Goal: Answer question/provide support

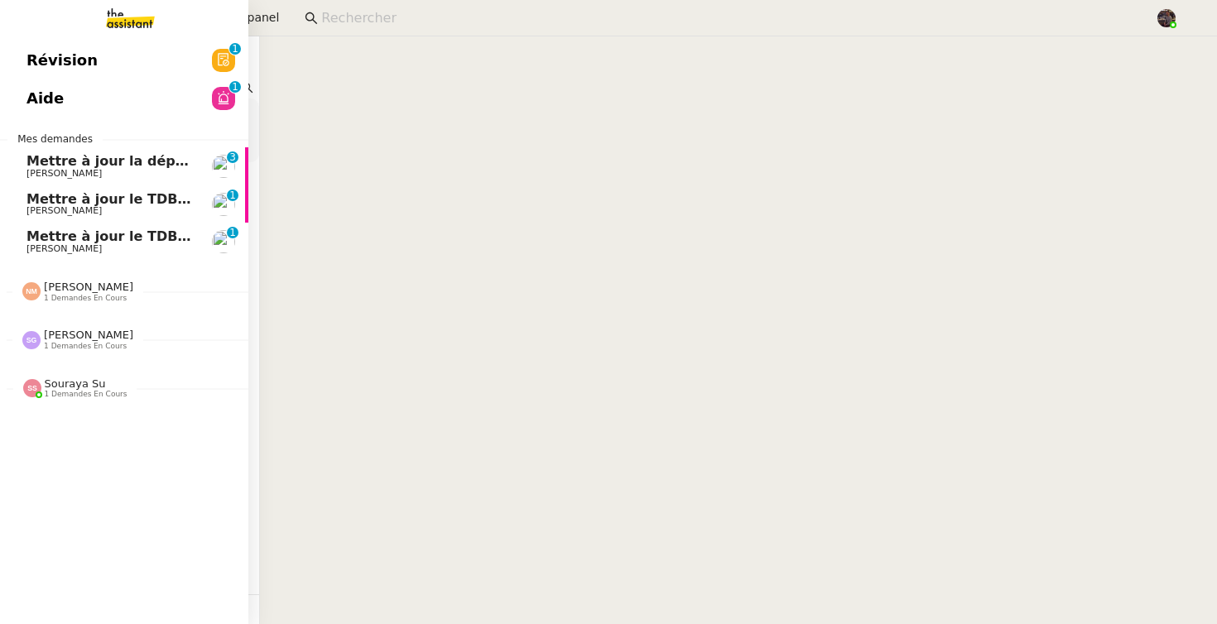
click at [77, 162] on span "Mettre à jour la dépréciation pour juillet et août" at bounding box center [206, 161] width 360 height 16
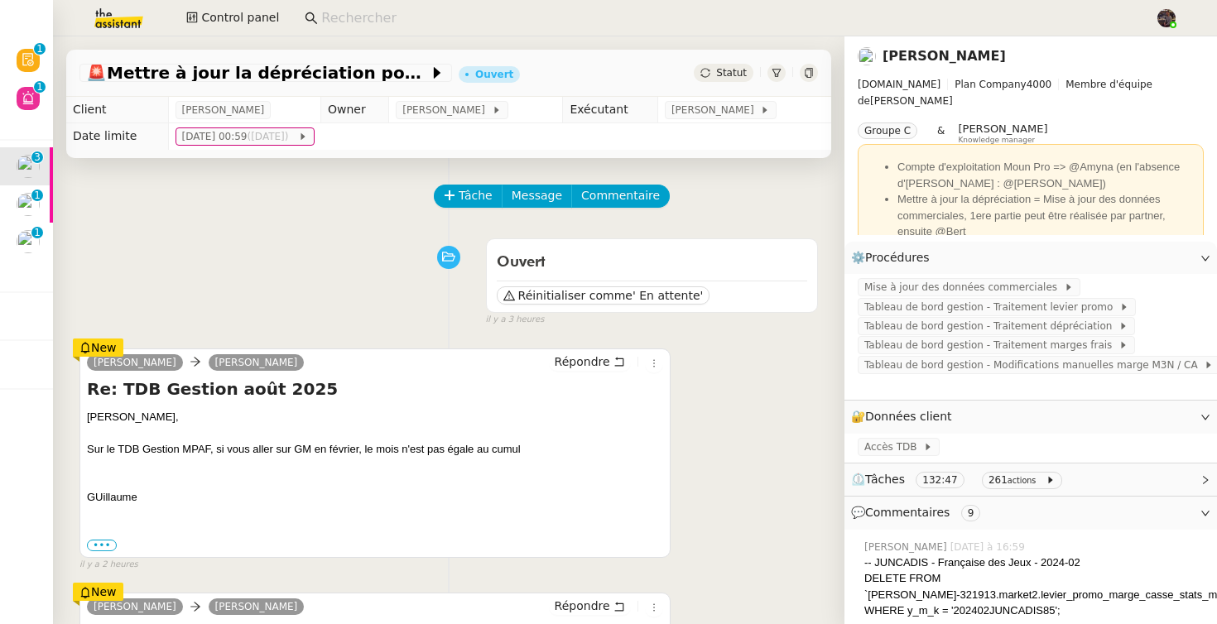
scroll to position [34, 0]
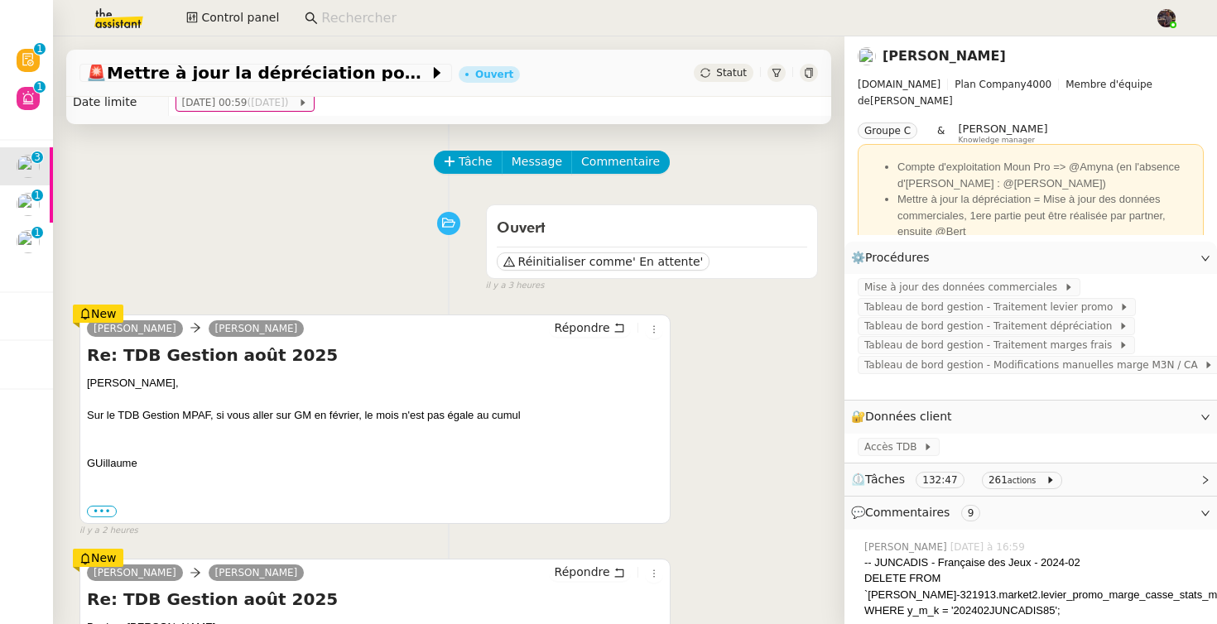
click at [363, 446] on div at bounding box center [375, 448] width 576 height 17
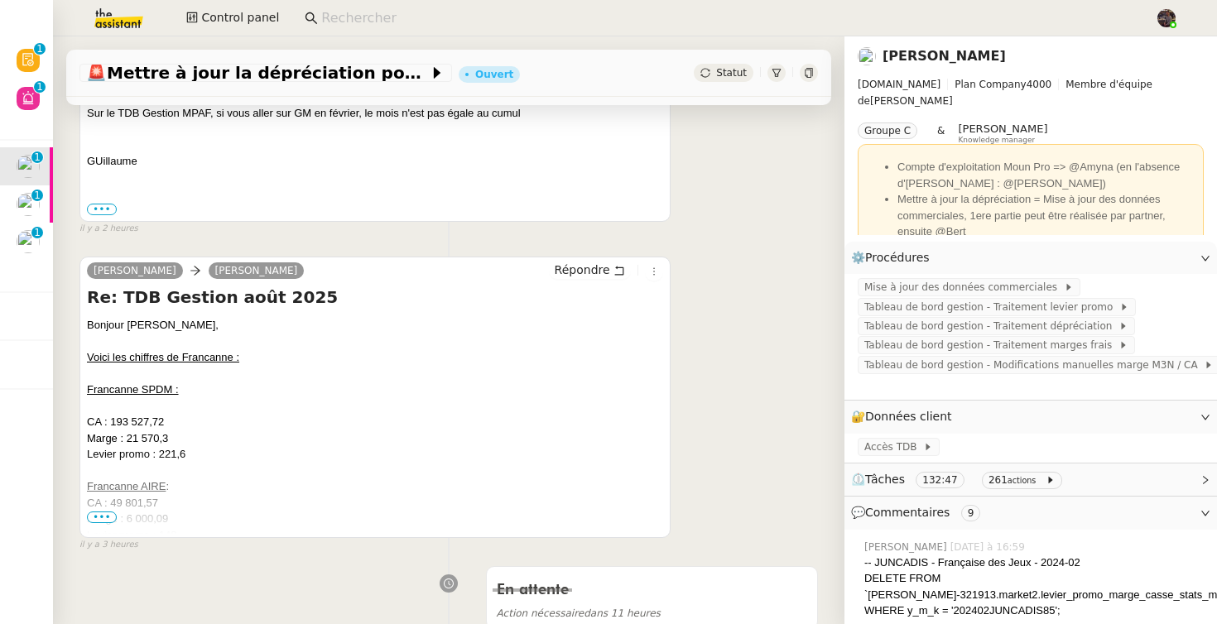
scroll to position [346, 0]
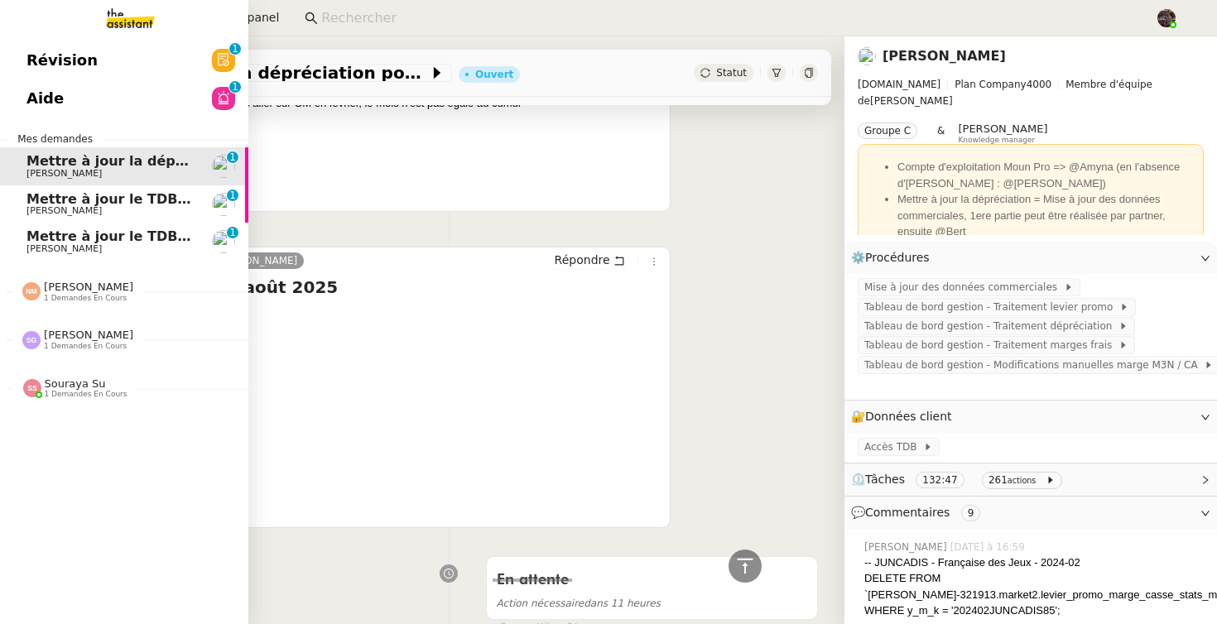
click at [79, 249] on span "[PERSON_NAME]" at bounding box center [63, 248] width 75 height 11
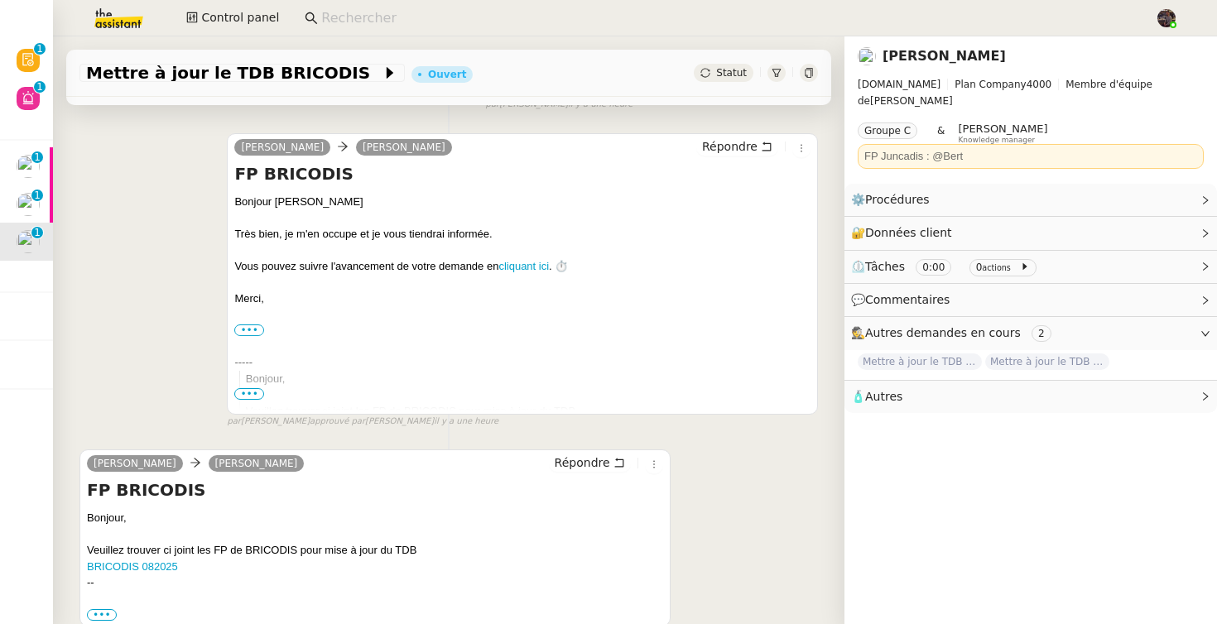
scroll to position [319, 0]
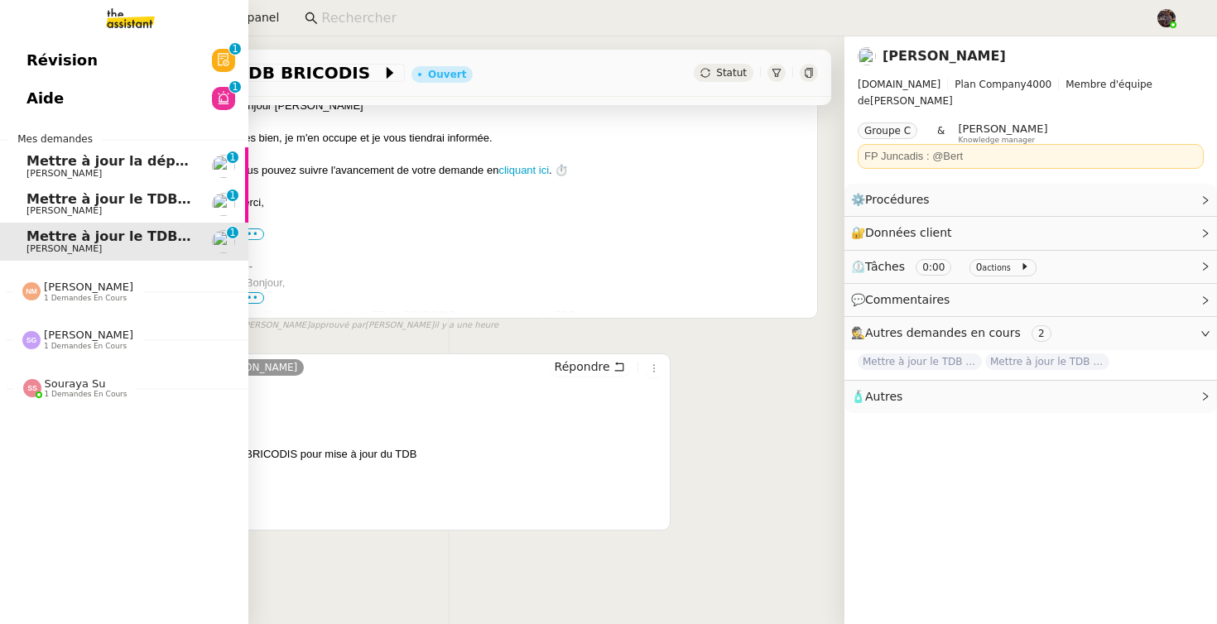
click at [94, 214] on span "[PERSON_NAME]" at bounding box center [63, 210] width 75 height 11
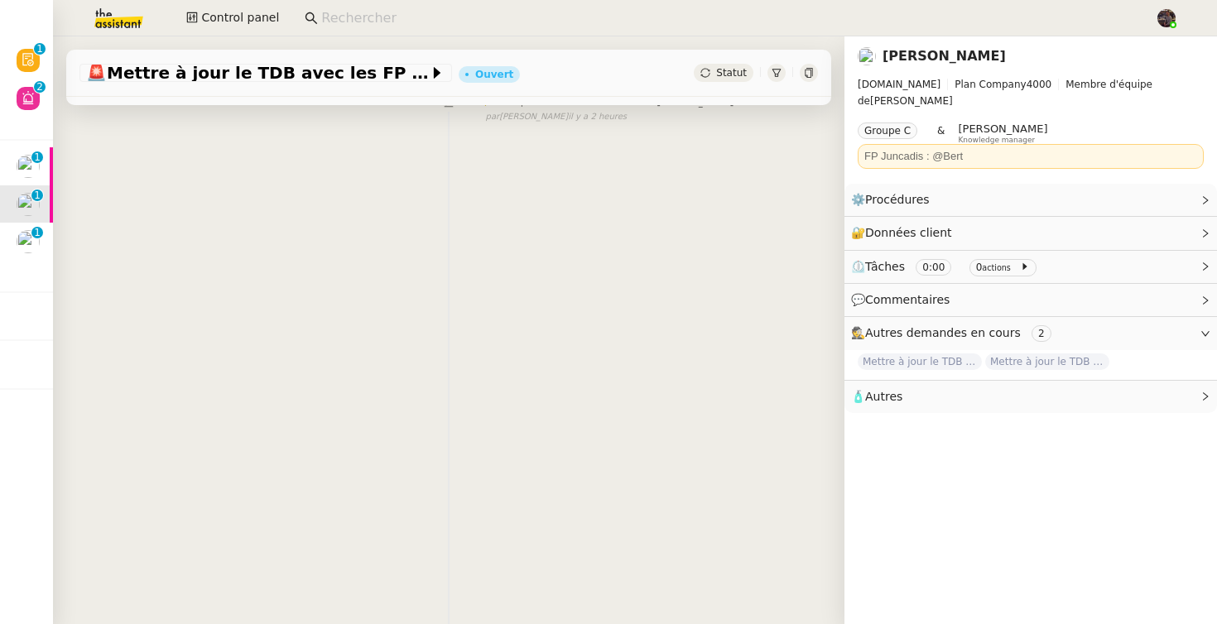
scroll to position [319, 0]
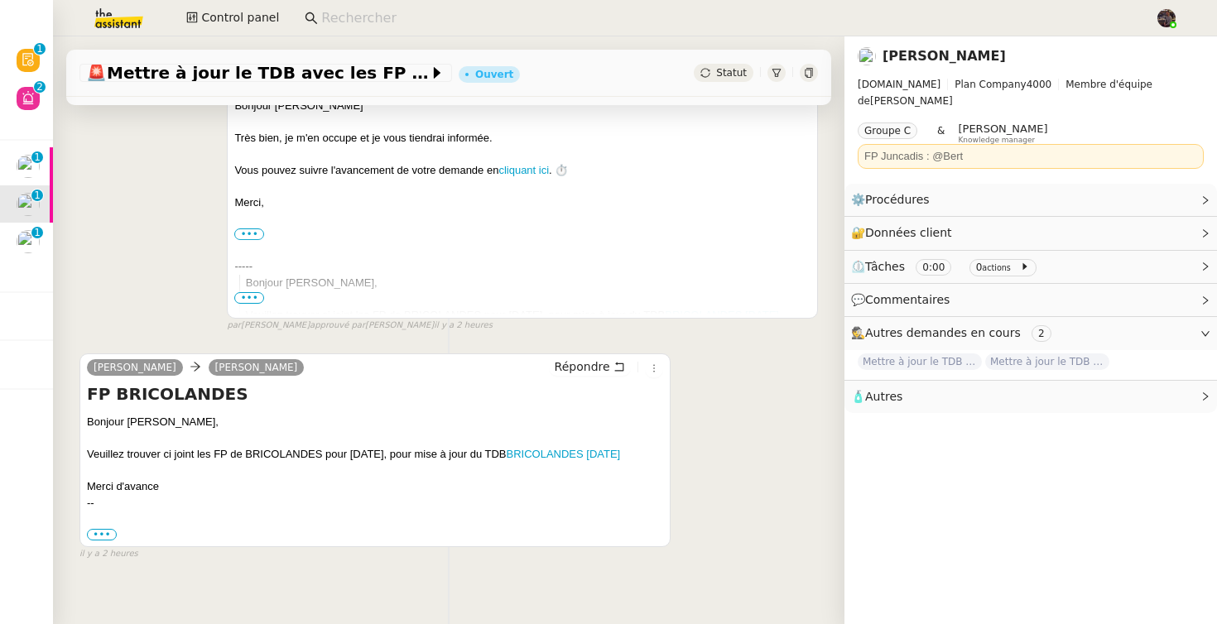
click at [159, 286] on div "[PERSON_NAME] Répondre FP BRICOLANDES Bonjour [PERSON_NAME] bien, je m'en occup…" at bounding box center [448, 177] width 739 height 310
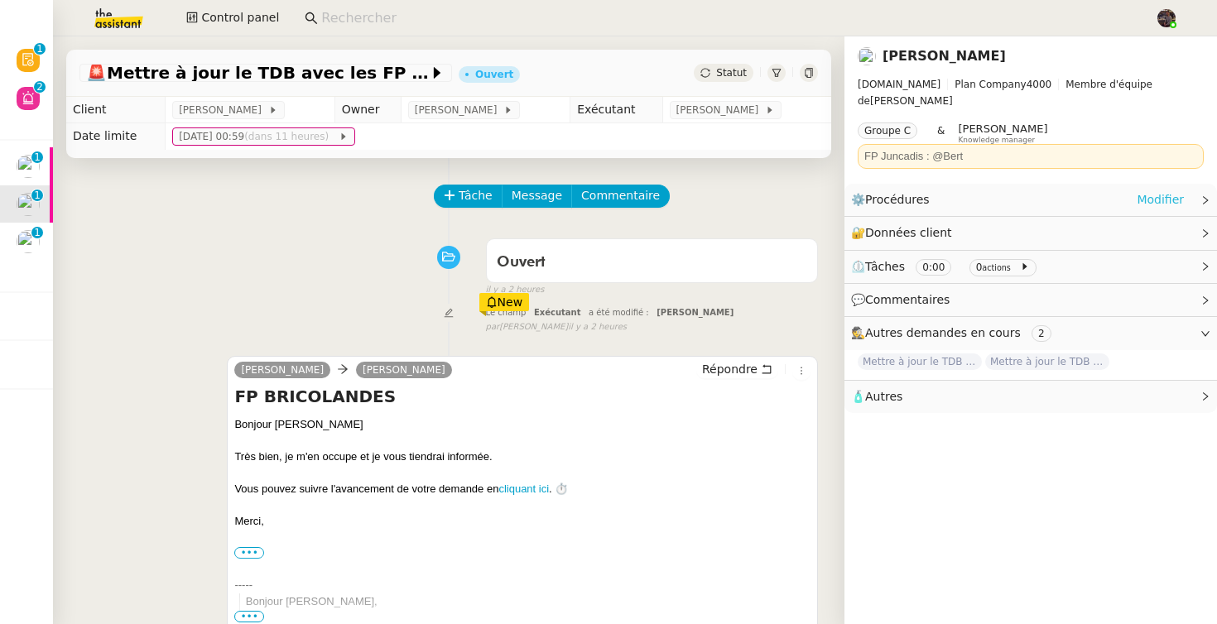
click at [1159, 190] on link "Modifier" at bounding box center [1160, 199] width 47 height 19
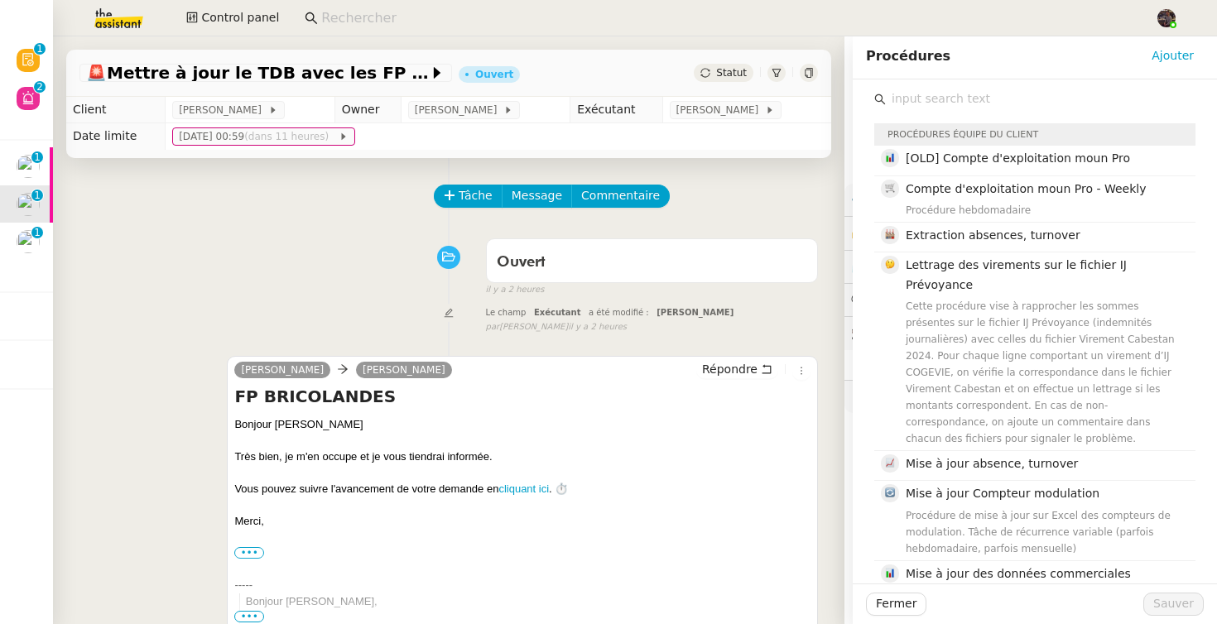
click at [936, 88] on input "text" at bounding box center [1041, 99] width 310 height 22
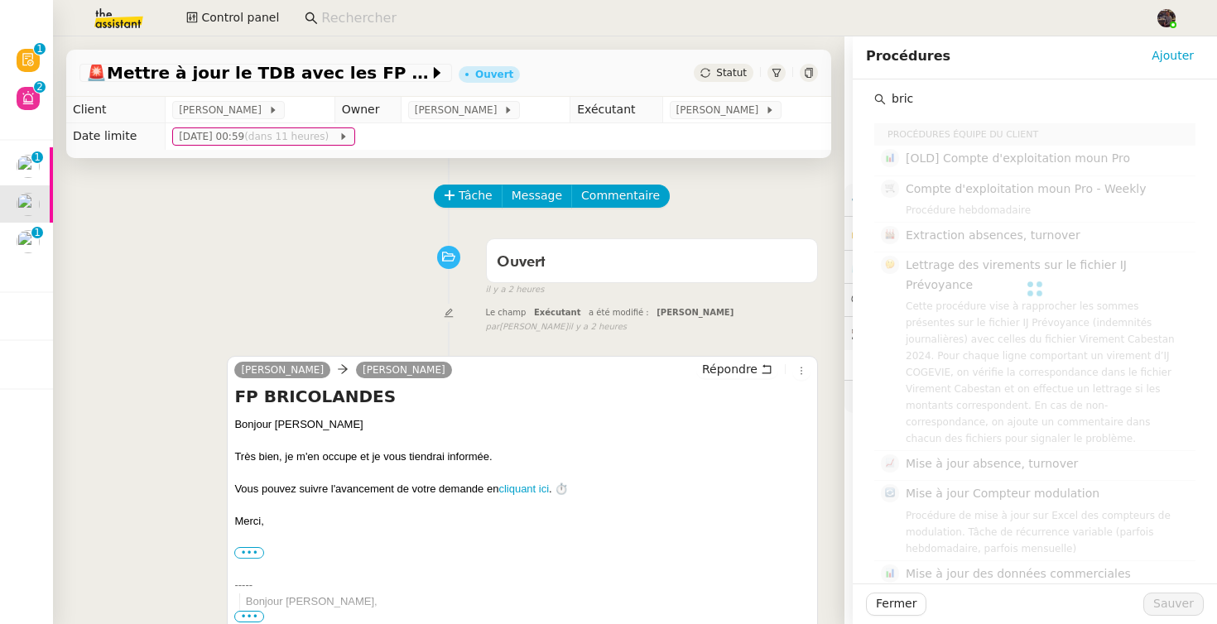
type input "brico"
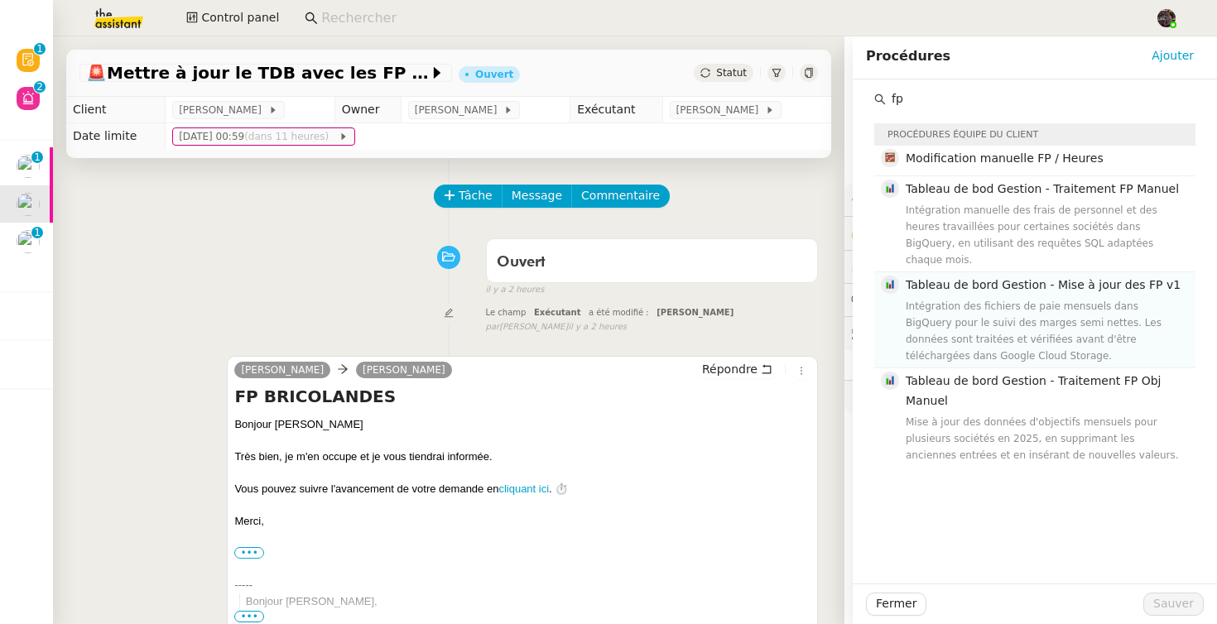
type input "fp"
click at [961, 298] on div "Intégration des fichiers de paie mensuels dans BigQuery pour le suivi des marge…" at bounding box center [1046, 331] width 280 height 66
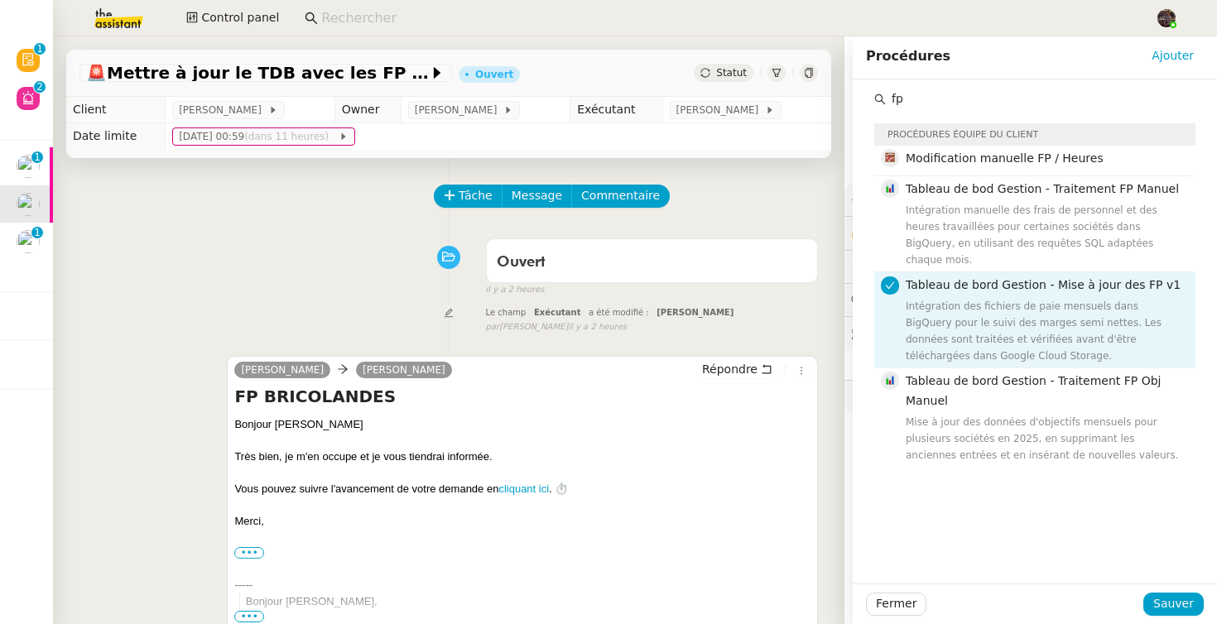
click at [1148, 591] on div "Fermer Sauver" at bounding box center [1035, 604] width 364 height 41
click at [1157, 597] on button "Sauver" at bounding box center [1173, 604] width 60 height 23
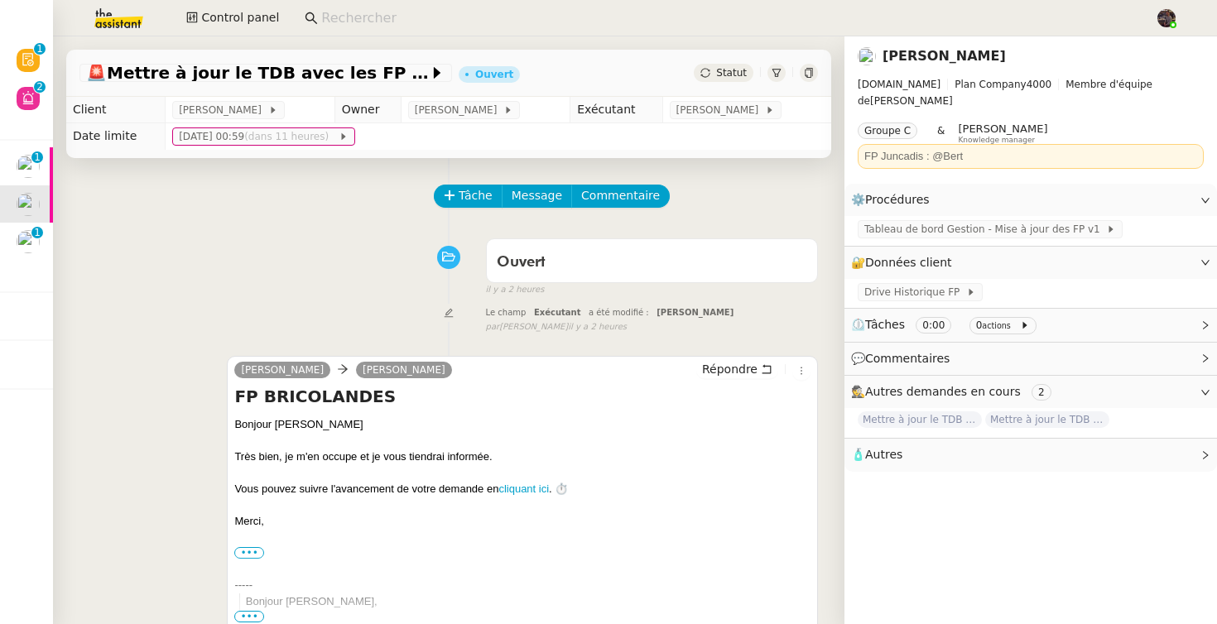
scroll to position [33, 0]
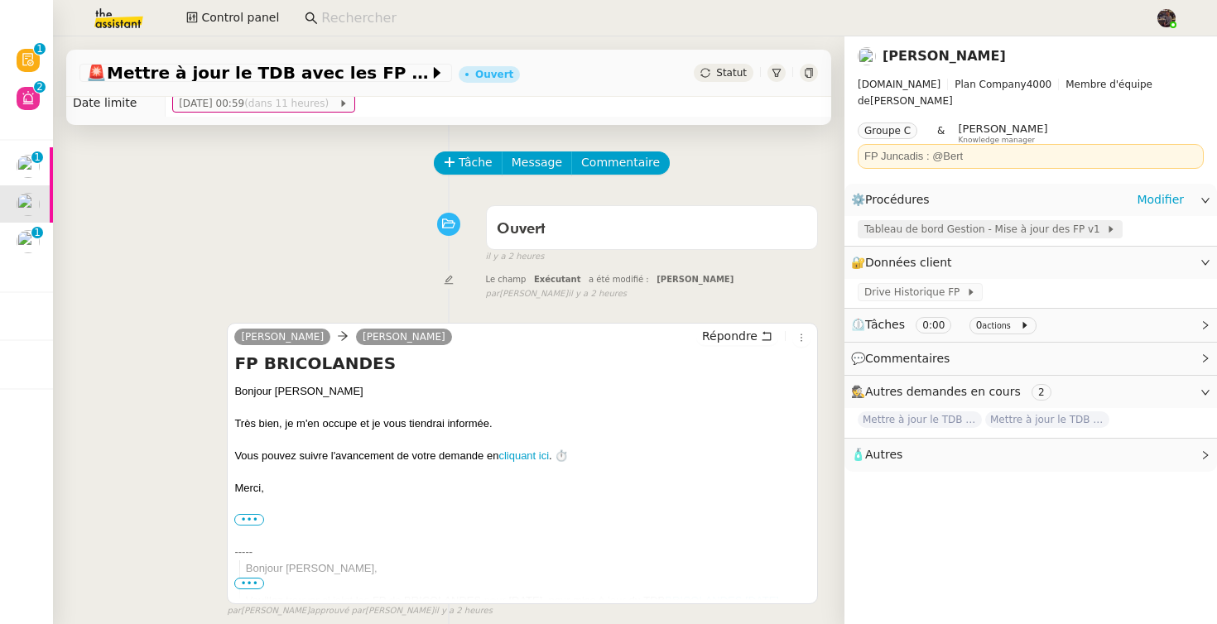
click at [955, 221] on span "Tableau de bord Gestion - Mise à jour des FP v1" at bounding box center [985, 229] width 242 height 17
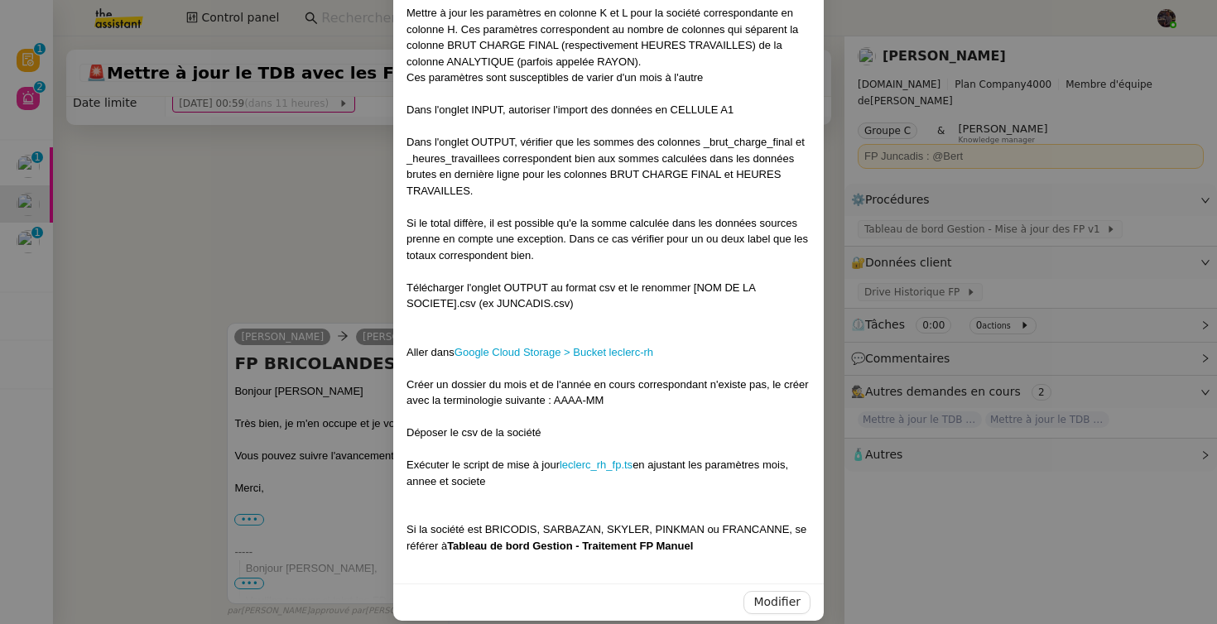
scroll to position [0, 0]
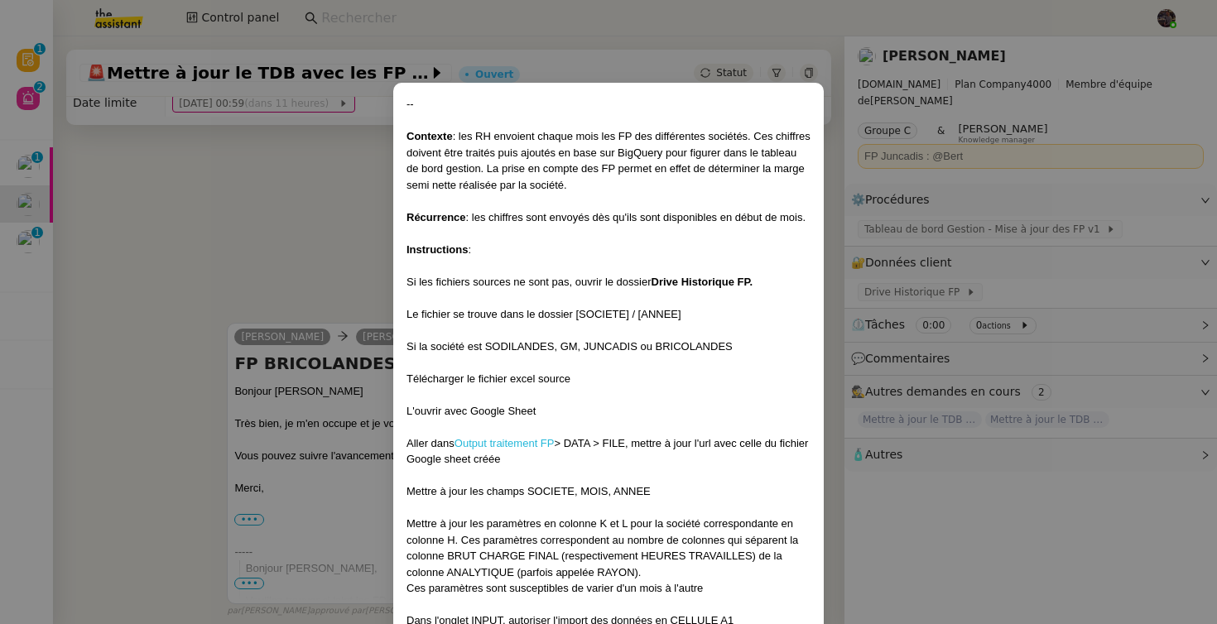
click at [530, 444] on link "Output traitement FP" at bounding box center [505, 443] width 100 height 12
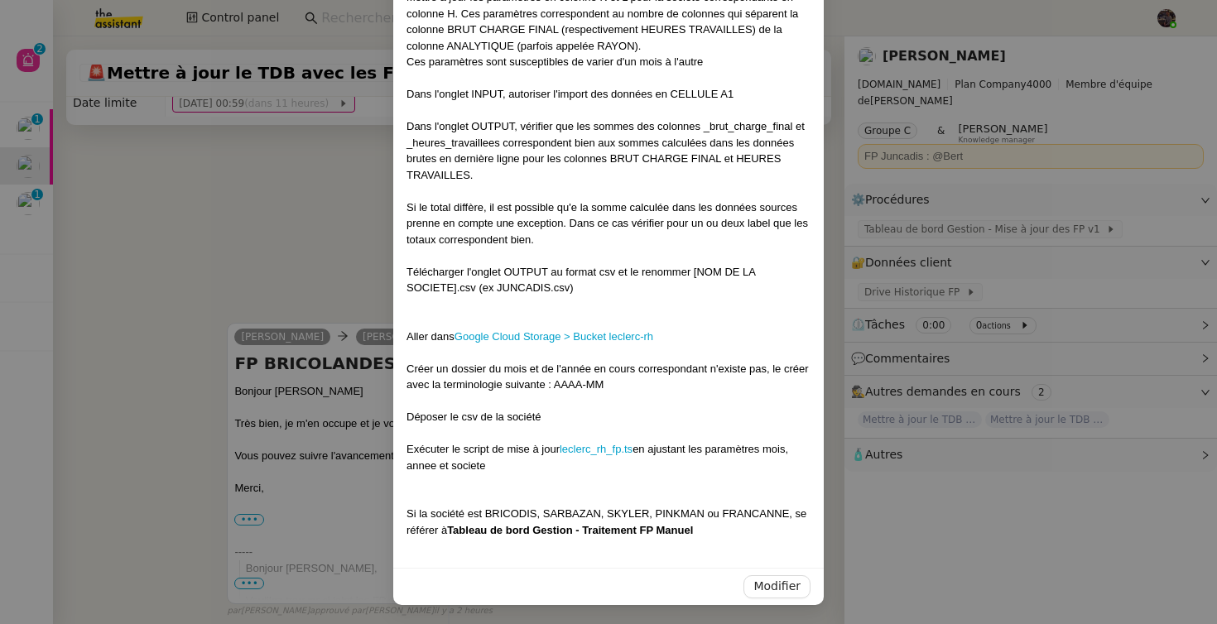
click at [299, 411] on nz-modal-container "-- Contexte : les RH envoient chaque mois les FP des différentes sociétés. Ces …" at bounding box center [608, 312] width 1217 height 624
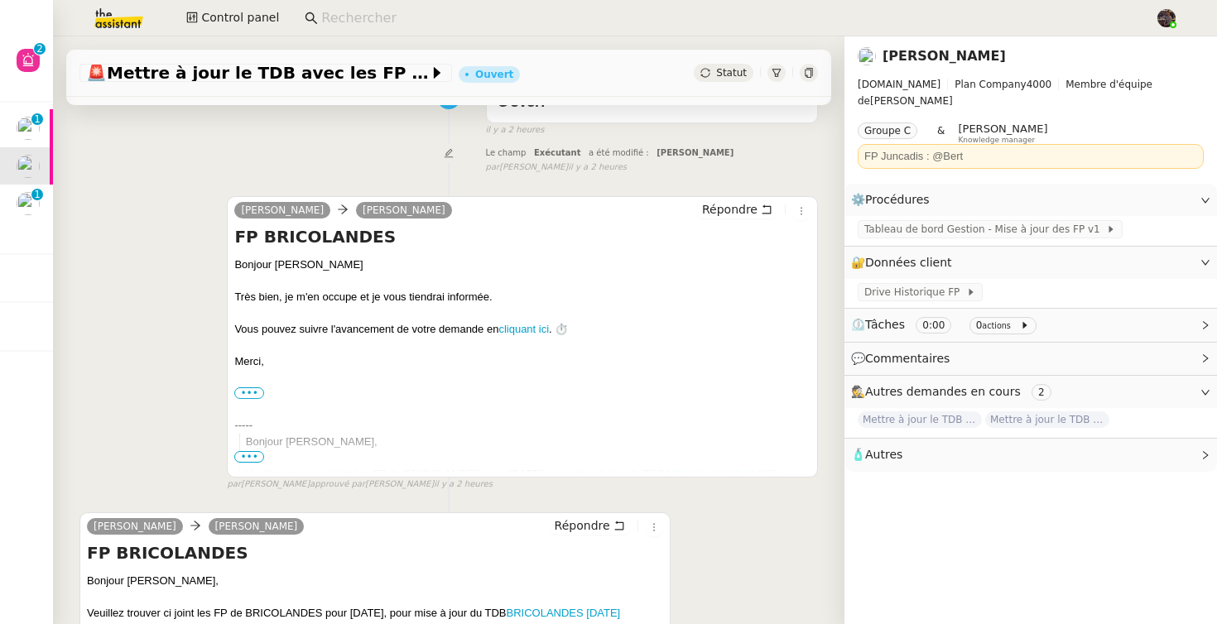
scroll to position [334, 0]
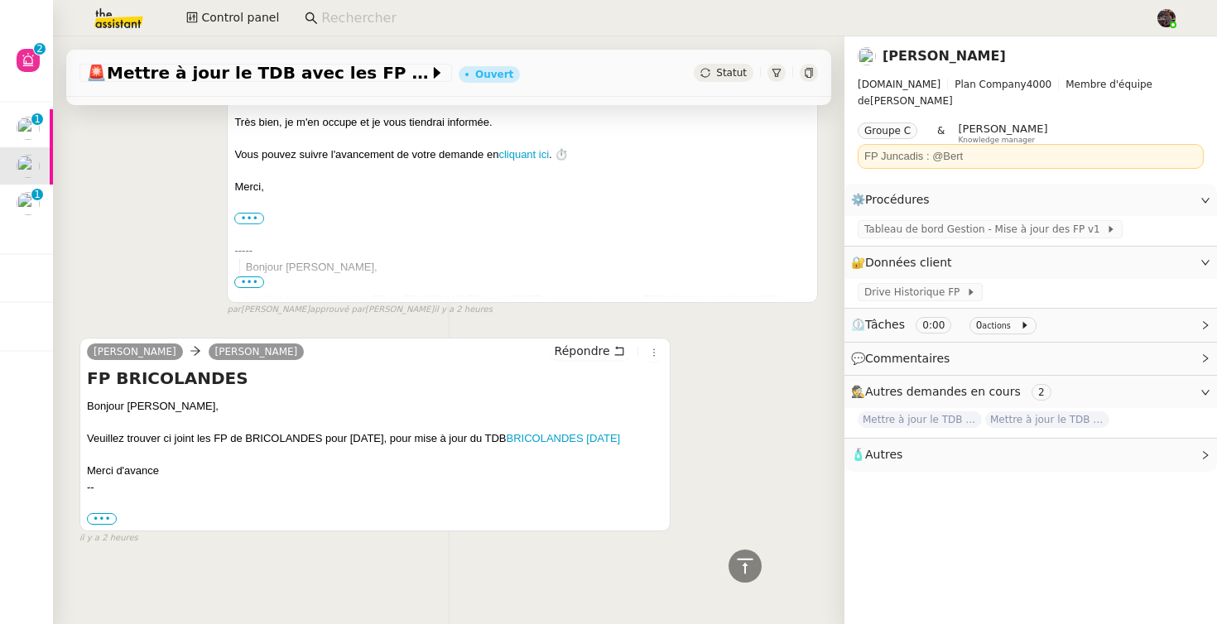
click at [621, 450] on div at bounding box center [375, 455] width 576 height 17
click at [619, 432] on link "BRICOLANDES [DATE]" at bounding box center [564, 438] width 114 height 12
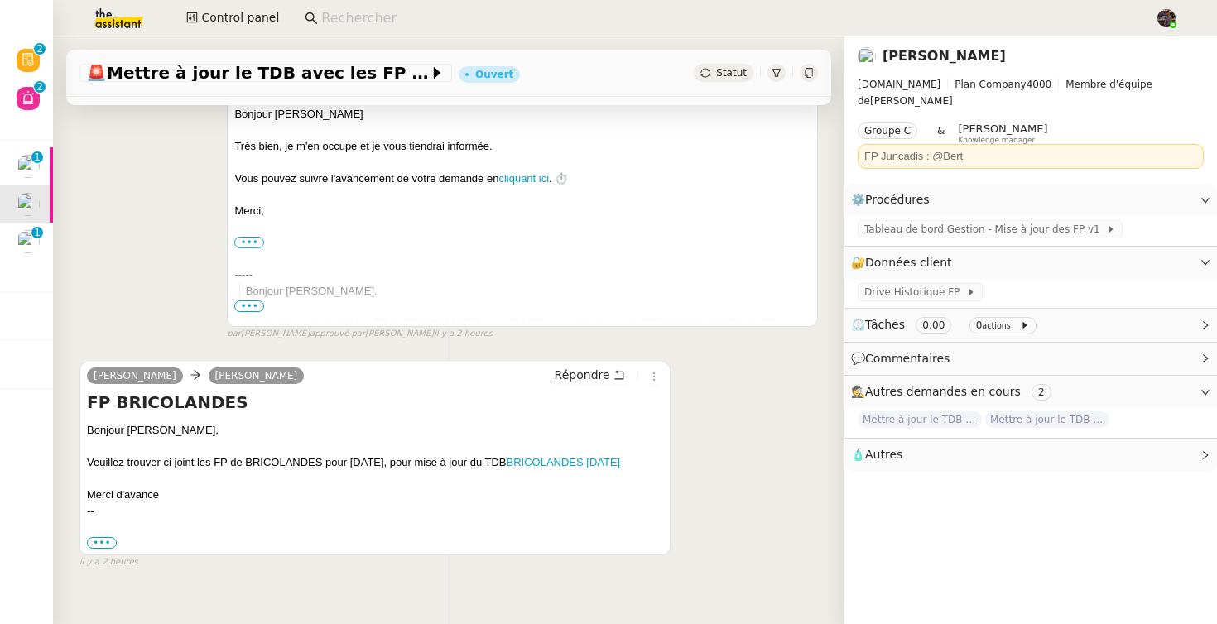
click at [156, 282] on div "[PERSON_NAME] Répondre FP BRICOLANDES Bonjour [PERSON_NAME] bien, je m'en occup…" at bounding box center [448, 186] width 739 height 310
click at [1014, 221] on span "Tableau de bord Gestion - Mise à jour des FP v1" at bounding box center [985, 229] width 242 height 17
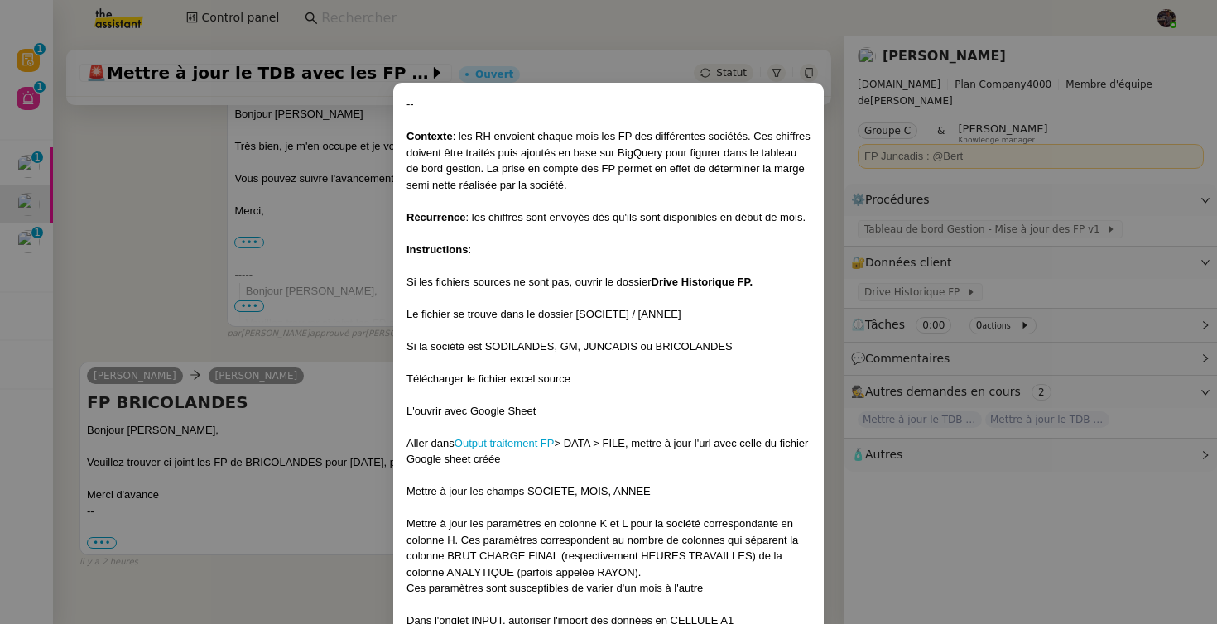
scroll to position [527, 0]
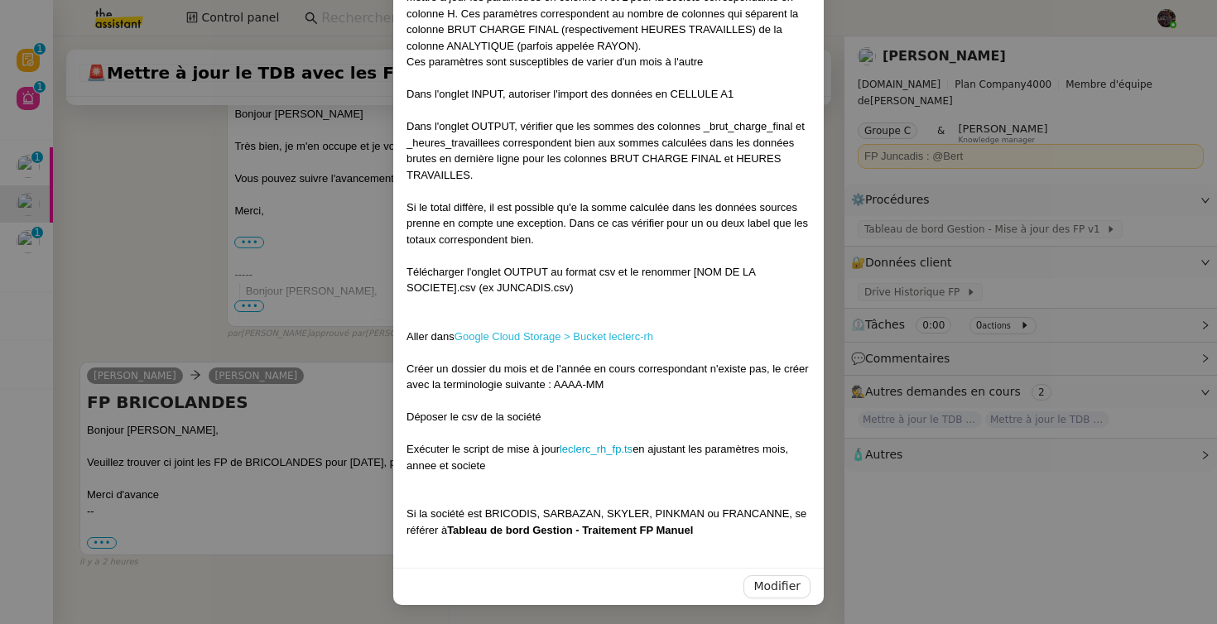
click at [586, 340] on link "Google Cloud Storage > Bucket leclerc-rh" at bounding box center [554, 336] width 199 height 12
click at [119, 271] on nz-modal-container "-- Contexte : les RH envoient chaque mois les FP des différentes sociétés. Ces …" at bounding box center [608, 312] width 1217 height 624
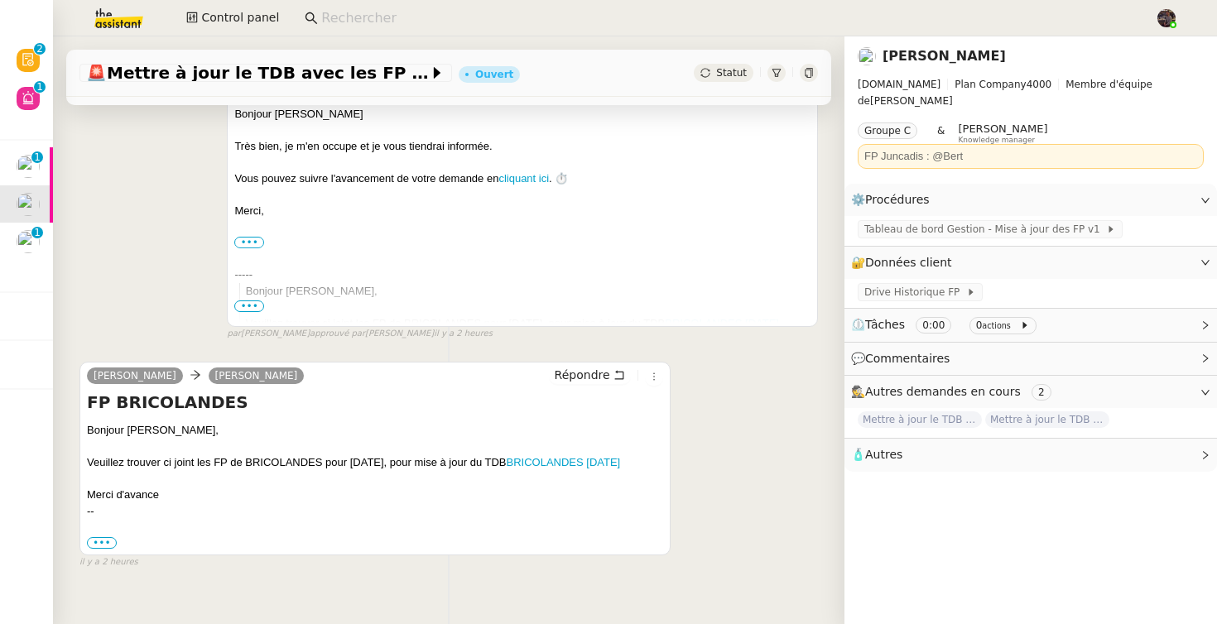
scroll to position [0, 0]
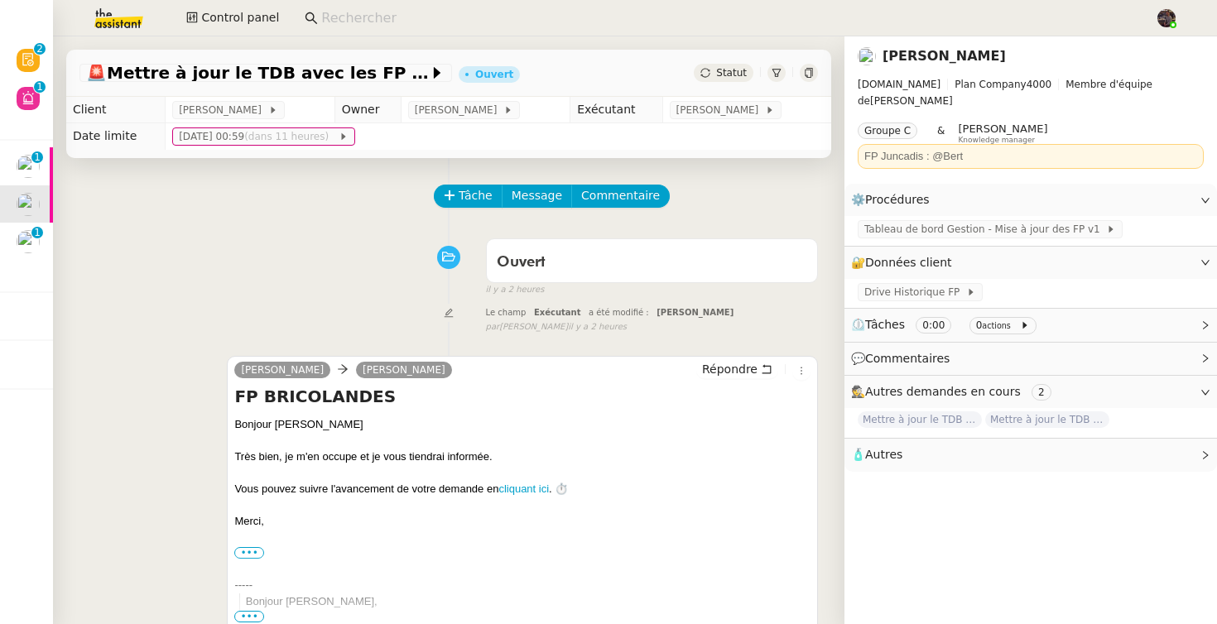
click at [446, 167] on div "Tâche Message Commentaire Veuillez patienter une erreur s'est produite 👌👌👌 mess…" at bounding box center [449, 532] width 792 height 748
click at [455, 184] on div "Tâche Message Commentaire Veuillez patienter une erreur s'est produite 👌👌👌 mess…" at bounding box center [449, 532] width 792 height 748
click at [460, 190] on span "Tâche" at bounding box center [476, 195] width 34 height 19
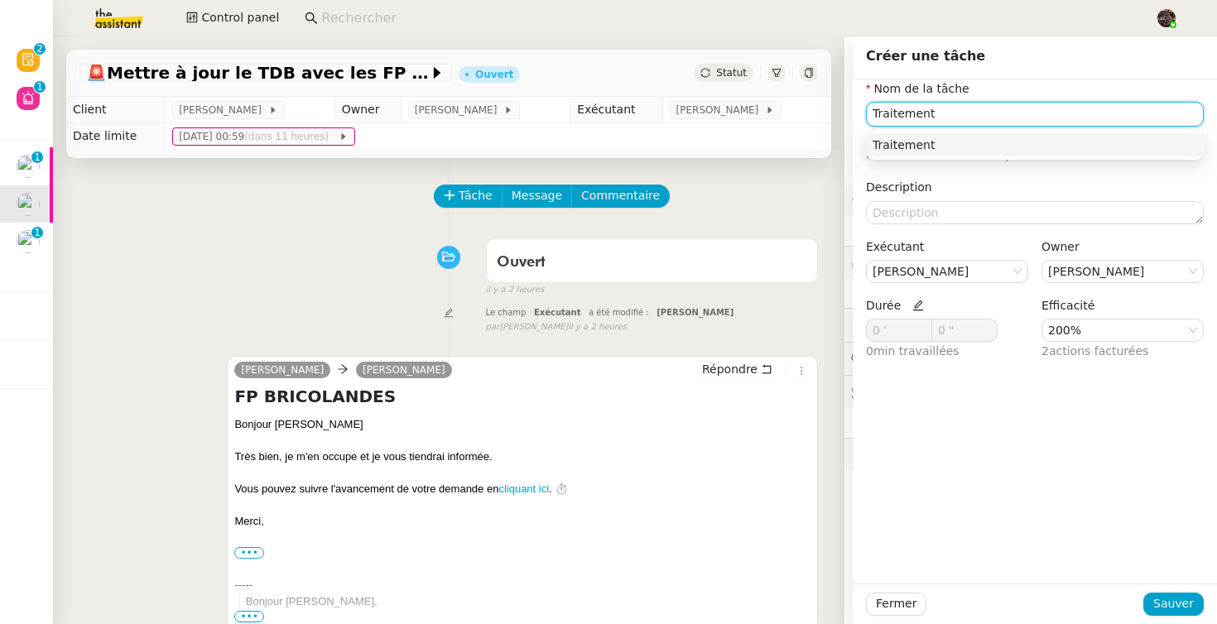
type input "Traitement"
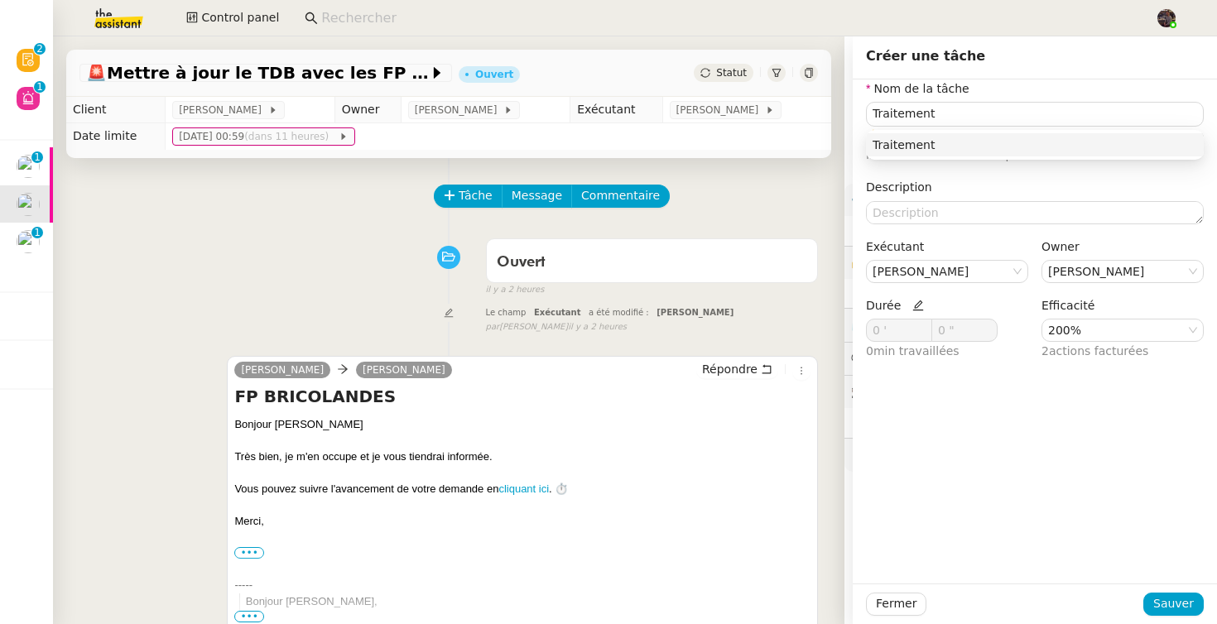
click at [903, 300] on span "Durée" at bounding box center [895, 305] width 58 height 13
click at [912, 304] on icon at bounding box center [918, 306] width 12 height 12
drag, startPoint x: 888, startPoint y: 334, endPoint x: 811, endPoint y: 334, distance: 76.2
click at [811, 334] on app-ticket "🚨 Mettre à jour le TDB avec les FP de juillet Ouvert Statut Client [PERSON_NAME…" at bounding box center [635, 330] width 1164 height 588
type input "5 '"
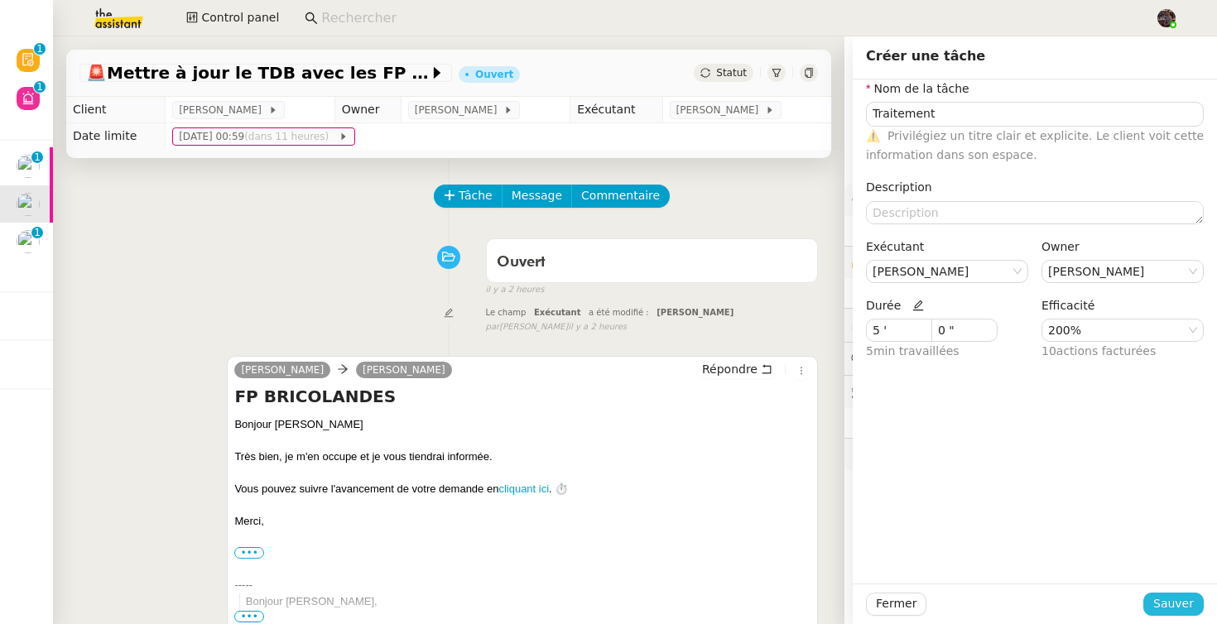
click at [1181, 609] on span "Sauver" at bounding box center [1173, 603] width 41 height 19
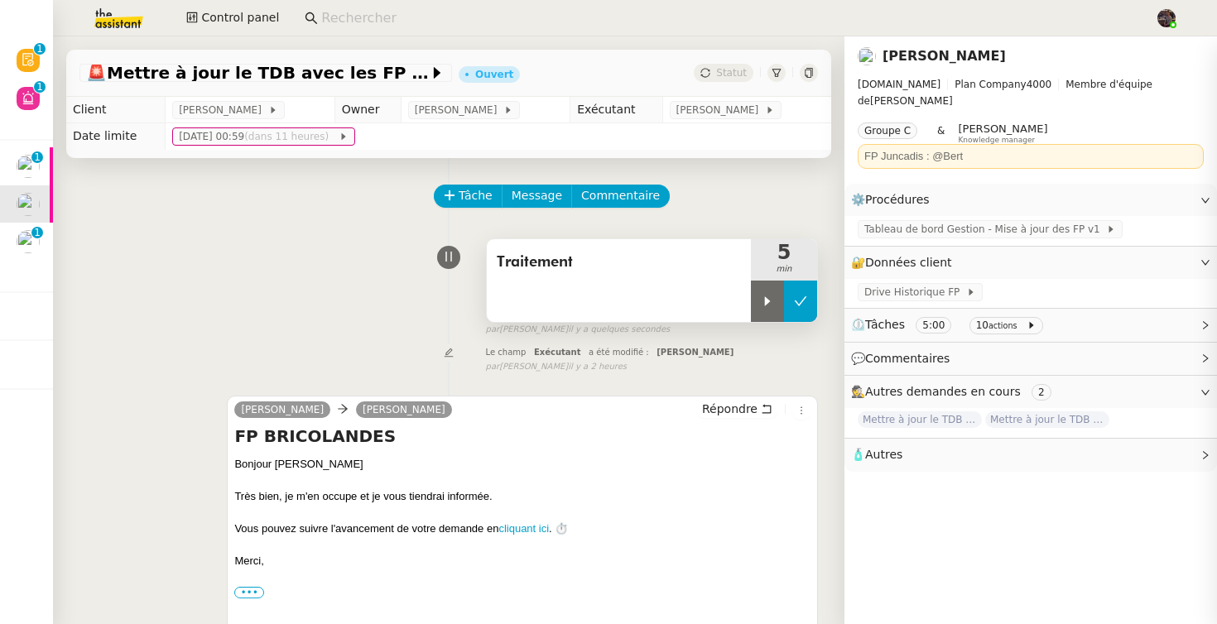
click at [795, 302] on icon at bounding box center [800, 301] width 13 height 13
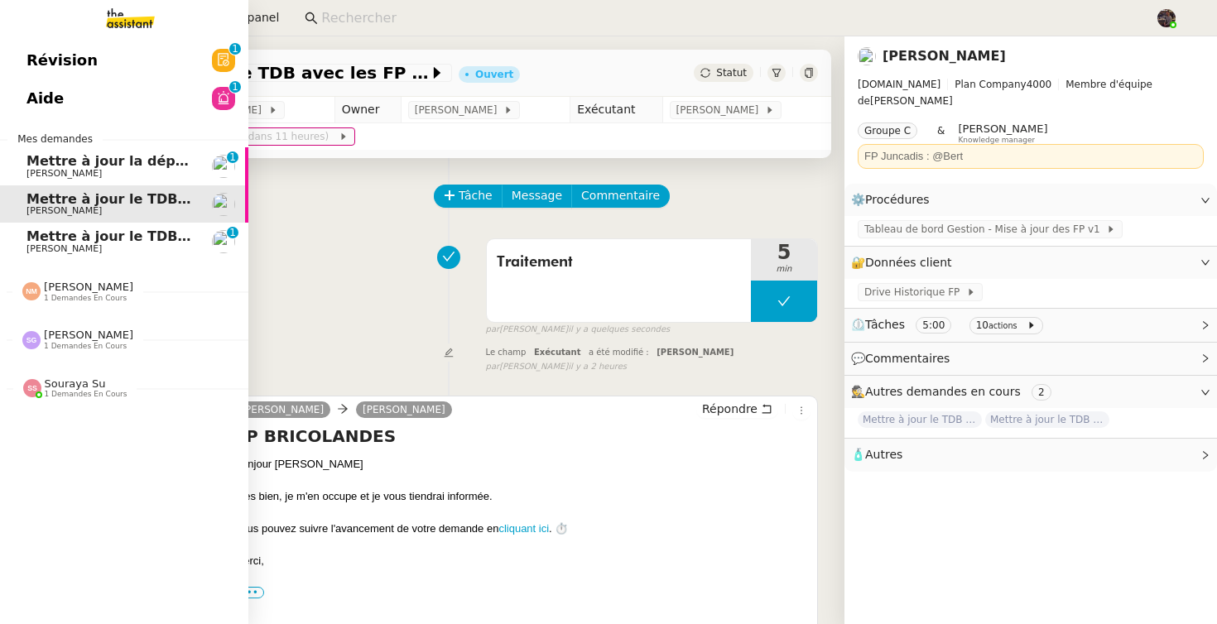
click at [46, 230] on span "Mettre à jour le TDB BRICODIS" at bounding box center [140, 237] width 228 height 16
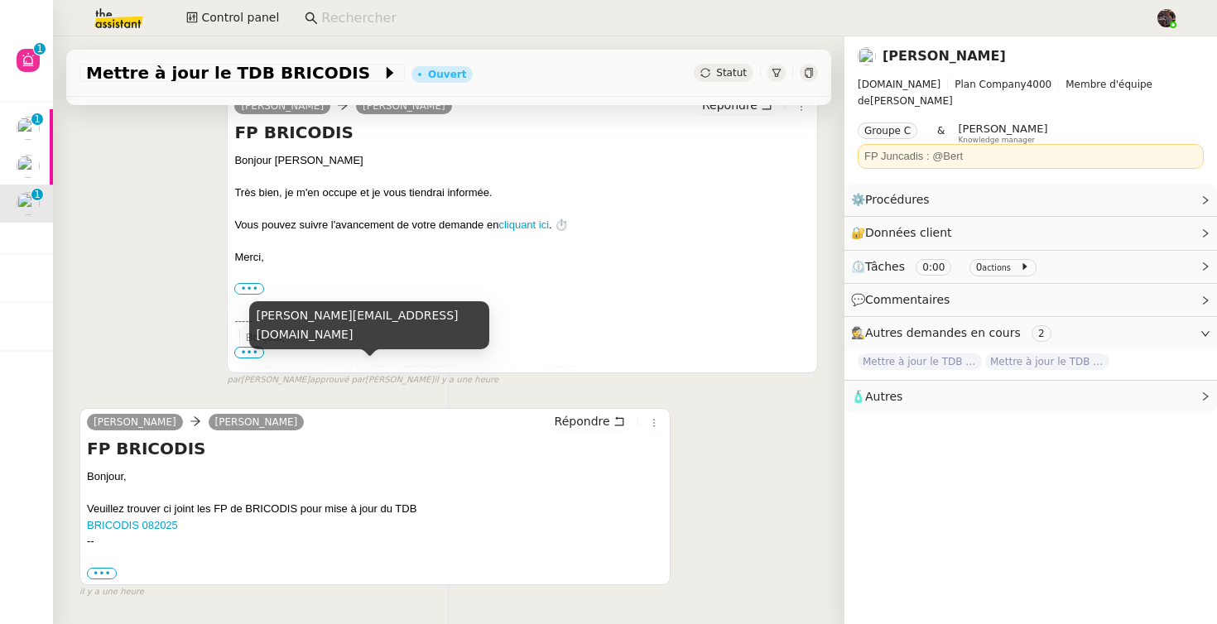
scroll to position [319, 0]
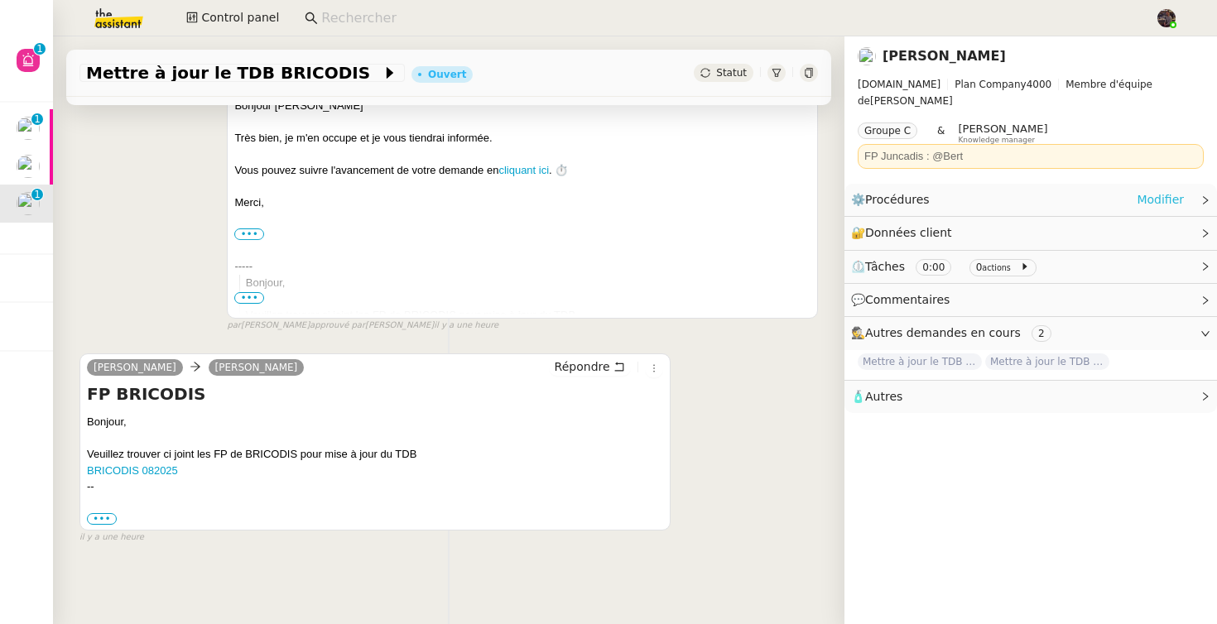
click at [1154, 190] on link "Modifier" at bounding box center [1160, 199] width 47 height 19
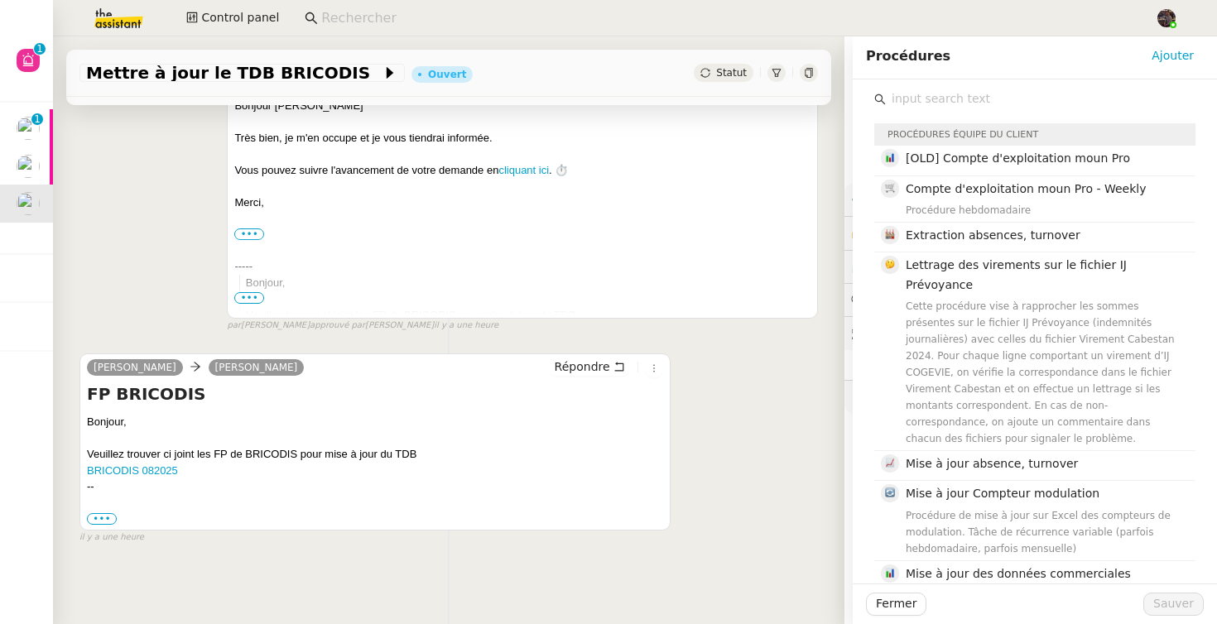
click at [998, 93] on input "text" at bounding box center [1041, 99] width 310 height 22
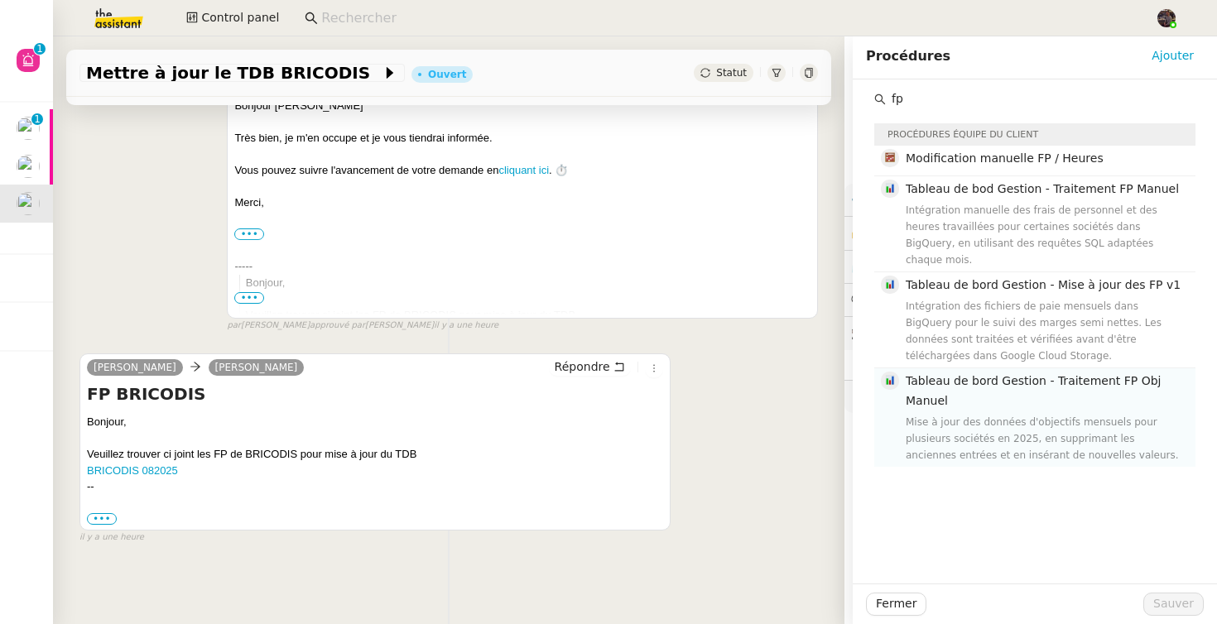
type input "fp"
click at [1016, 373] on h4 "Tableau de bord Gestion - Traitement FP Obj Manuel" at bounding box center [1046, 391] width 280 height 39
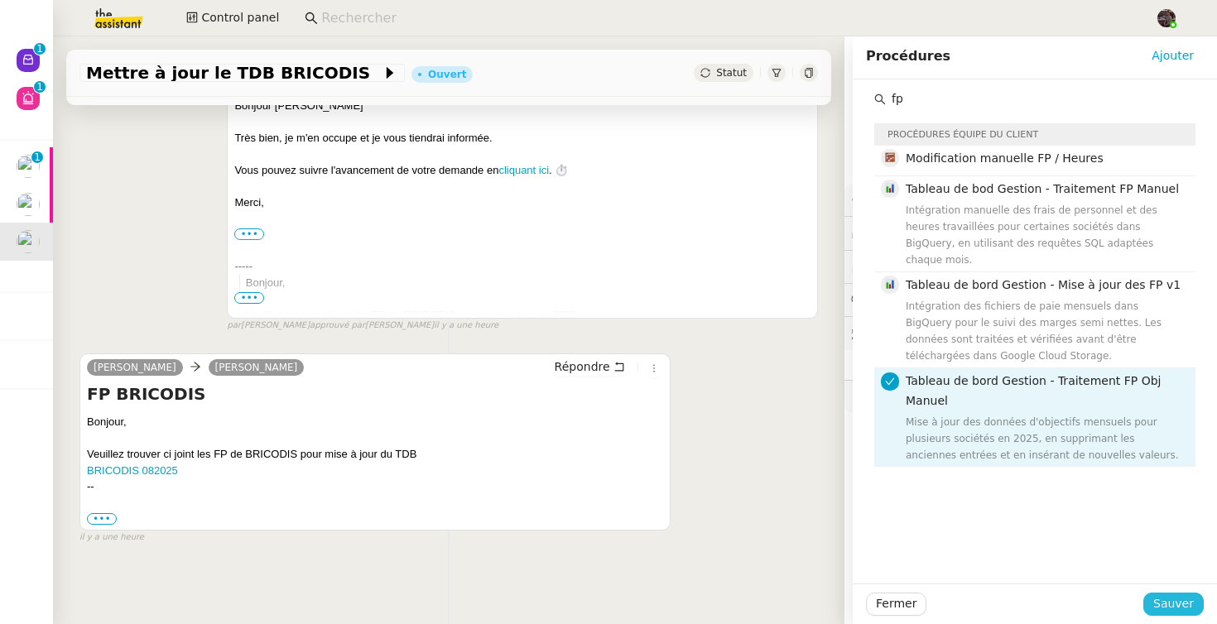
click at [1185, 597] on span "Sauver" at bounding box center [1173, 603] width 41 height 19
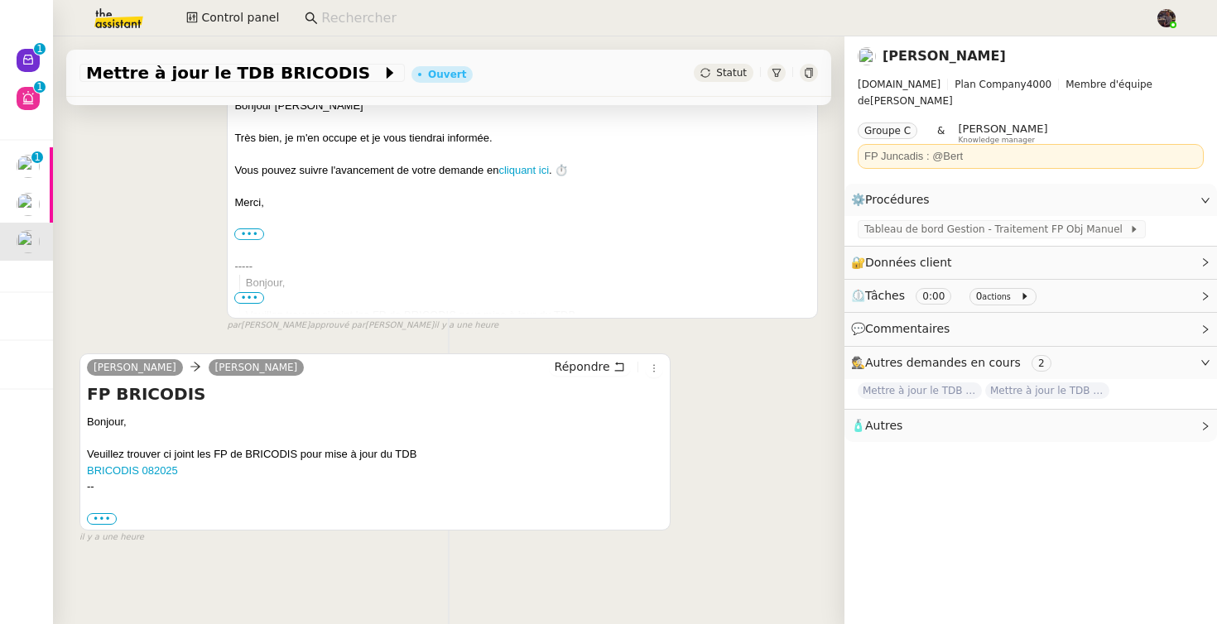
click at [132, 460] on div "Veuillez trouver ci joint les FP de BRICODIS pour mise à jour du TDB" at bounding box center [375, 454] width 576 height 17
click at [132, 464] on link "BRICODIS 082025" at bounding box center [132, 470] width 91 height 12
click at [1157, 190] on link "Modifier" at bounding box center [1160, 199] width 47 height 19
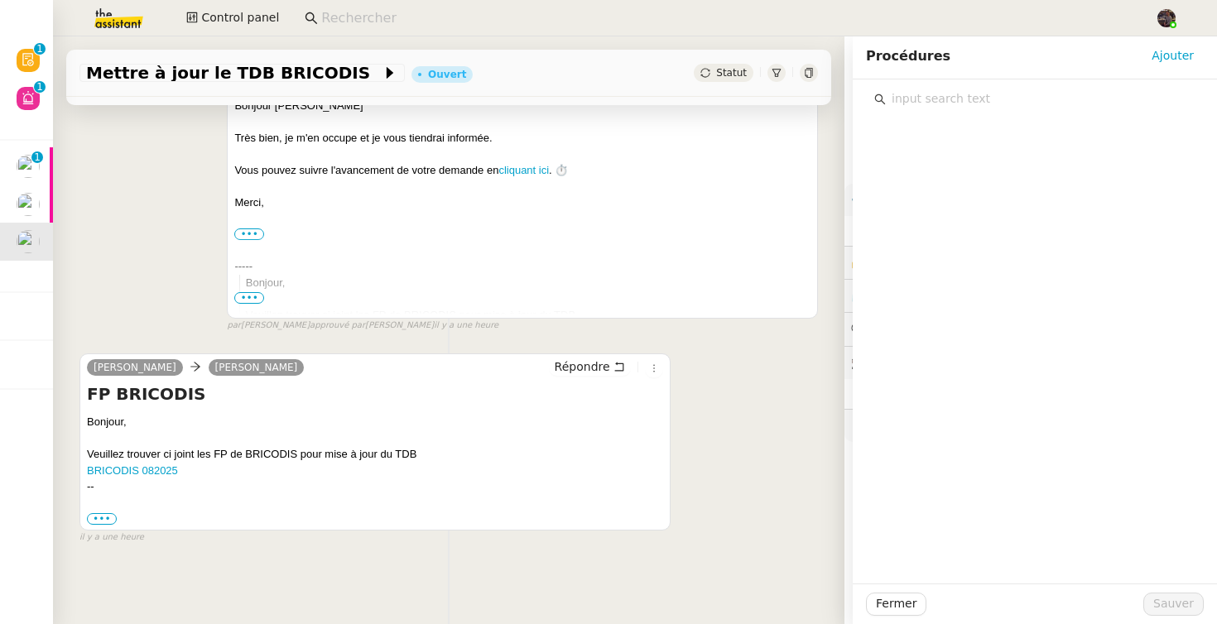
click at [998, 100] on input "text" at bounding box center [1041, 99] width 310 height 22
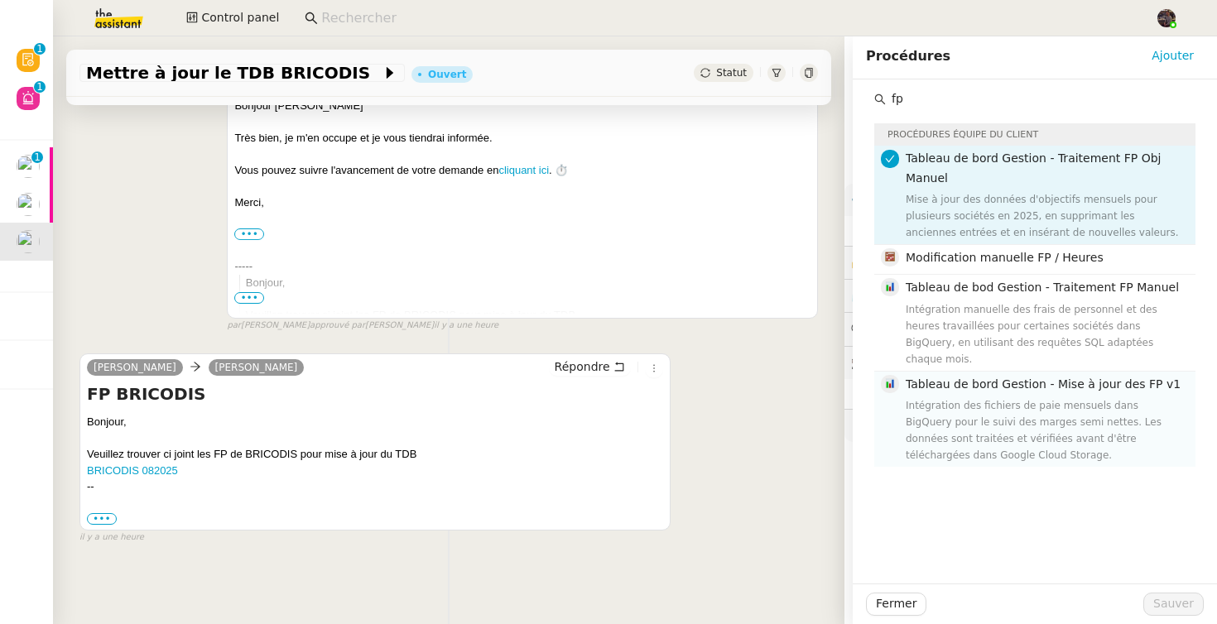
type input "fp"
click at [1020, 397] on div "Intégration des fichiers de paie mensuels dans BigQuery pour le suivi des marge…" at bounding box center [1046, 430] width 280 height 66
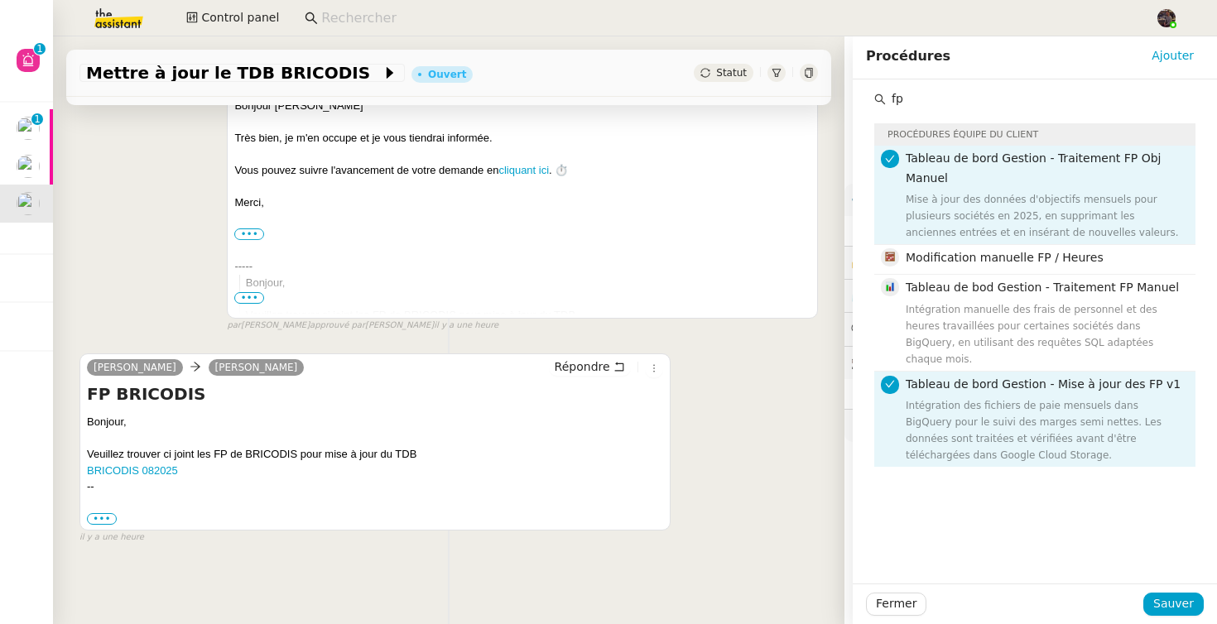
click at [1030, 181] on h4 "Tableau de bord Gestion - Traitement FP Obj Manuel" at bounding box center [1046, 168] width 280 height 39
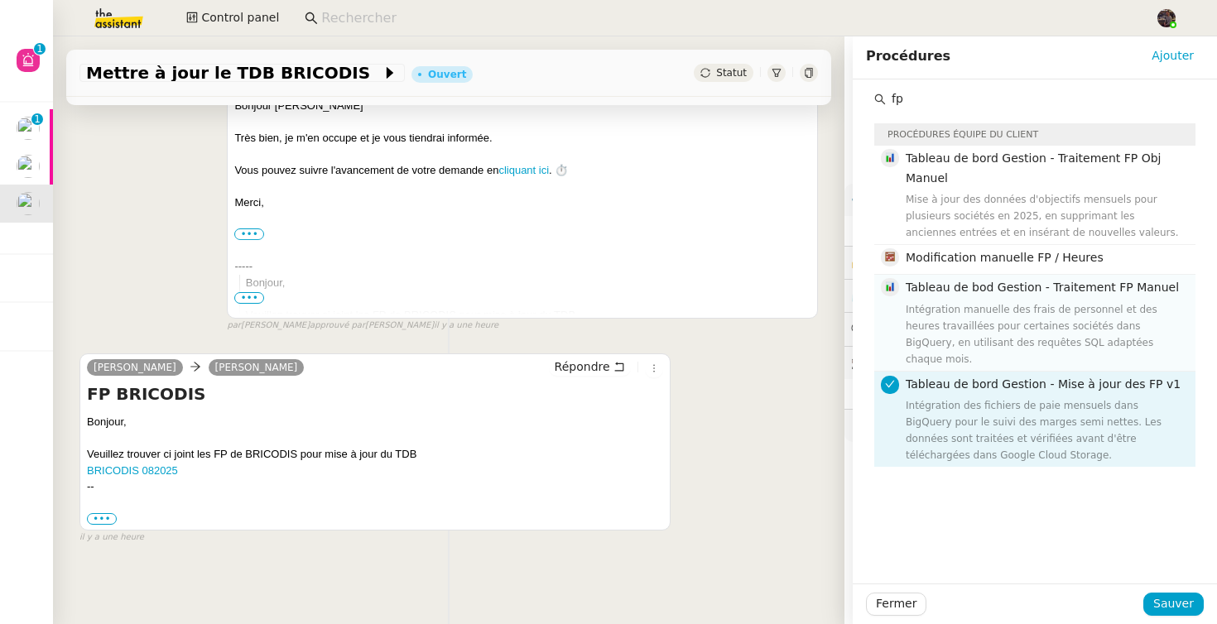
click at [1038, 275] on nz-list-item "Tableau de bod Gestion - Traitement FP Manuel Intégration manuelle des frais de…" at bounding box center [1034, 323] width 321 height 96
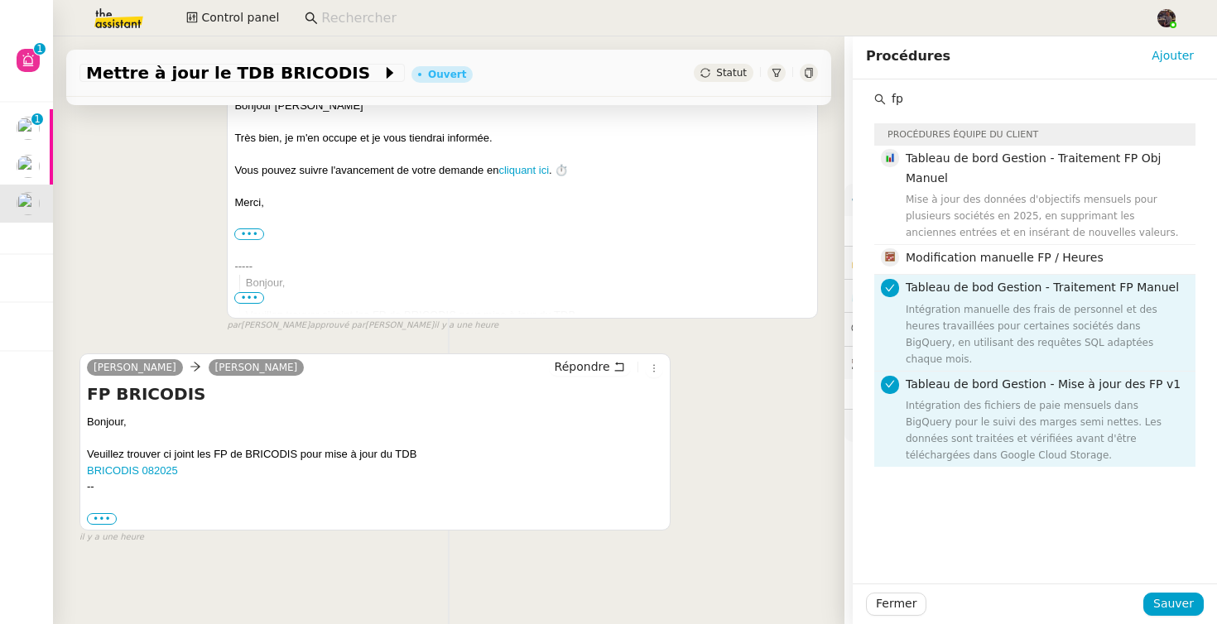
click at [1013, 406] on div "Intégration des fichiers de paie mensuels dans BigQuery pour le suivi des marge…" at bounding box center [1046, 430] width 280 height 66
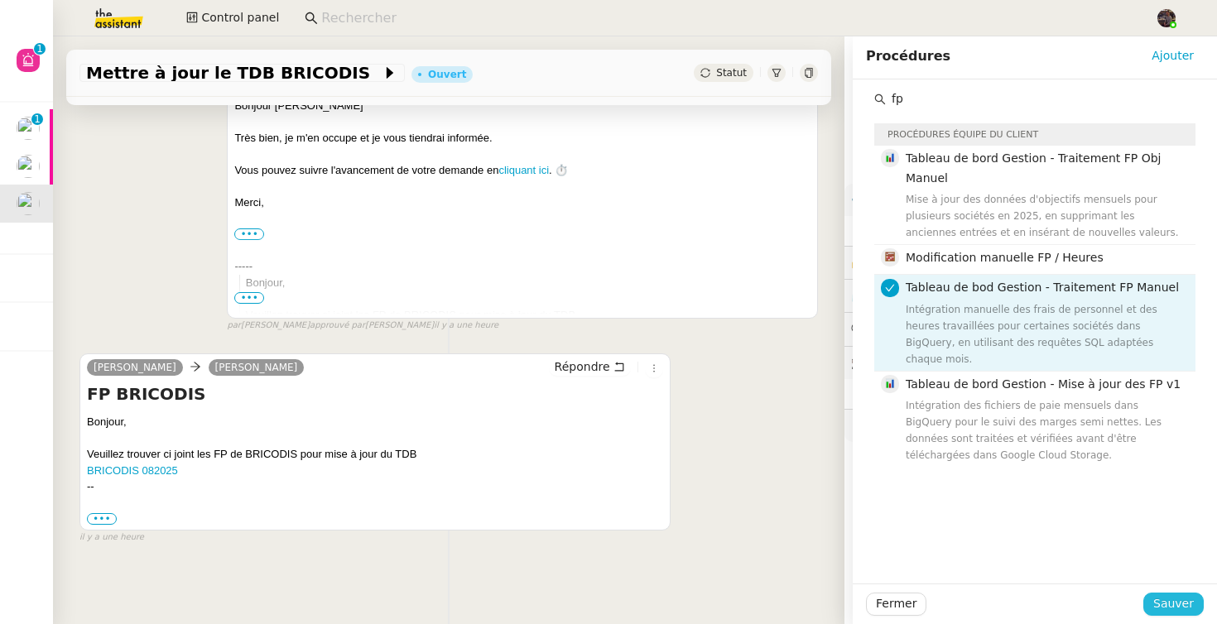
click at [1167, 603] on span "Sauver" at bounding box center [1173, 603] width 41 height 19
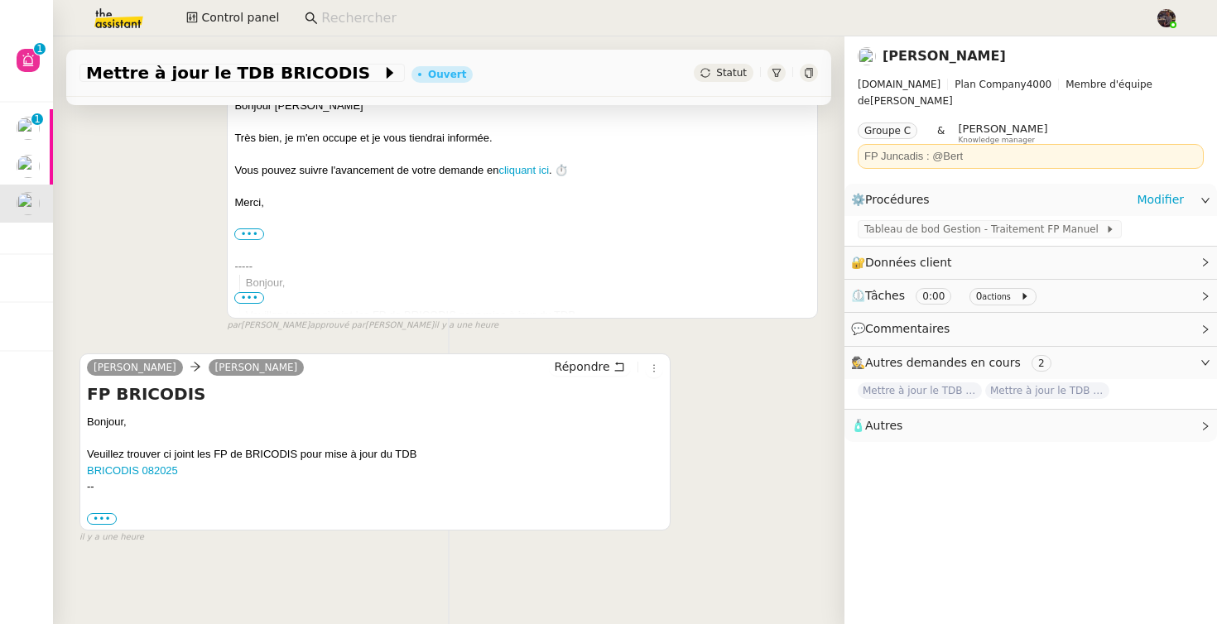
click at [910, 216] on div "Tableau de bod Gestion - Traitement FP Manuel" at bounding box center [1031, 230] width 373 height 29
click at [904, 221] on span "Tableau de bod Gestion - Traitement FP Manuel" at bounding box center [984, 229] width 241 height 17
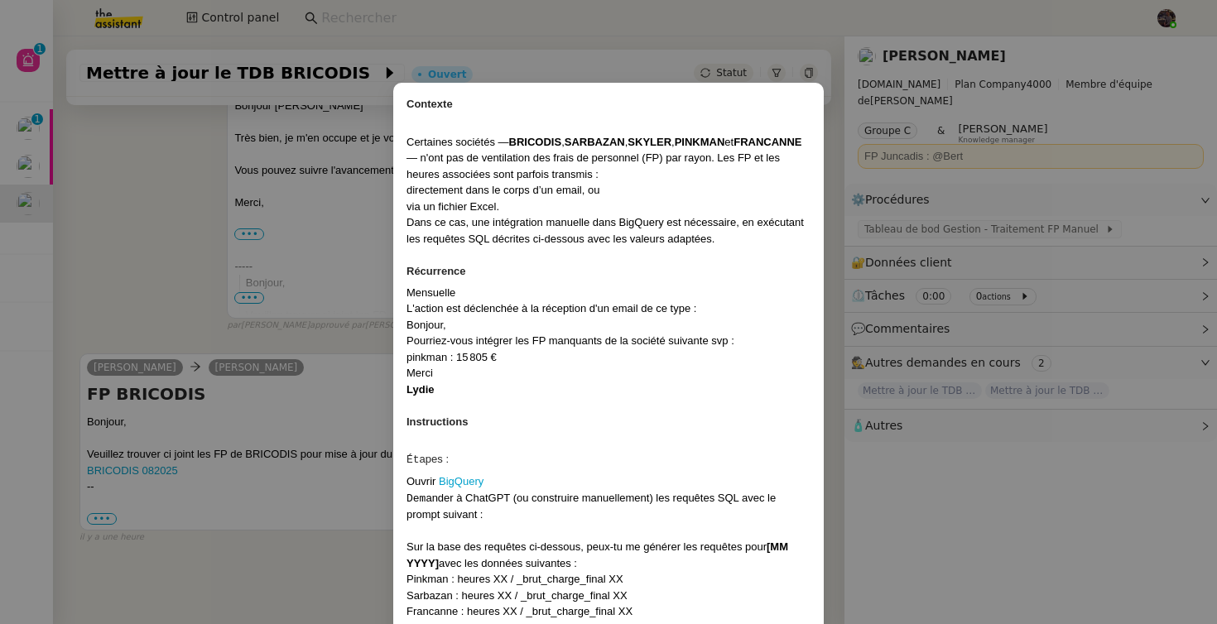
scroll to position [946, 0]
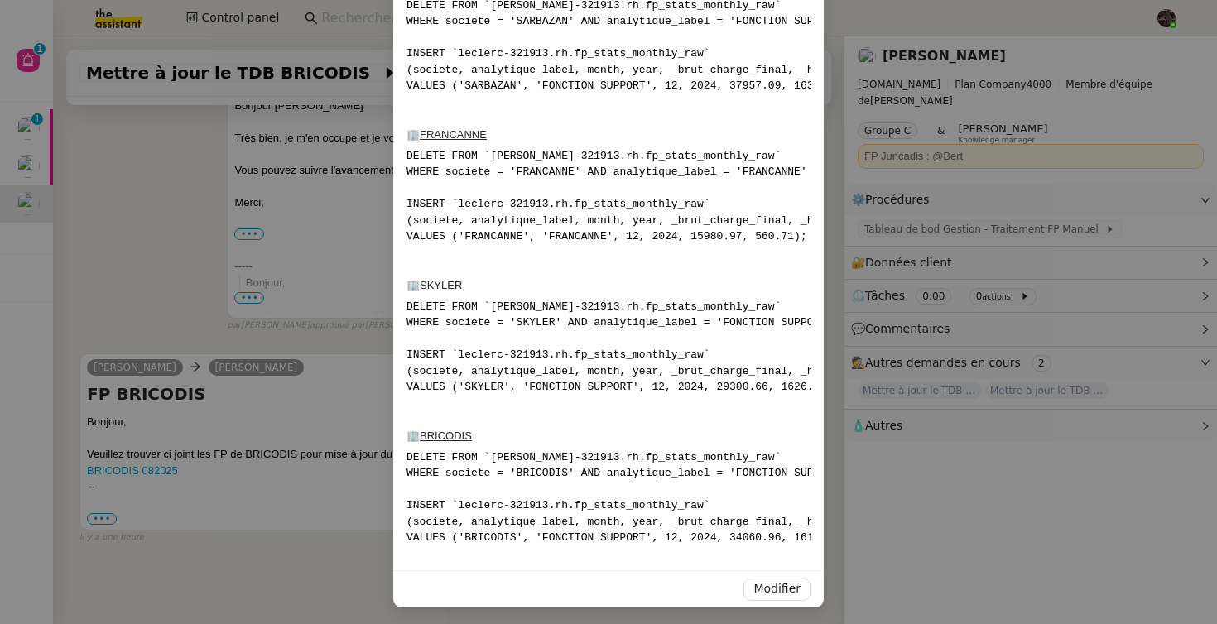
click at [506, 320] on pre "DELETE FROM `[PERSON_NAME]-321913.rh.fp_stats_monthly_raw` WHERE societe = 'SKY…" at bounding box center [609, 347] width 404 height 97
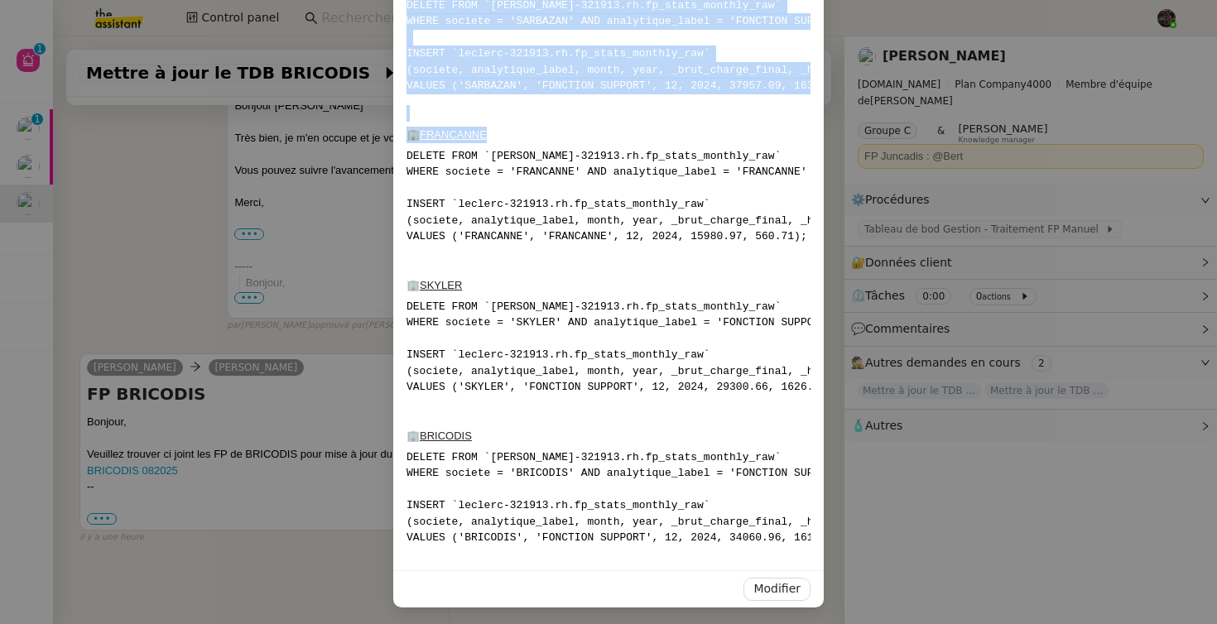
drag, startPoint x: 803, startPoint y: 550, endPoint x: 460, endPoint y: 125, distance: 545.8
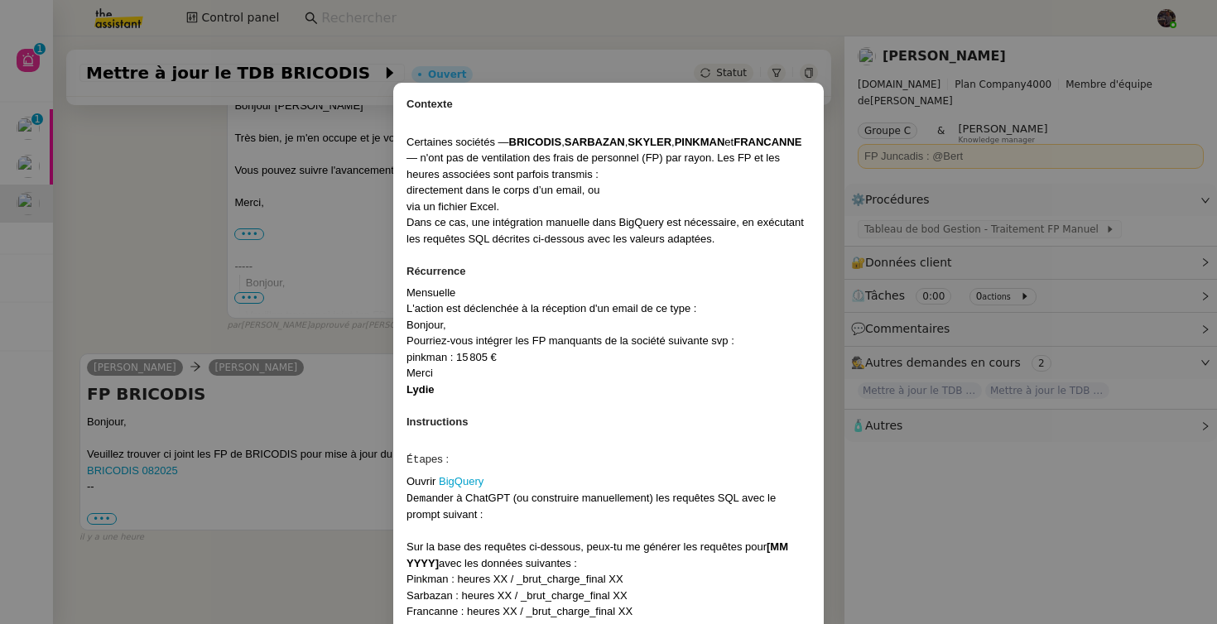
click at [455, 171] on div "Certaines sociétés — BRICODIS , SARBAZAN , SKYLER , PINKMAN et FRANCANNE — n'on…" at bounding box center [609, 158] width 404 height 49
click at [734, 148] on strong "FRANCANNE" at bounding box center [768, 142] width 68 height 12
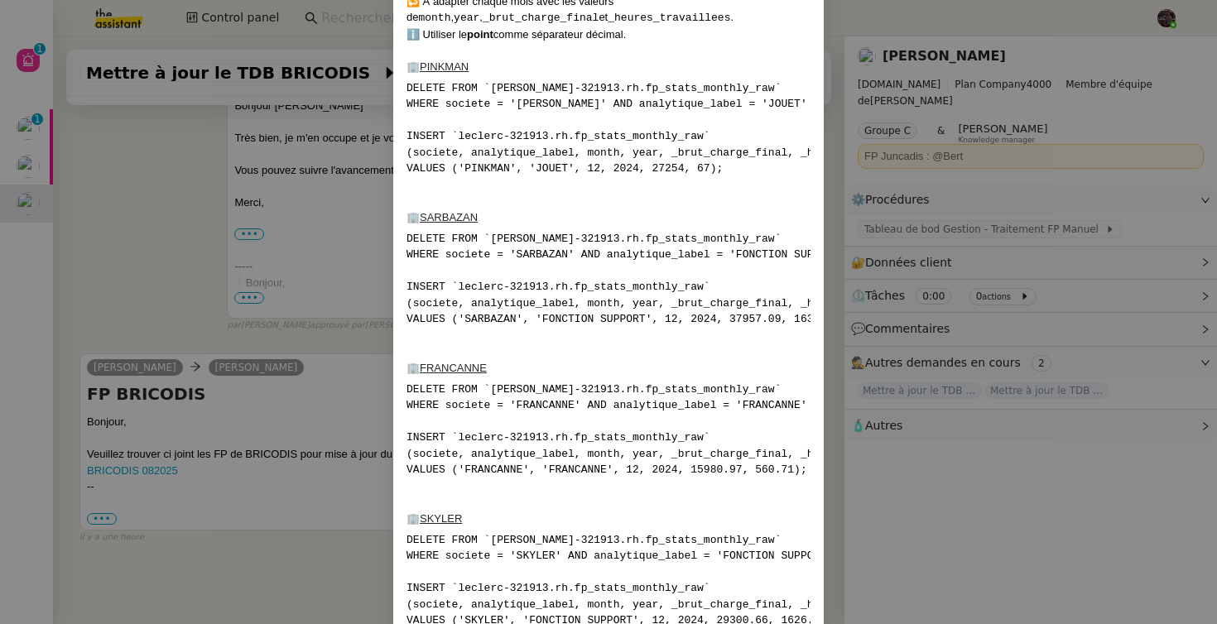
scroll to position [946, 0]
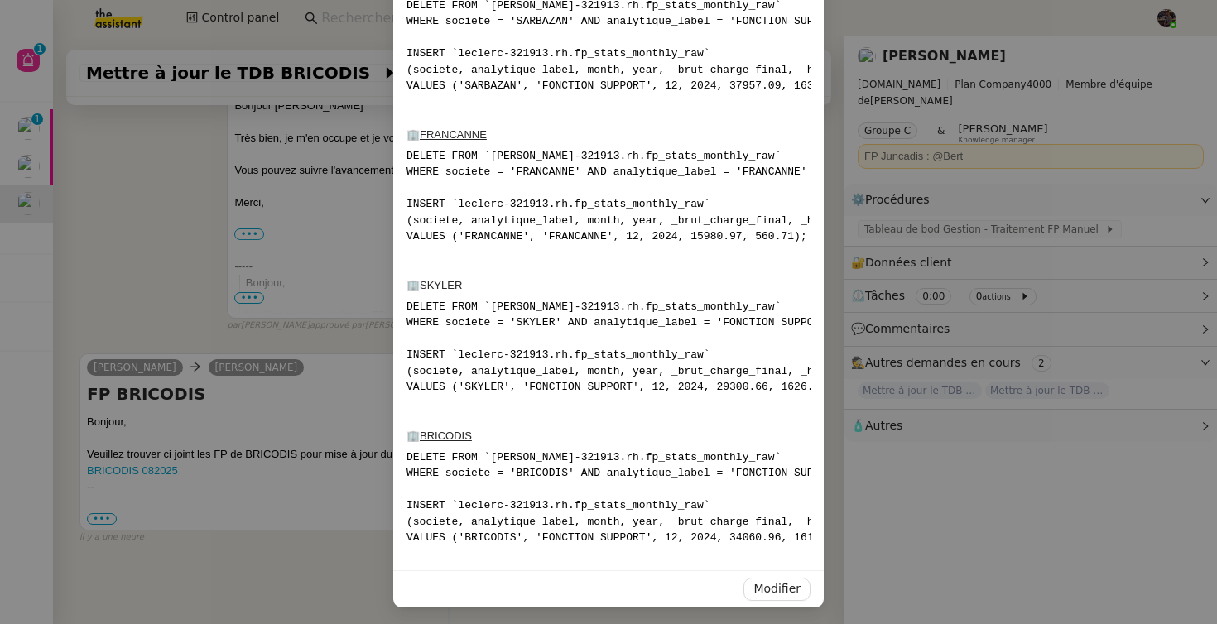
drag, startPoint x: 404, startPoint y: 100, endPoint x: 782, endPoint y: 568, distance: 601.1
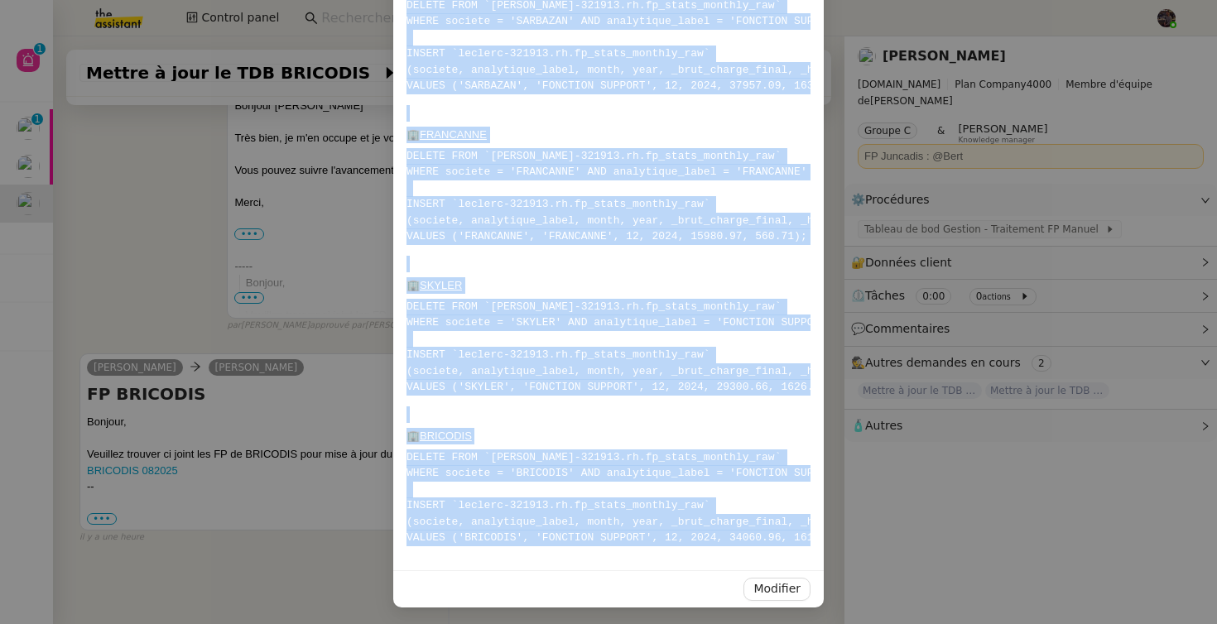
copy div "Loremips Dolorsita consecte — ADIPISCI , ELITSEDD , EIUSMO , TEMPORI ut LABOREE…"
click at [181, 200] on nz-modal-container "Contexte Certaines sociétés — BRICODIS , SARBAZAN , SKYLER , PINKMAN et FRANCAN…" at bounding box center [608, 312] width 1217 height 624
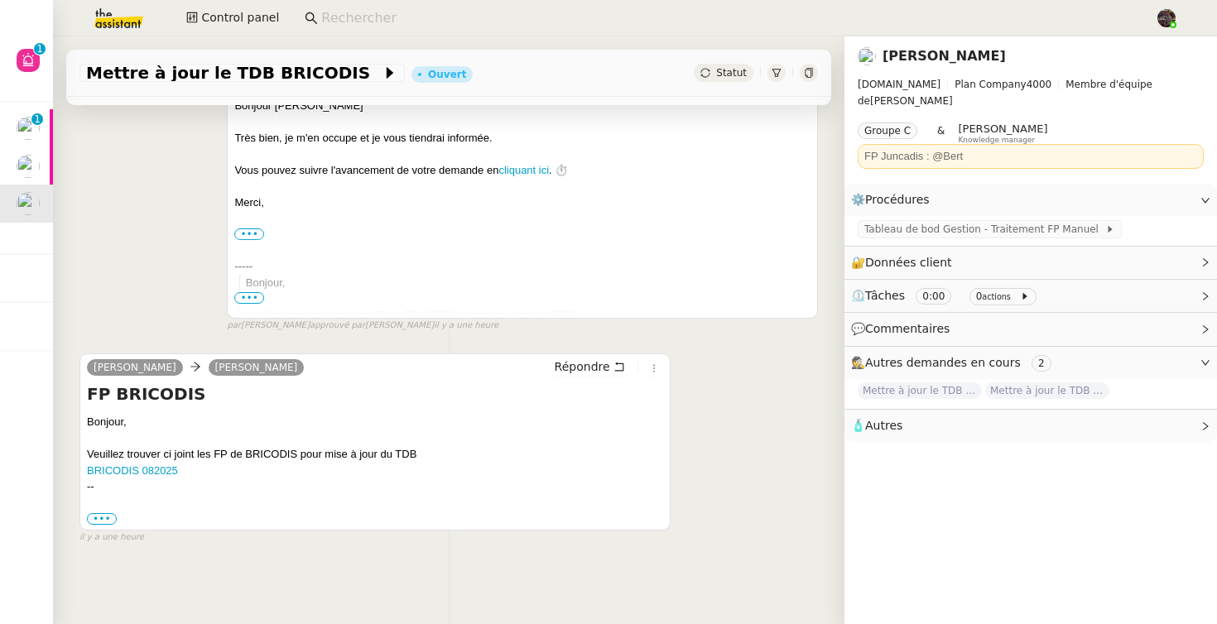
scroll to position [0, 0]
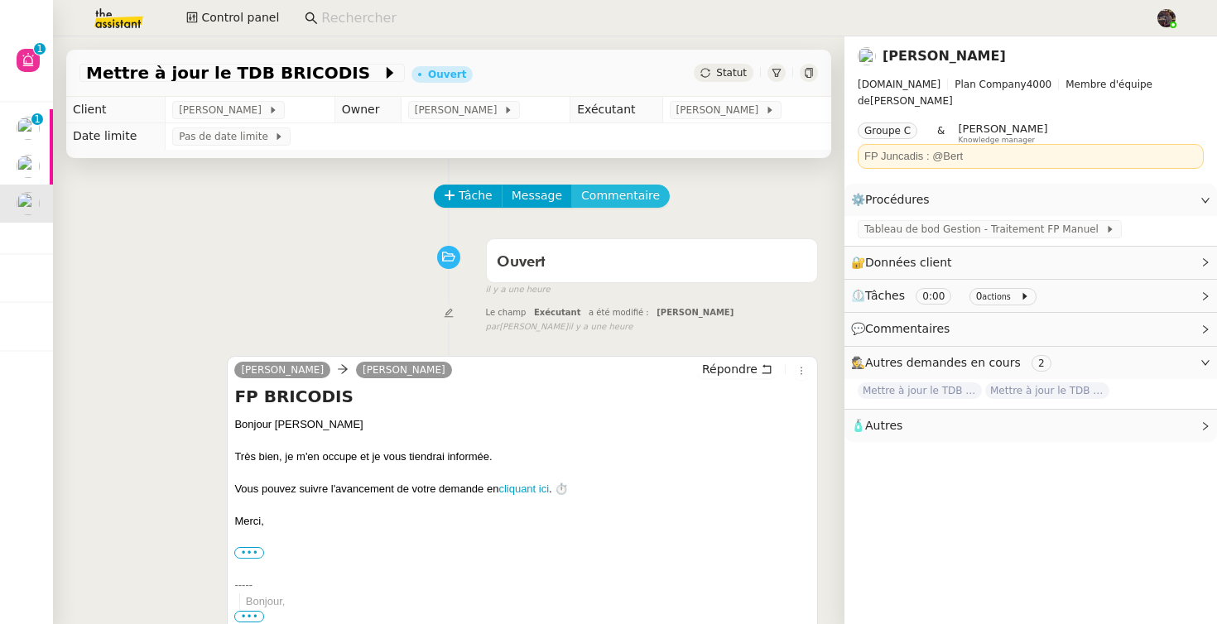
click at [633, 193] on span "Commentaire" at bounding box center [620, 195] width 79 height 19
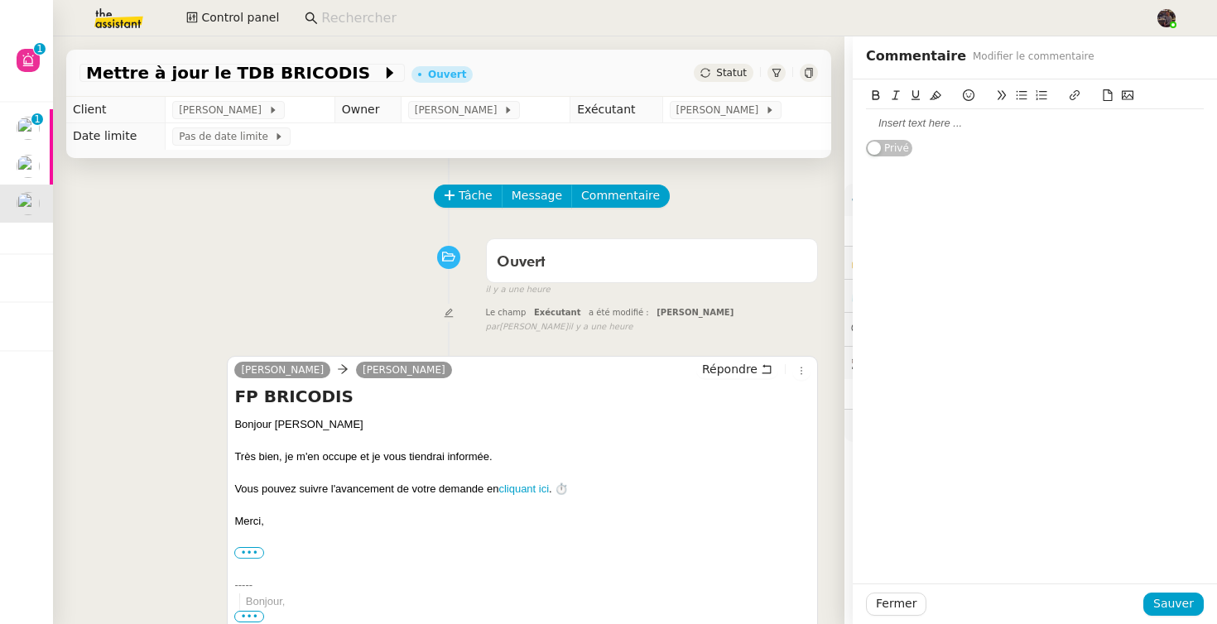
click at [946, 123] on div at bounding box center [1035, 123] width 338 height 15
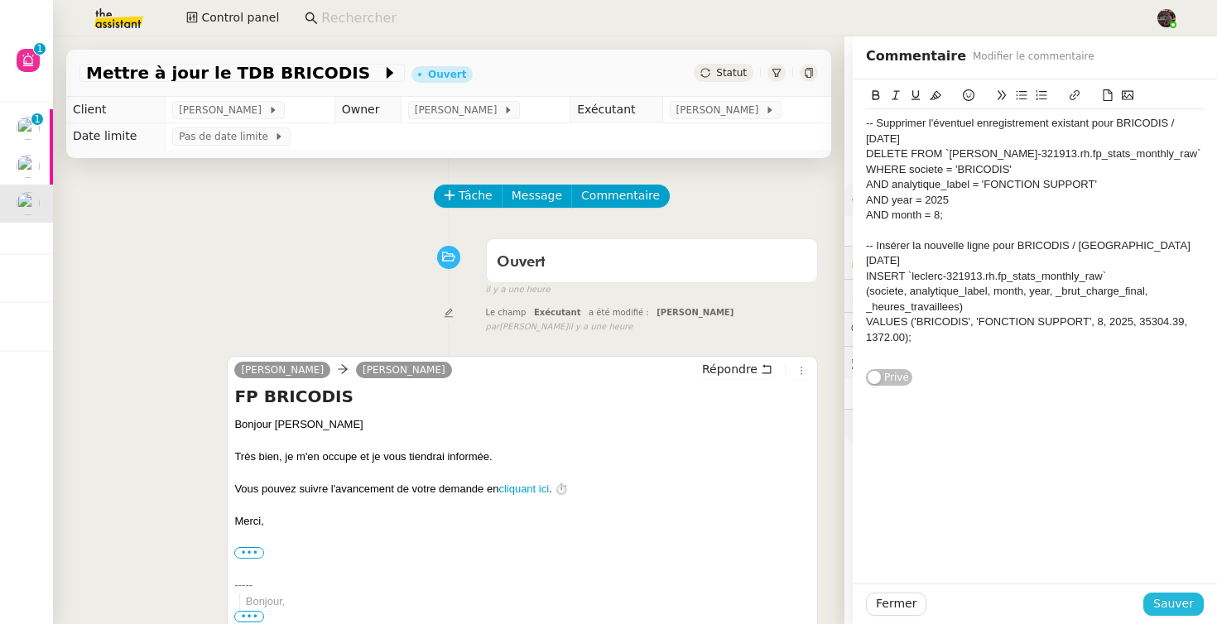
click at [1181, 604] on span "Sauver" at bounding box center [1173, 603] width 41 height 19
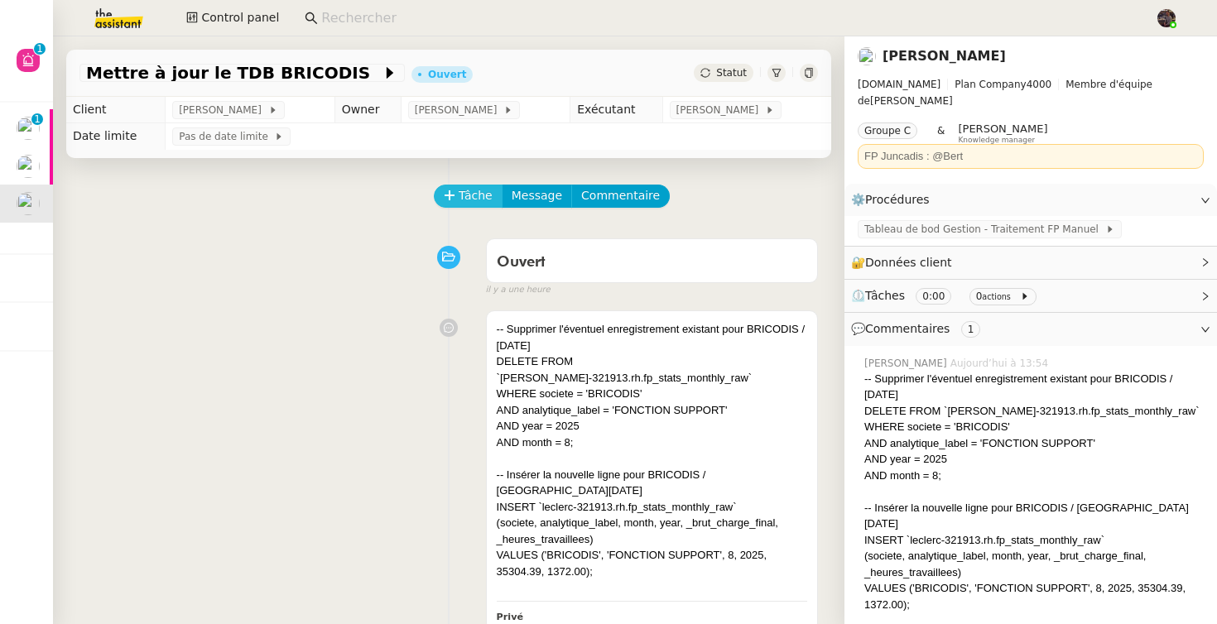
click at [465, 201] on span "Tâche" at bounding box center [476, 195] width 34 height 19
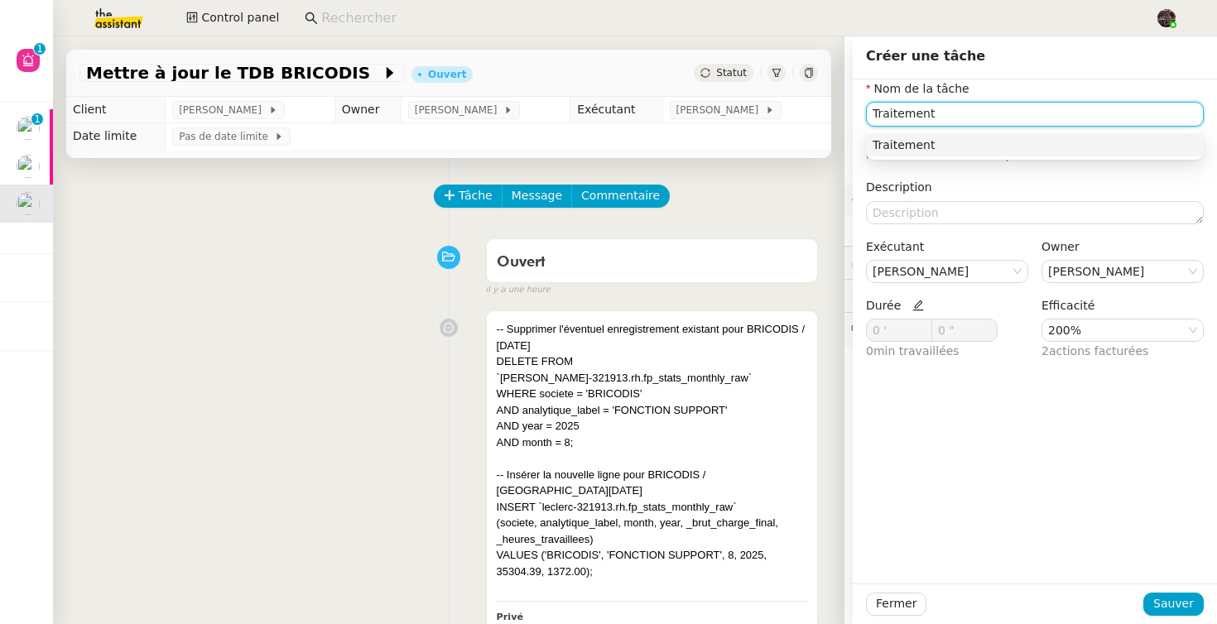
type input "Traitement"
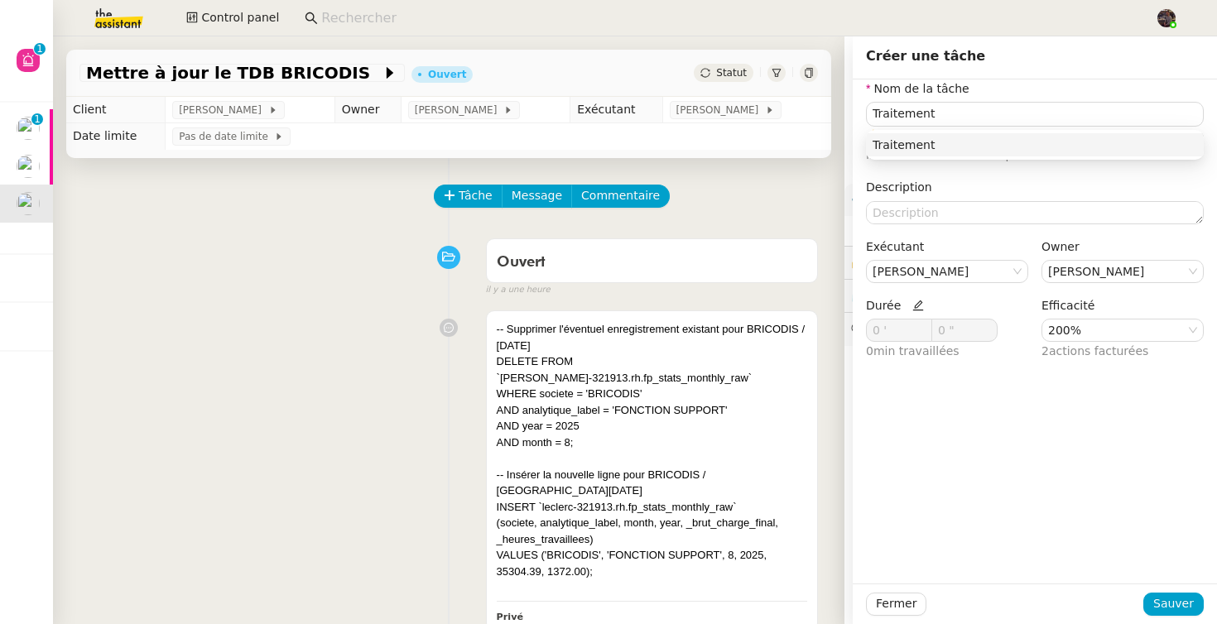
click at [912, 309] on icon at bounding box center [918, 306] width 12 height 12
click at [921, 330] on span at bounding box center [923, 335] width 10 height 10
click at [921, 322] on span at bounding box center [923, 327] width 10 height 10
type input "3 '"
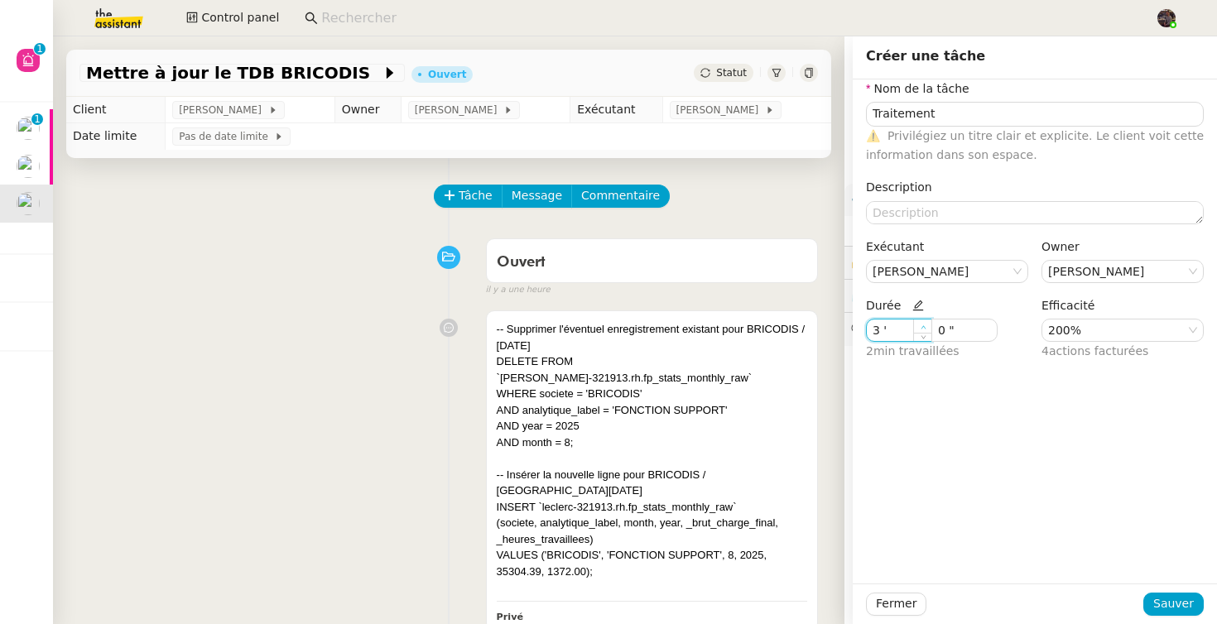
click at [921, 322] on span at bounding box center [923, 327] width 10 height 10
click at [1185, 587] on div "Fermer Sauver" at bounding box center [1035, 604] width 364 height 41
click at [1182, 598] on span "Sauver" at bounding box center [1173, 603] width 41 height 19
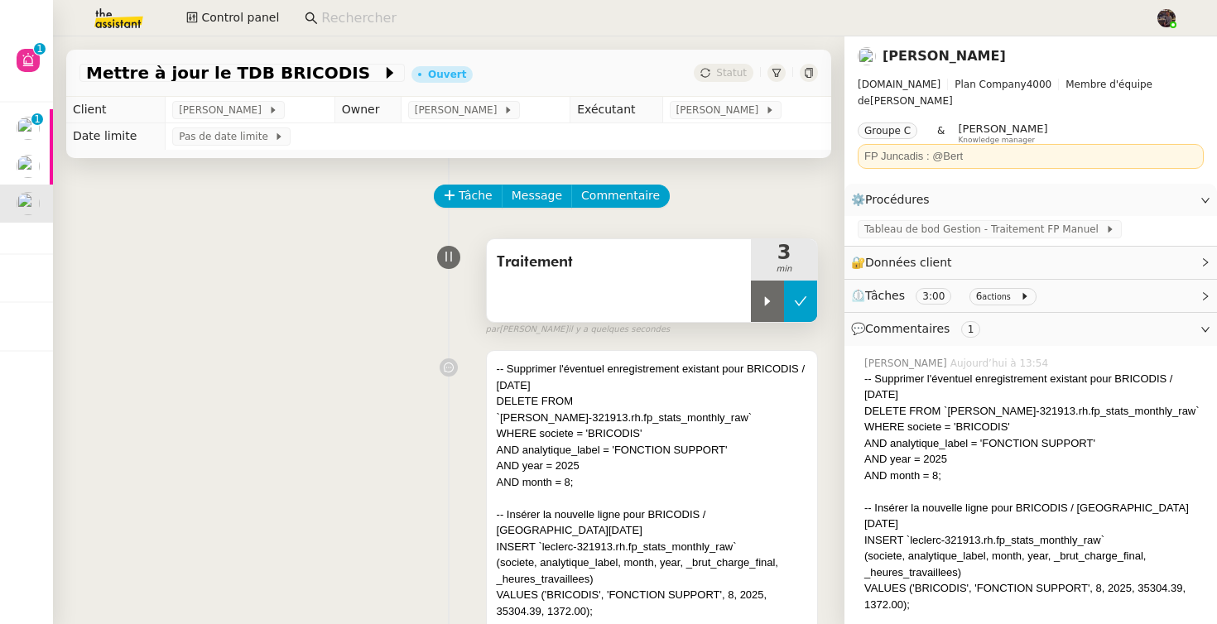
click at [802, 306] on icon at bounding box center [800, 301] width 13 height 13
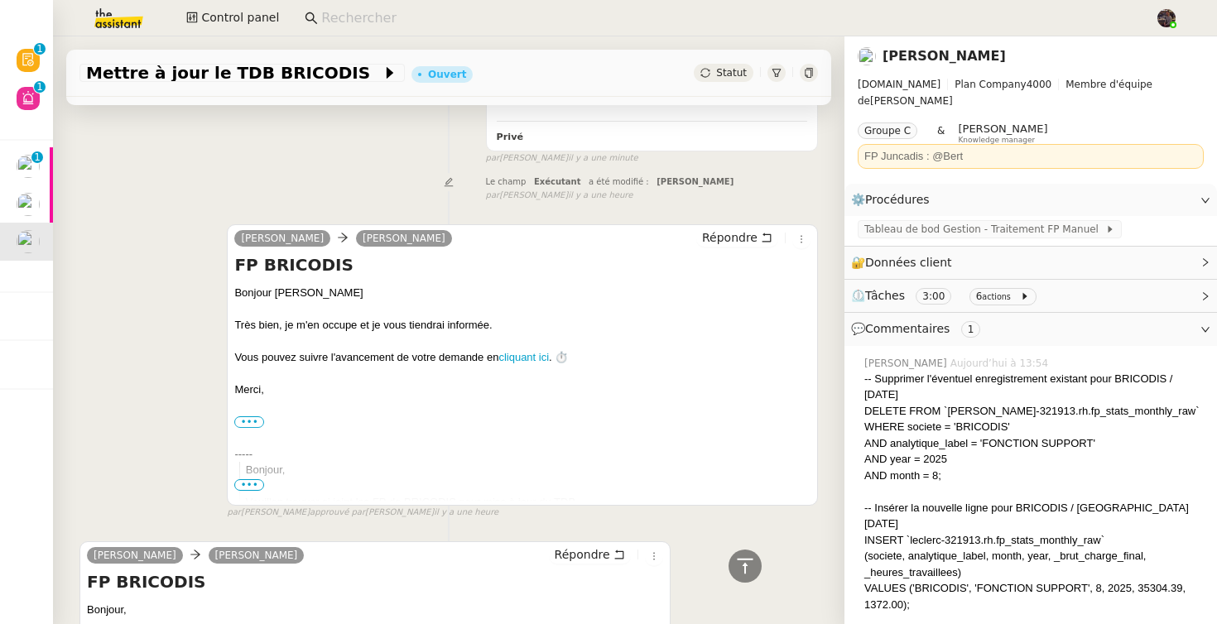
scroll to position [507, 0]
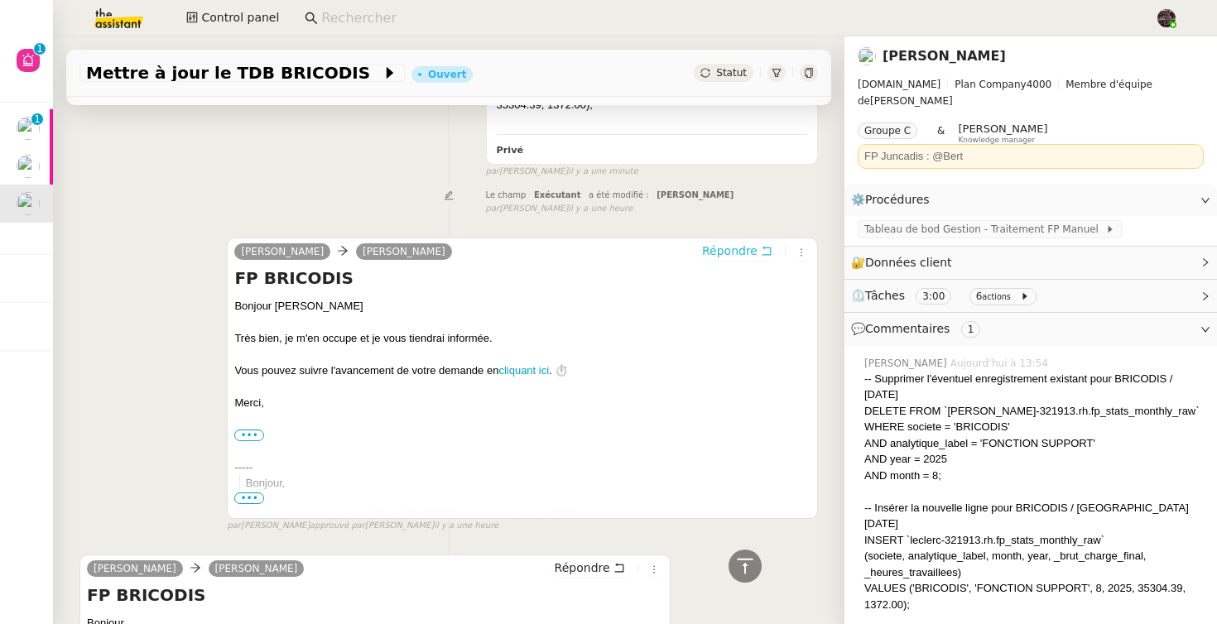
click at [730, 243] on span "Répondre" at bounding box center [729, 251] width 55 height 17
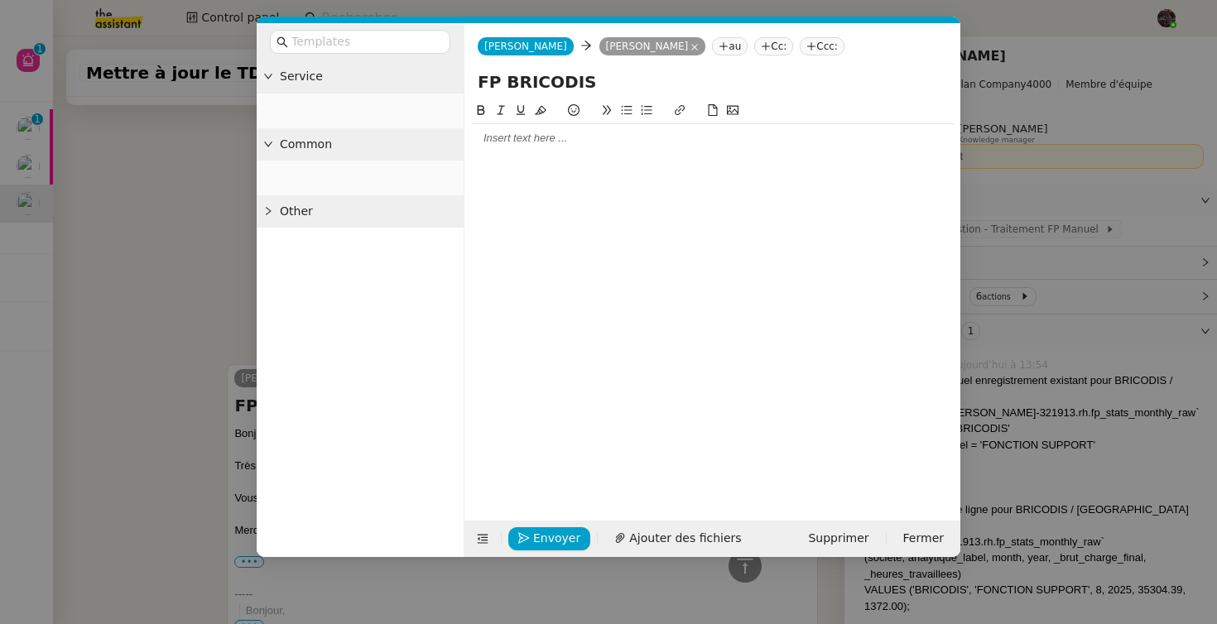
scroll to position [633, 0]
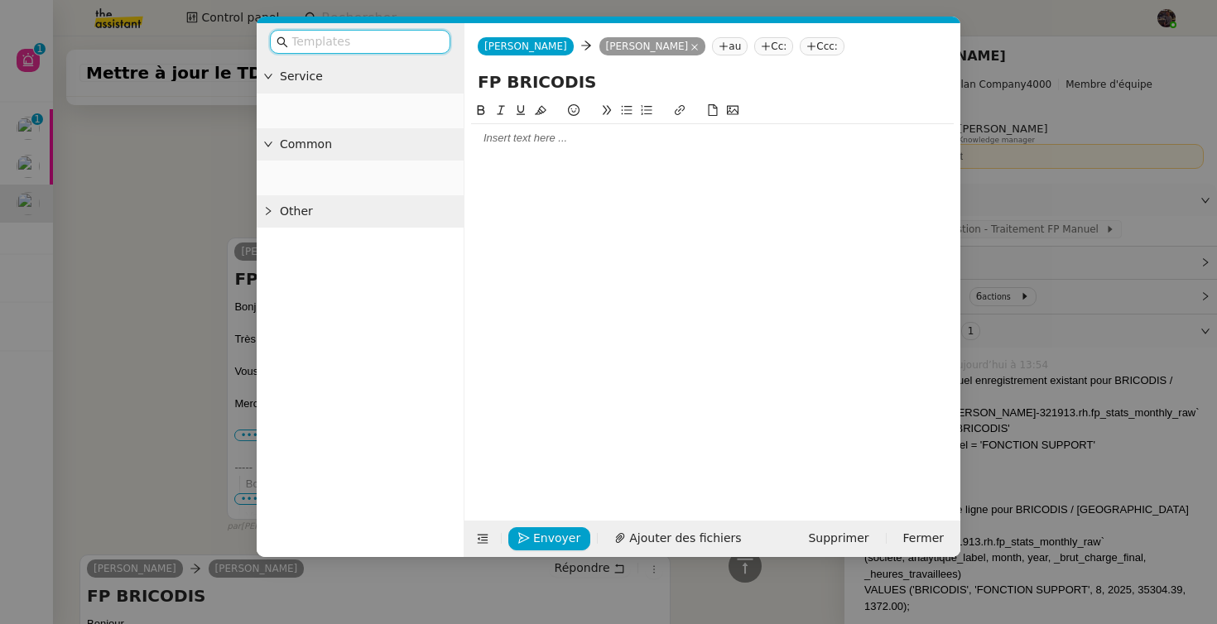
click at [604, 137] on div at bounding box center [712, 138] width 483 height 15
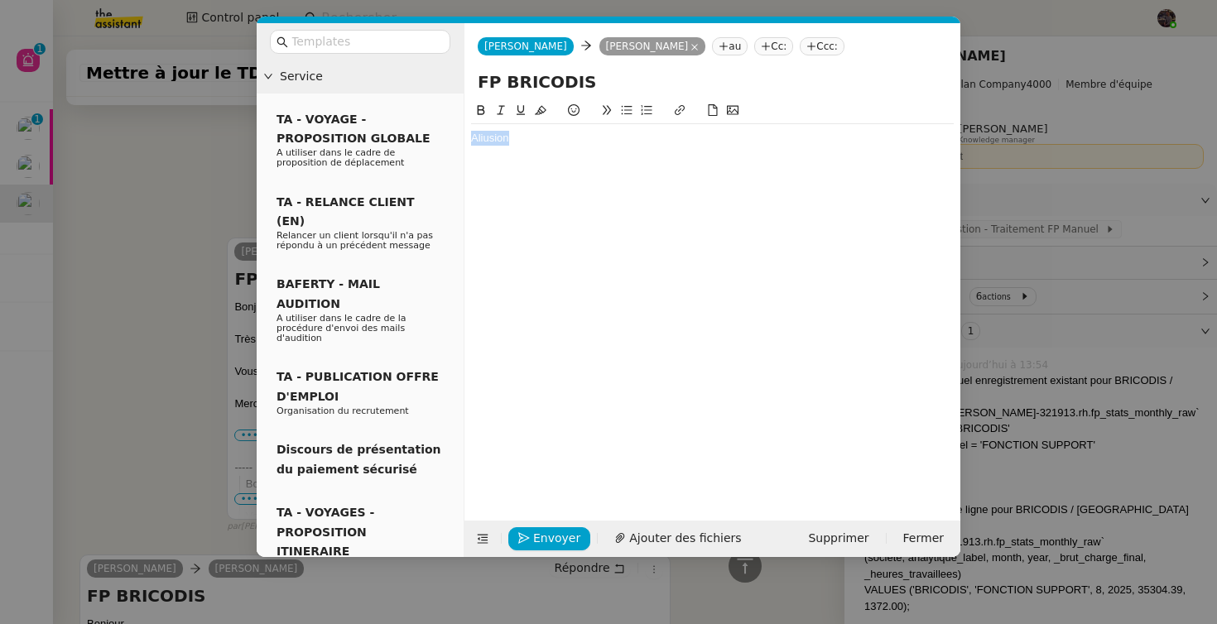
scroll to position [649, 0]
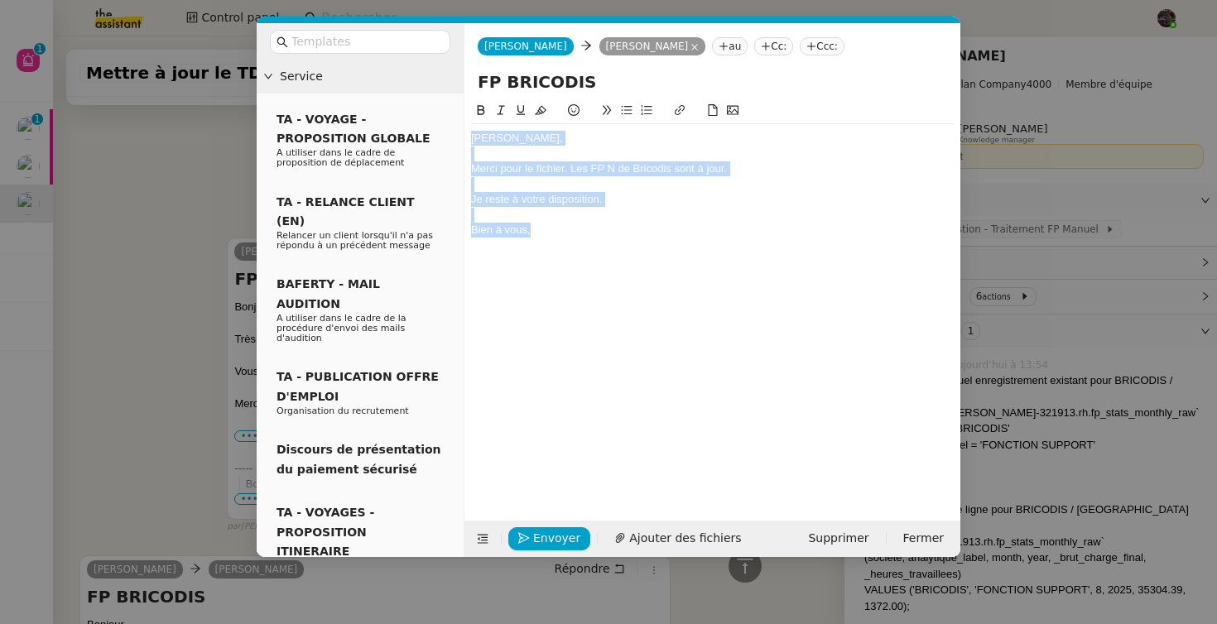
copy div "[PERSON_NAME], Merci pour le fichier. Les FP N de Bricodis sont à jour. Je rest…"
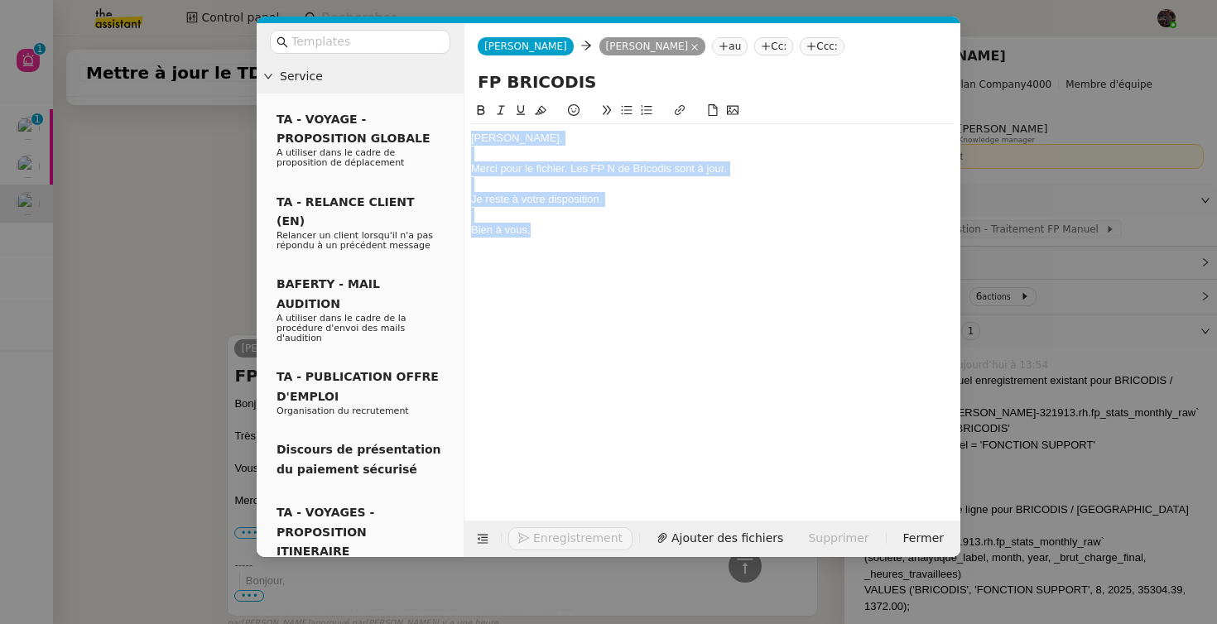
scroll to position [746, 0]
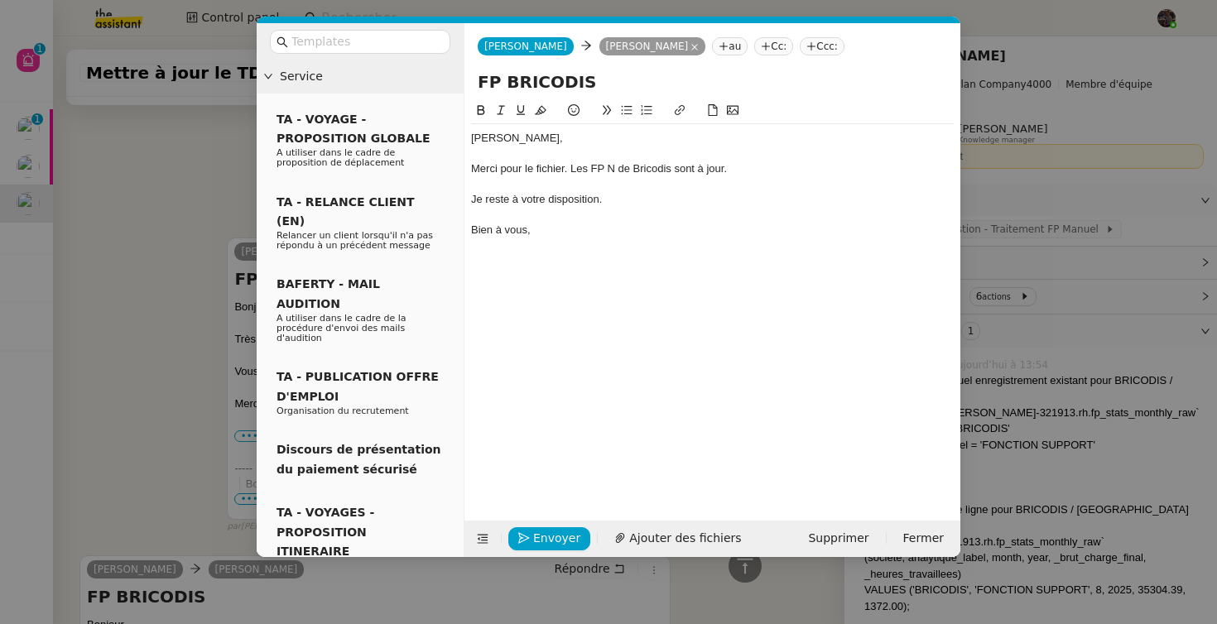
click at [101, 257] on nz-modal-container "Service TA - VOYAGE - PROPOSITION GLOBALE A utiliser dans le cadre de propositi…" at bounding box center [608, 312] width 1217 height 624
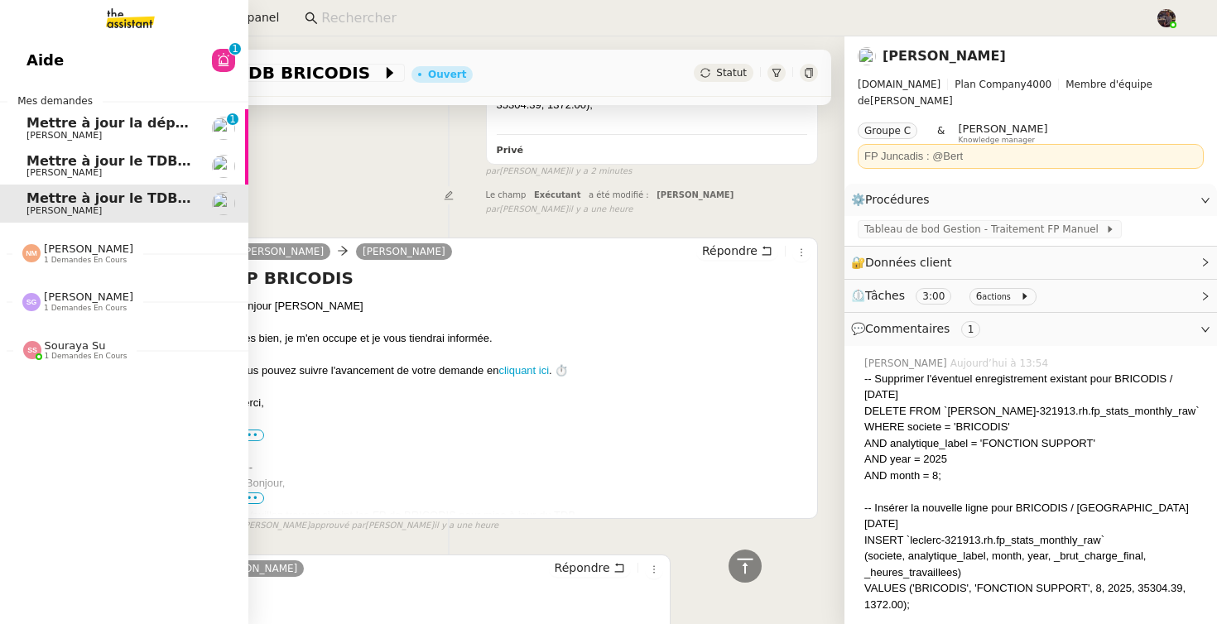
click at [43, 162] on span "Mettre à jour le TDB avec les FP de juillet" at bounding box center [181, 161] width 310 height 16
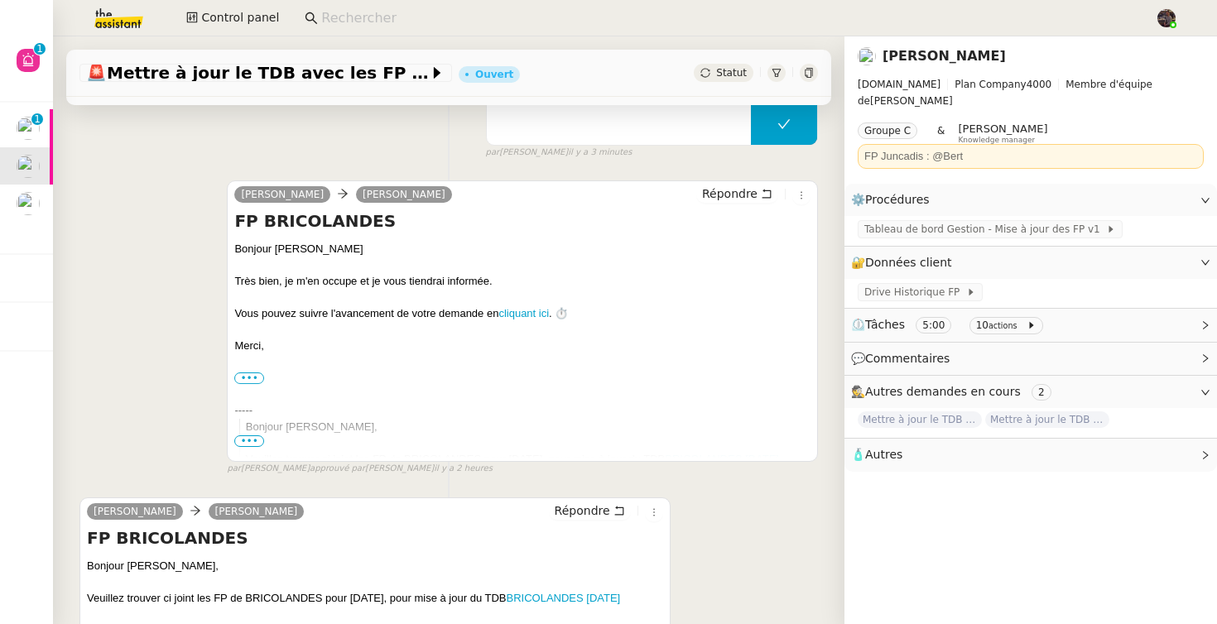
scroll to position [152, 0]
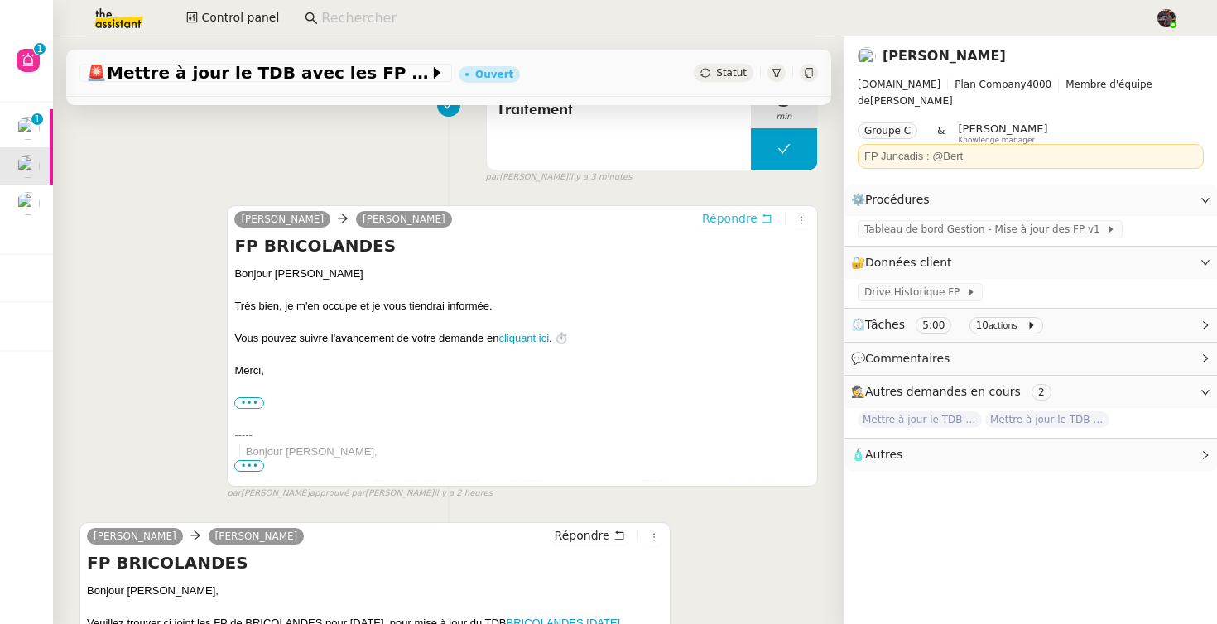
click at [711, 221] on span "Répondre" at bounding box center [729, 218] width 55 height 17
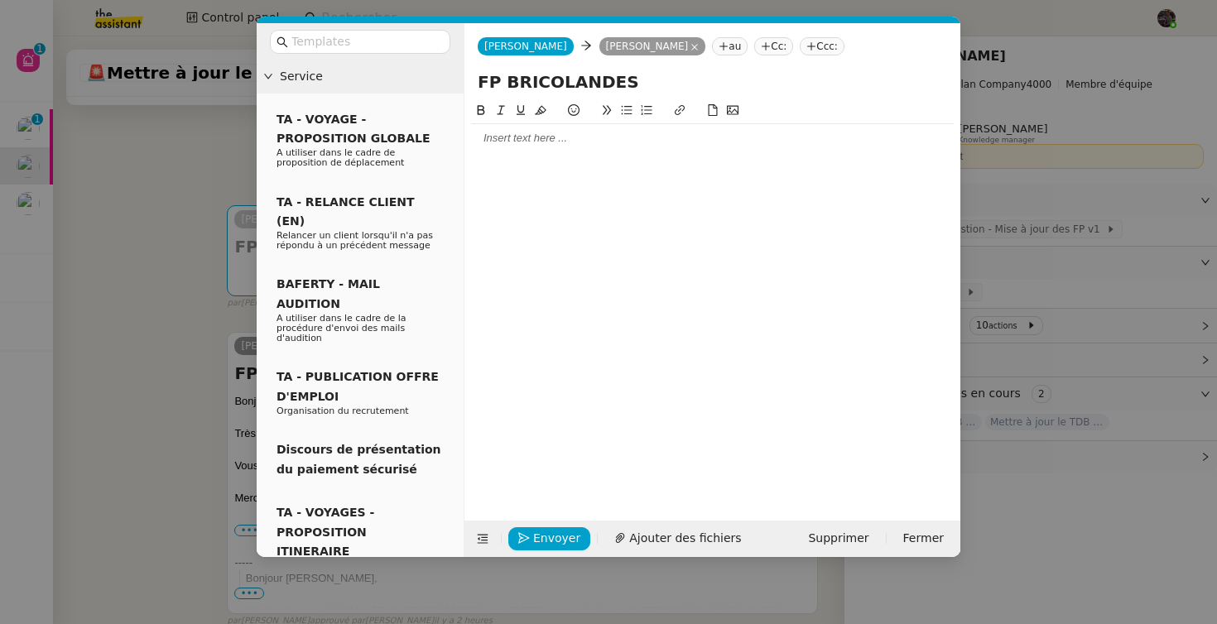
click at [604, 154] on div at bounding box center [712, 298] width 483 height 394
click at [557, 145] on div at bounding box center [712, 138] width 483 height 15
click at [651, 175] on div "Merci pour le fichier. Les FP N de Bricodis sont à jour." at bounding box center [712, 168] width 483 height 15
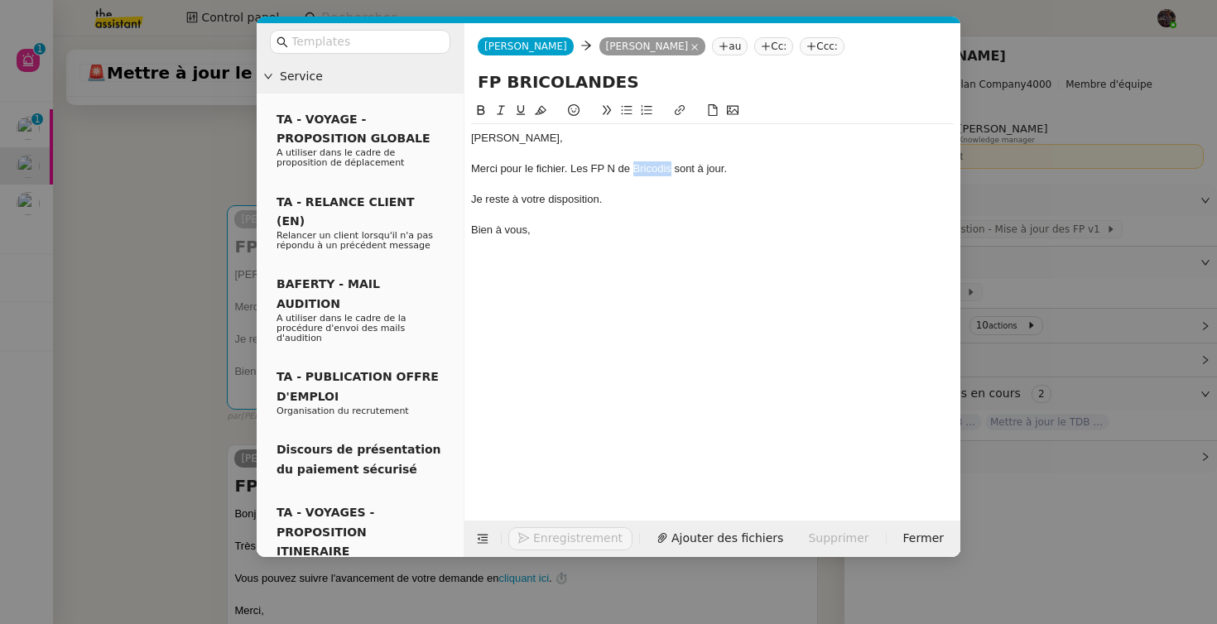
click at [651, 175] on div "Merci pour le fichier. Les FP N de Bricodis sont à jour." at bounding box center [712, 168] width 483 height 15
click at [170, 225] on nz-modal-container "Service TA - VOYAGE - PROPOSITION GLOBALE A utiliser dans le cadre de propositi…" at bounding box center [608, 312] width 1217 height 624
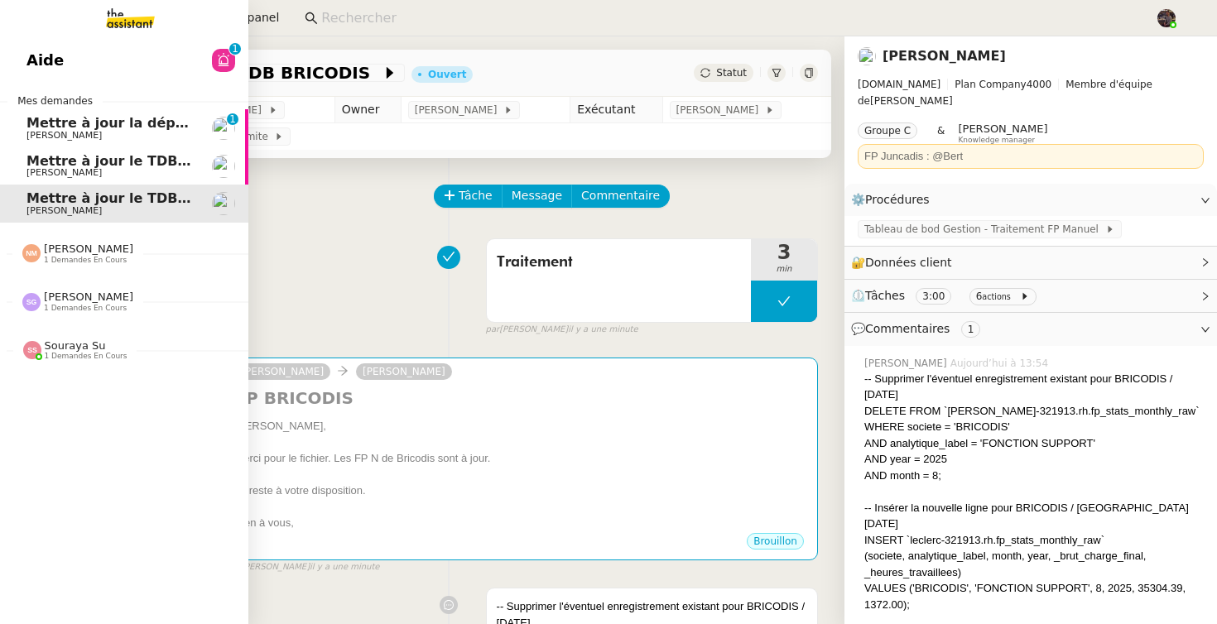
click at [26, 118] on span "Mettre à jour la dépréciation pour juillet et août" at bounding box center [206, 123] width 360 height 16
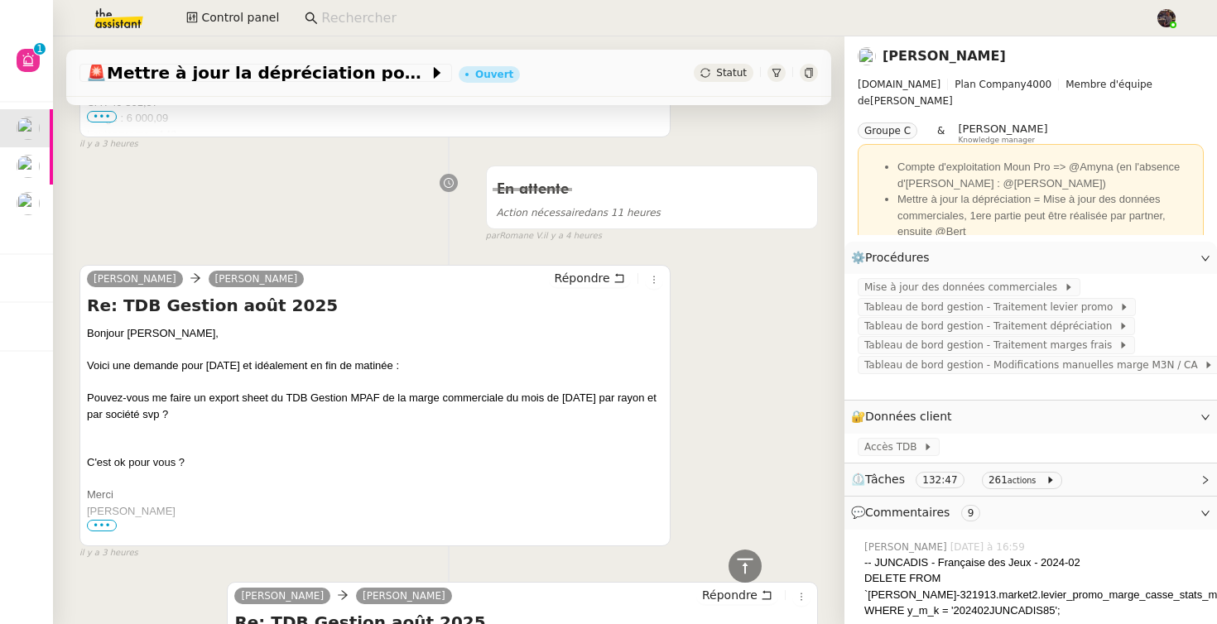
scroll to position [738, 0]
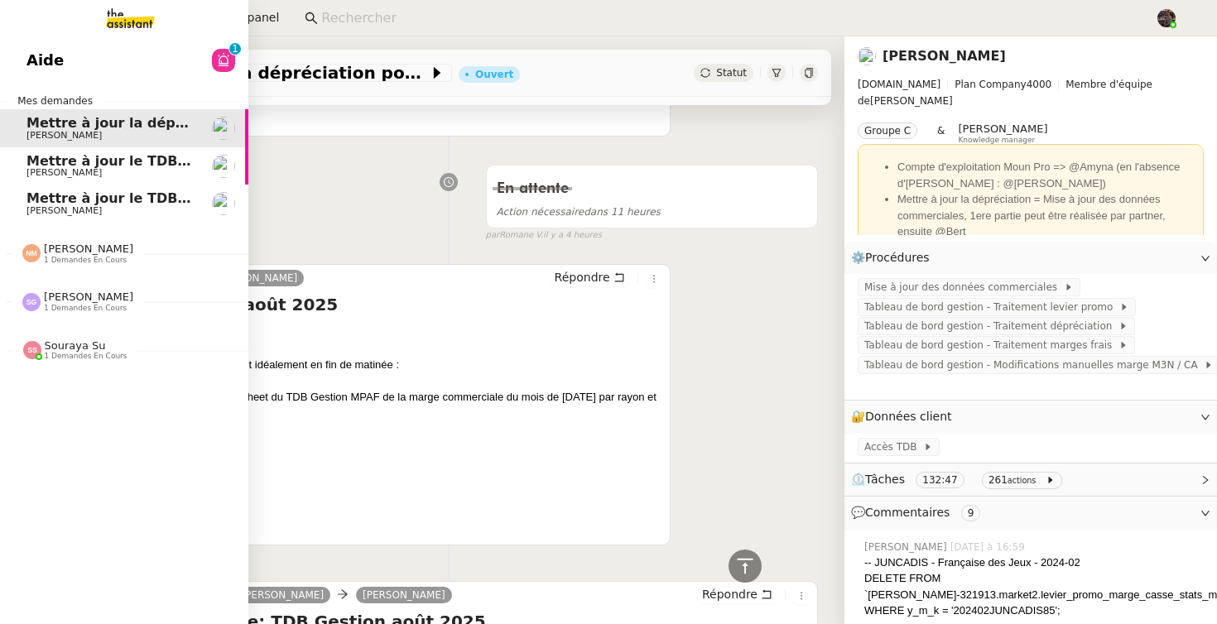
click at [47, 155] on span "Mettre à jour le TDB avec les FP de juillet" at bounding box center [181, 161] width 310 height 16
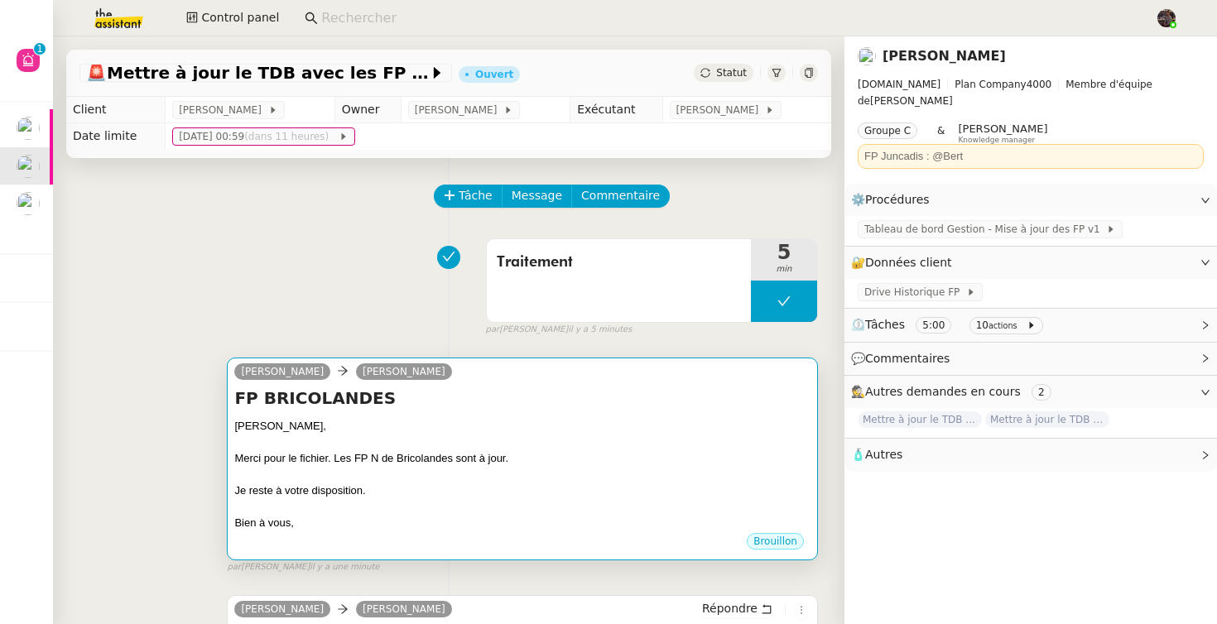
click at [594, 407] on h4 "FP BRICOLANDES" at bounding box center [522, 398] width 576 height 23
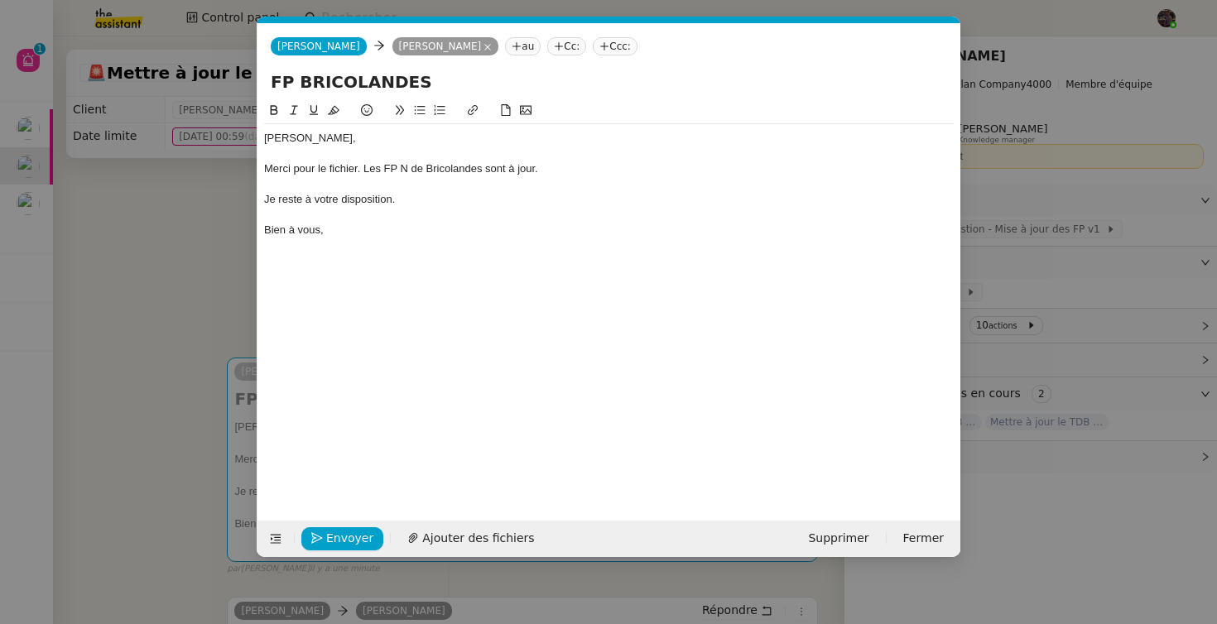
scroll to position [0, 35]
click at [330, 540] on span "Envoyer" at bounding box center [349, 538] width 47 height 19
click at [330, 540] on span "Confirmer l'envoi" at bounding box center [375, 538] width 99 height 19
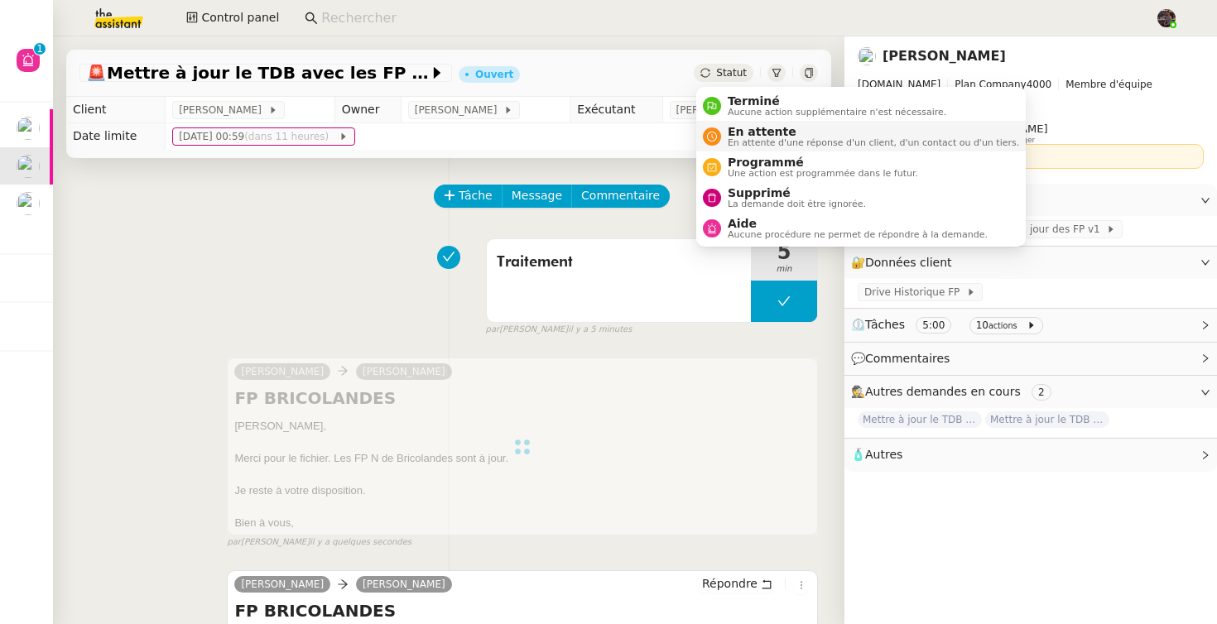
click at [753, 132] on span "En attente" at bounding box center [873, 131] width 291 height 13
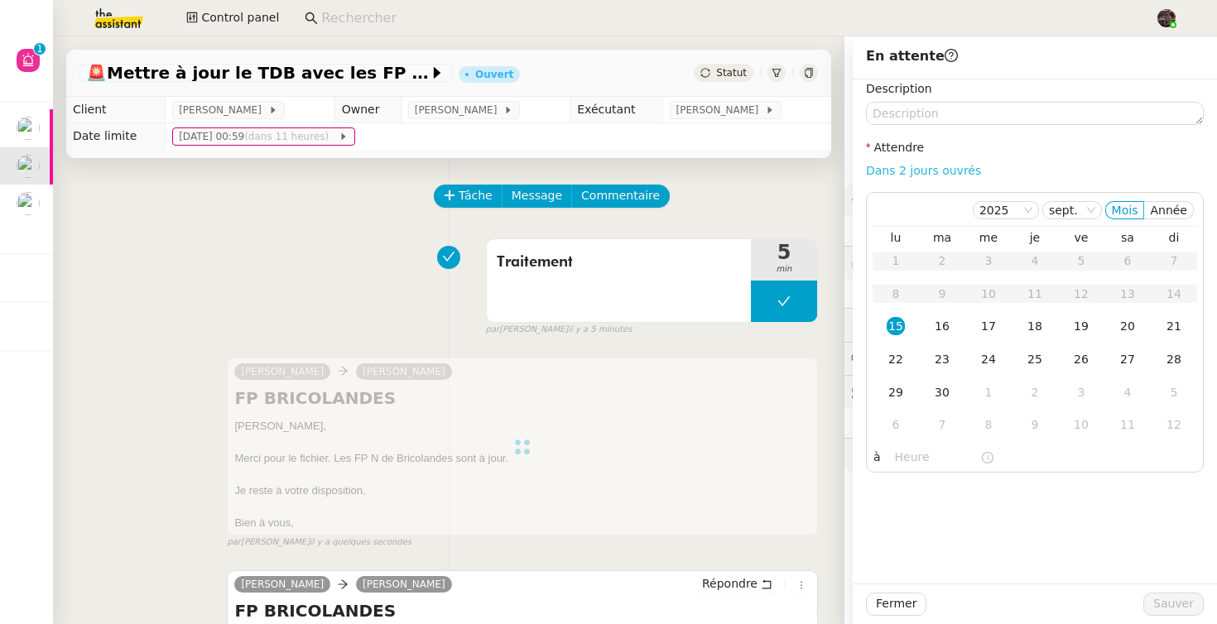
click at [940, 166] on link "Dans 2 jours ouvrés" at bounding box center [923, 170] width 115 height 13
type input "07:00"
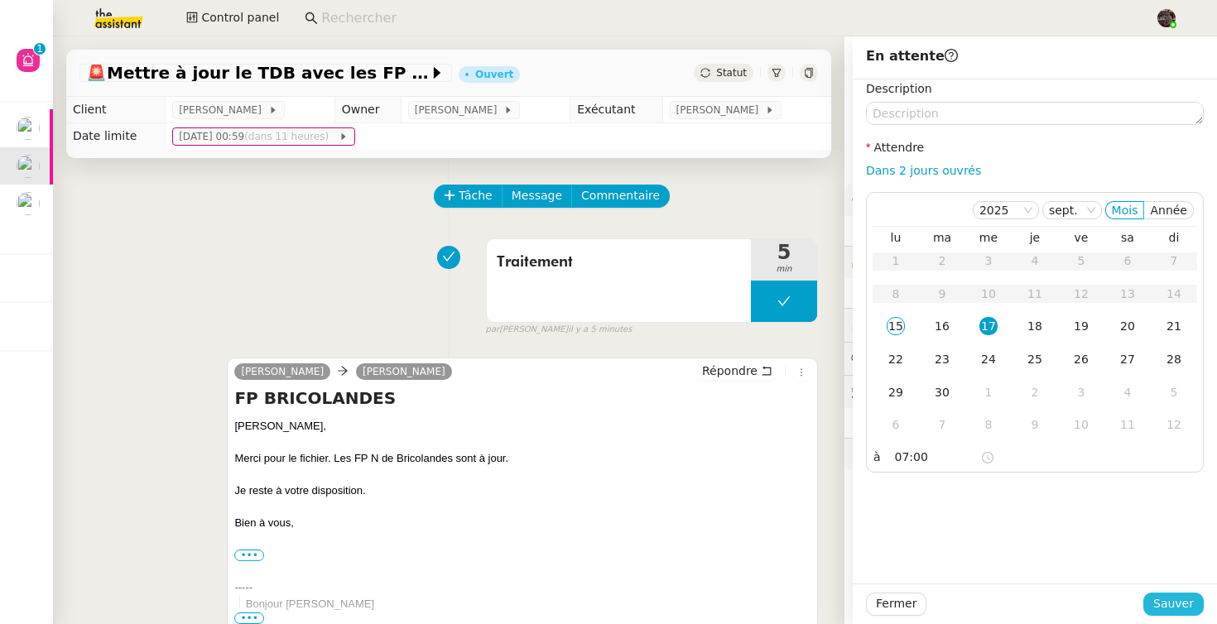
click at [1172, 599] on span "Sauver" at bounding box center [1173, 603] width 41 height 19
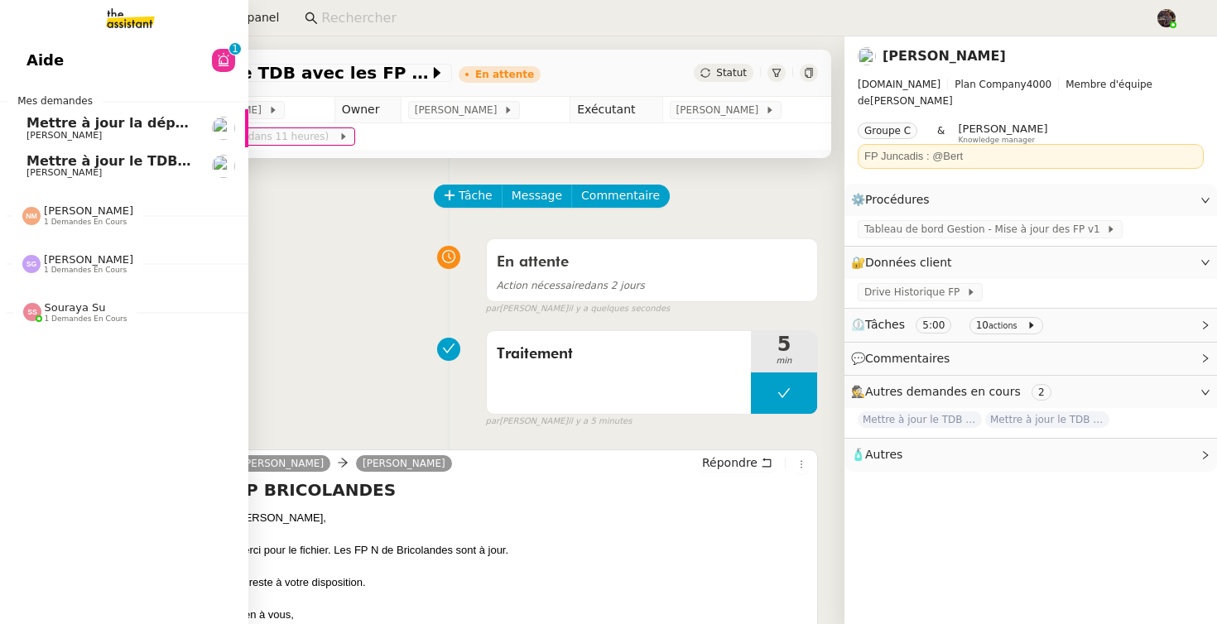
click at [25, 161] on link "Mettre à jour le TDB BRICODIS [PERSON_NAME]" at bounding box center [124, 166] width 248 height 38
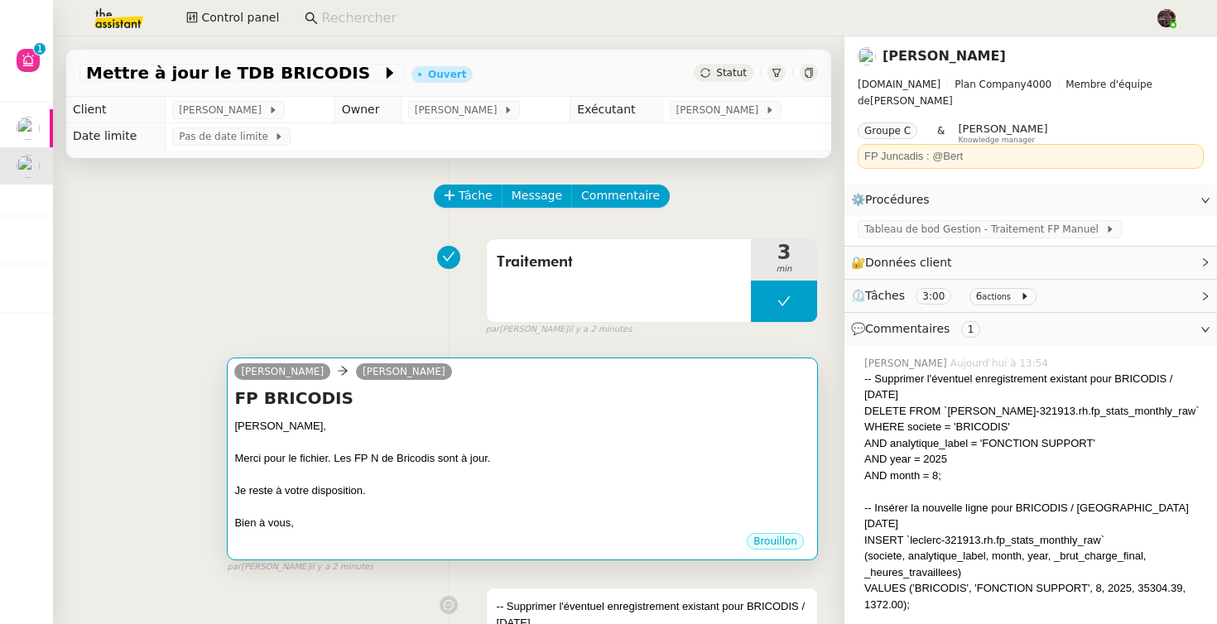
click at [525, 478] on div at bounding box center [522, 475] width 576 height 17
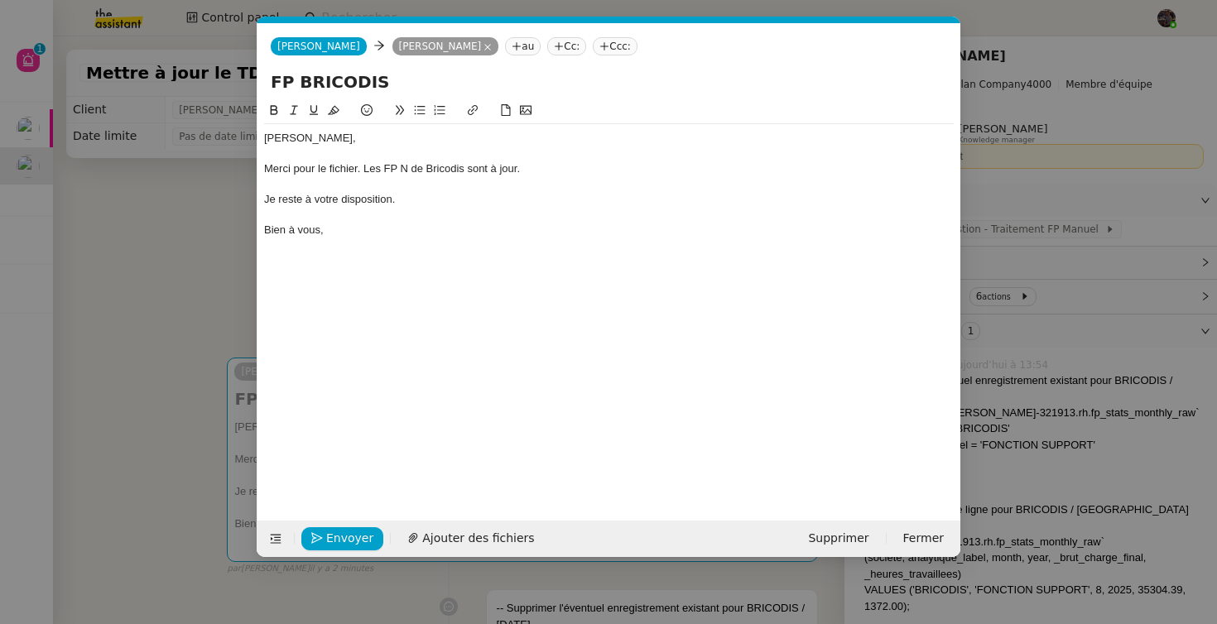
scroll to position [0, 35]
click at [315, 540] on icon "button" at bounding box center [317, 538] width 12 height 12
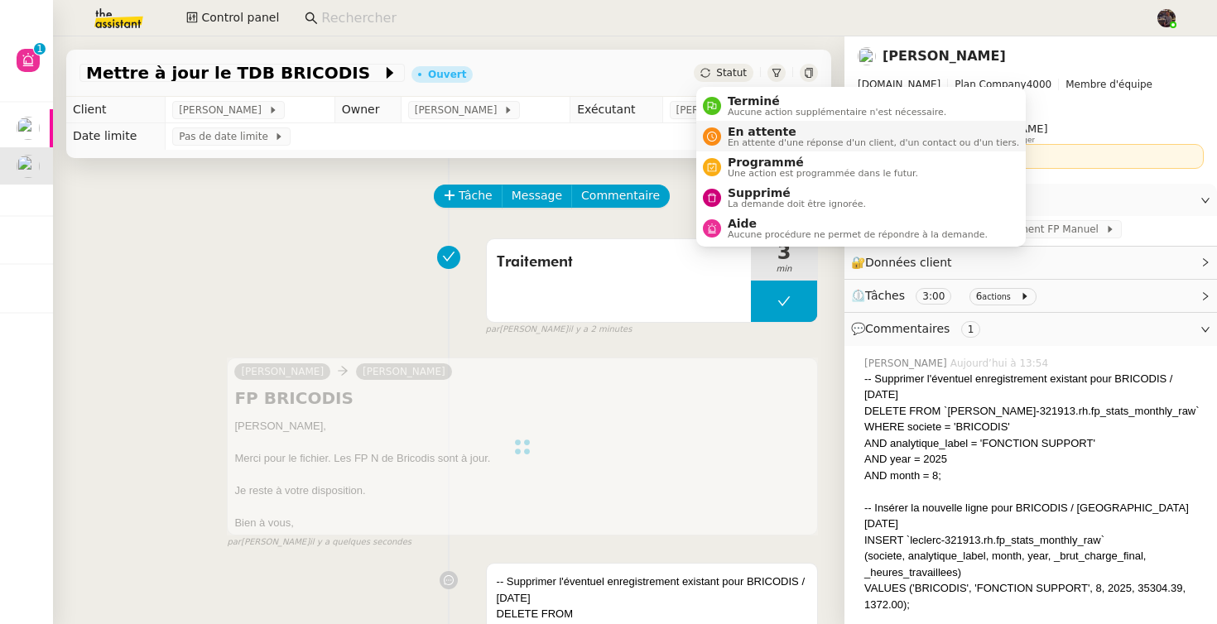
click at [755, 128] on span "En attente" at bounding box center [873, 131] width 291 height 13
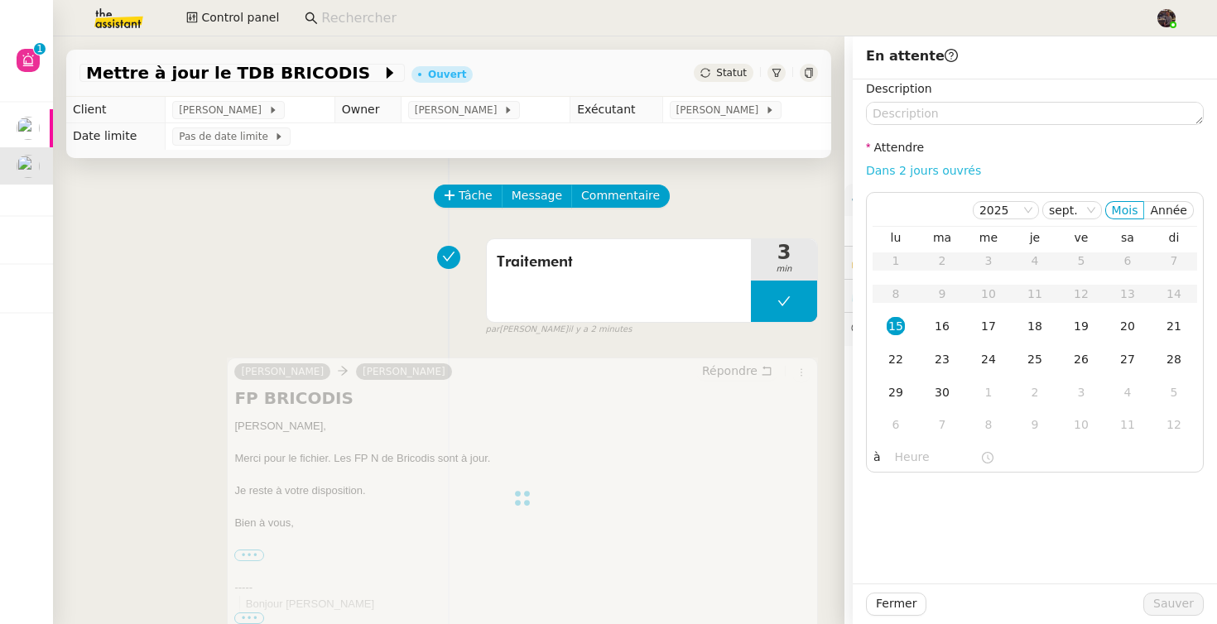
click at [917, 173] on link "Dans 2 jours ouvrés" at bounding box center [923, 170] width 115 height 13
type input "07:00"
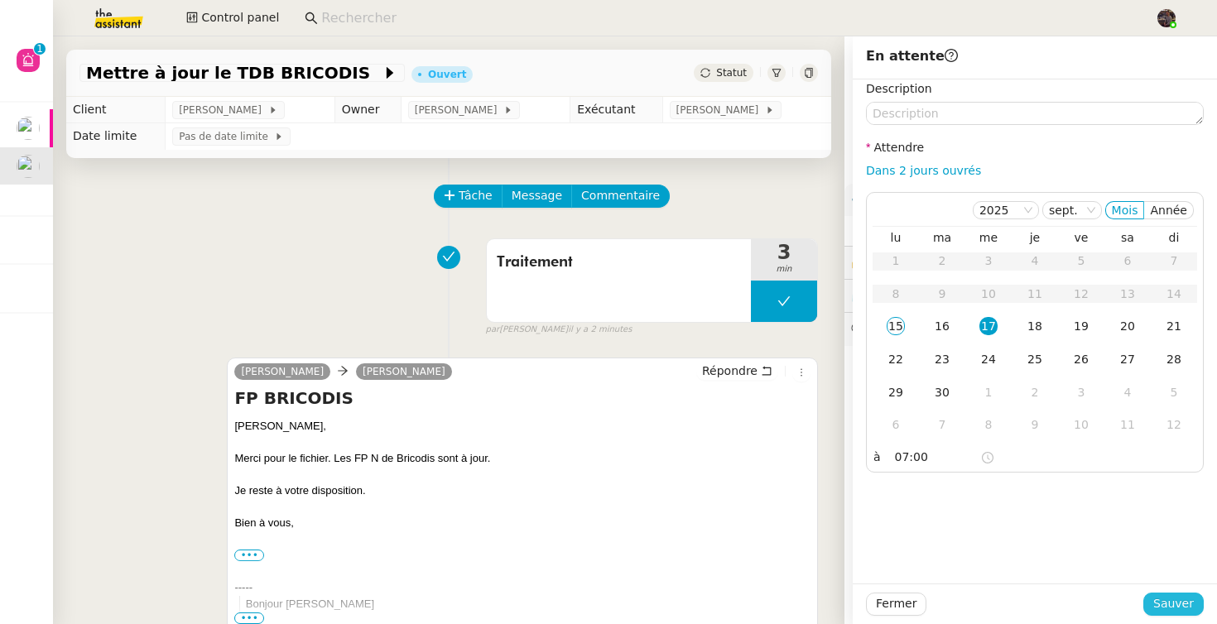
click at [1179, 596] on span "Sauver" at bounding box center [1173, 603] width 41 height 19
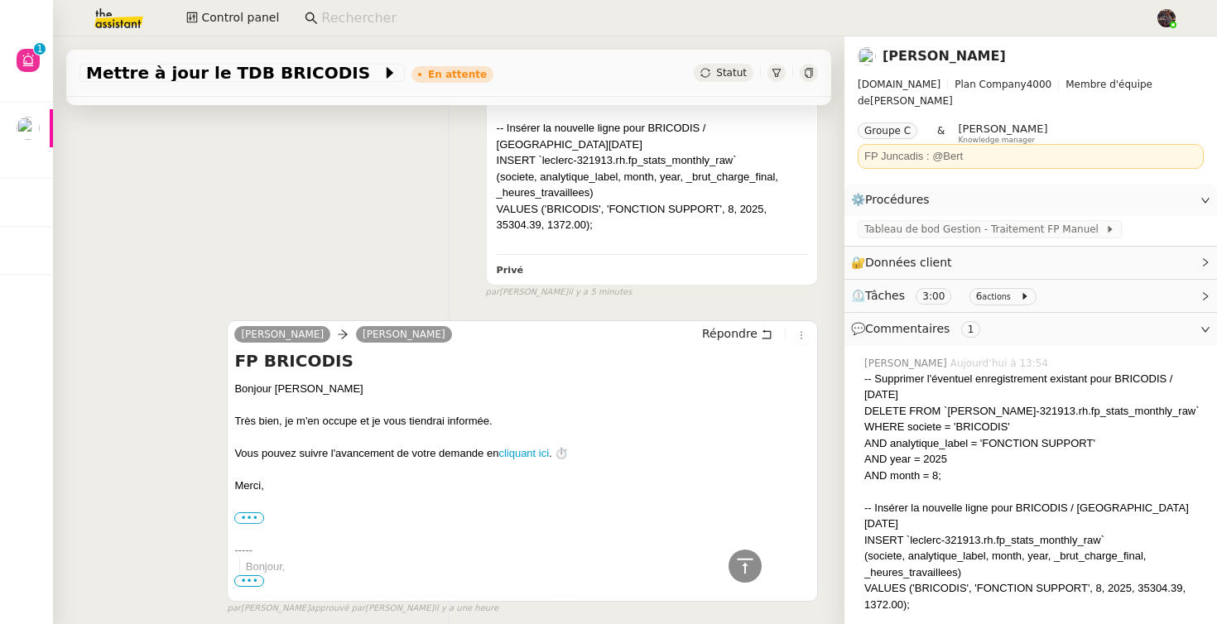
scroll to position [1047, 0]
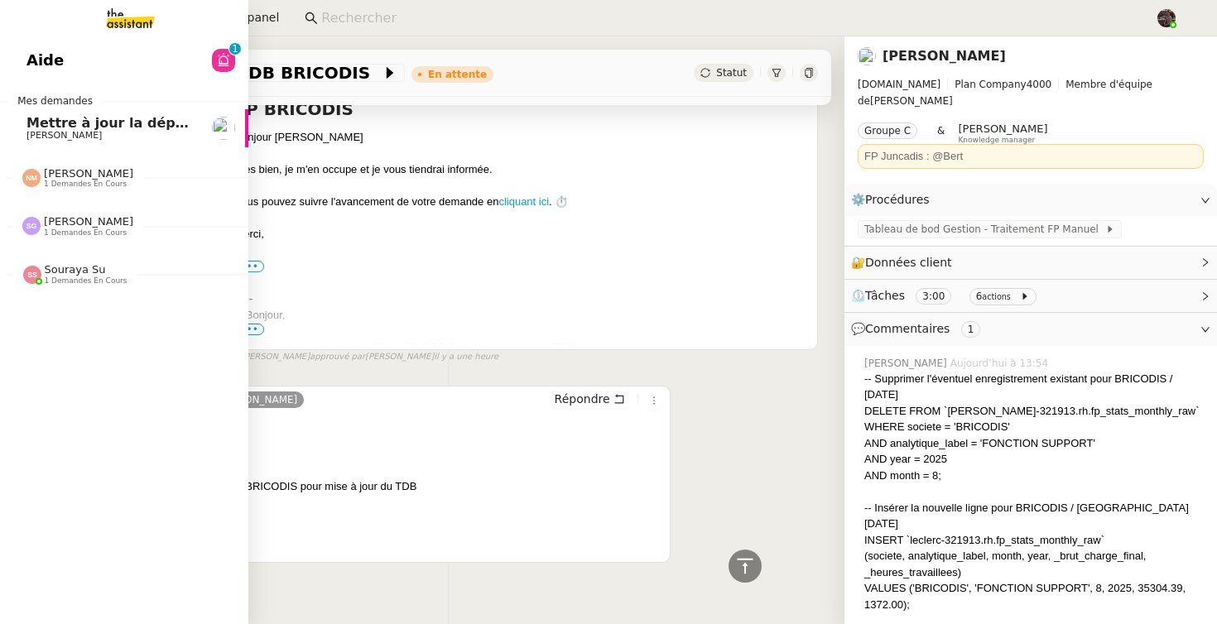
click at [37, 101] on span "Mes demandes" at bounding box center [54, 101] width 95 height 17
click at [51, 123] on span "Mettre à jour la dépréciation pour juillet et août" at bounding box center [206, 123] width 360 height 16
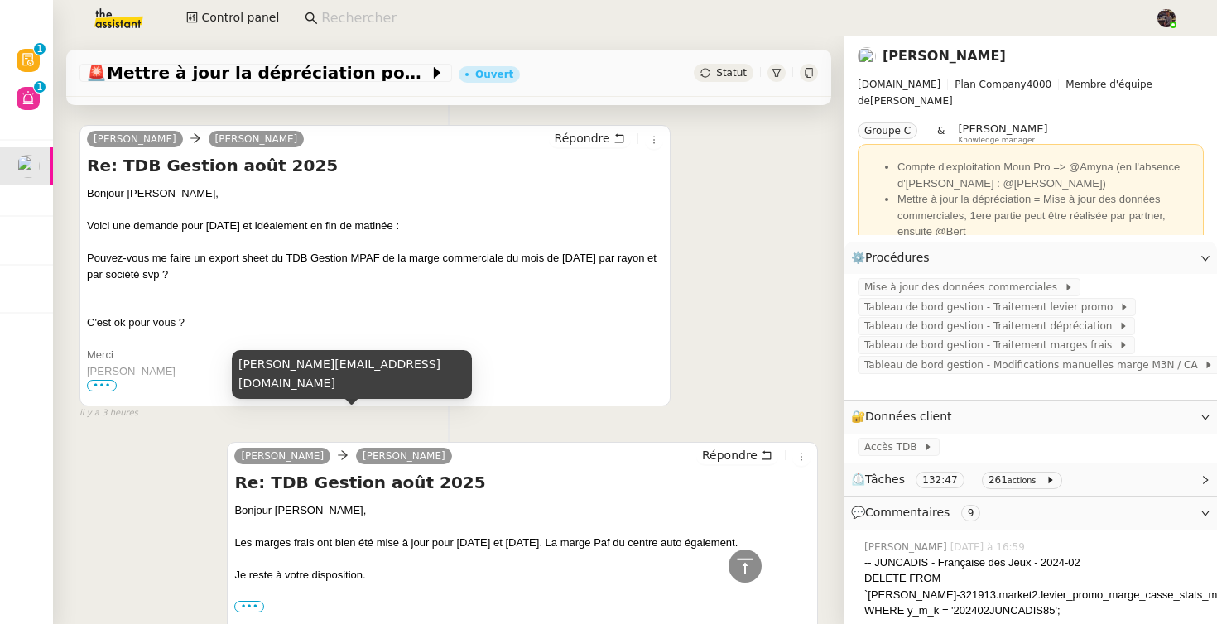
scroll to position [873, 0]
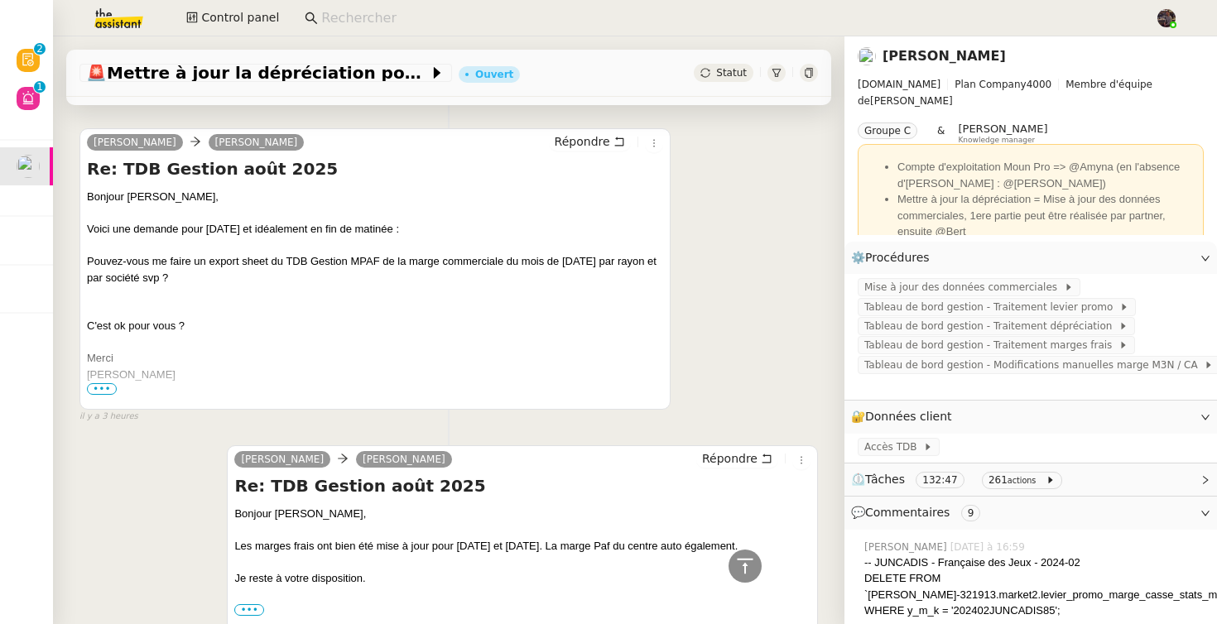
click at [589, 132] on div "[PERSON_NAME] Re: TDB Gestion [DATE] Bonjour [PERSON_NAME], Voici une demande p…" at bounding box center [374, 269] width 591 height 282
click at [580, 132] on div "Répondre" at bounding box center [606, 142] width 114 height 20
click at [581, 136] on span "Répondre" at bounding box center [582, 141] width 55 height 17
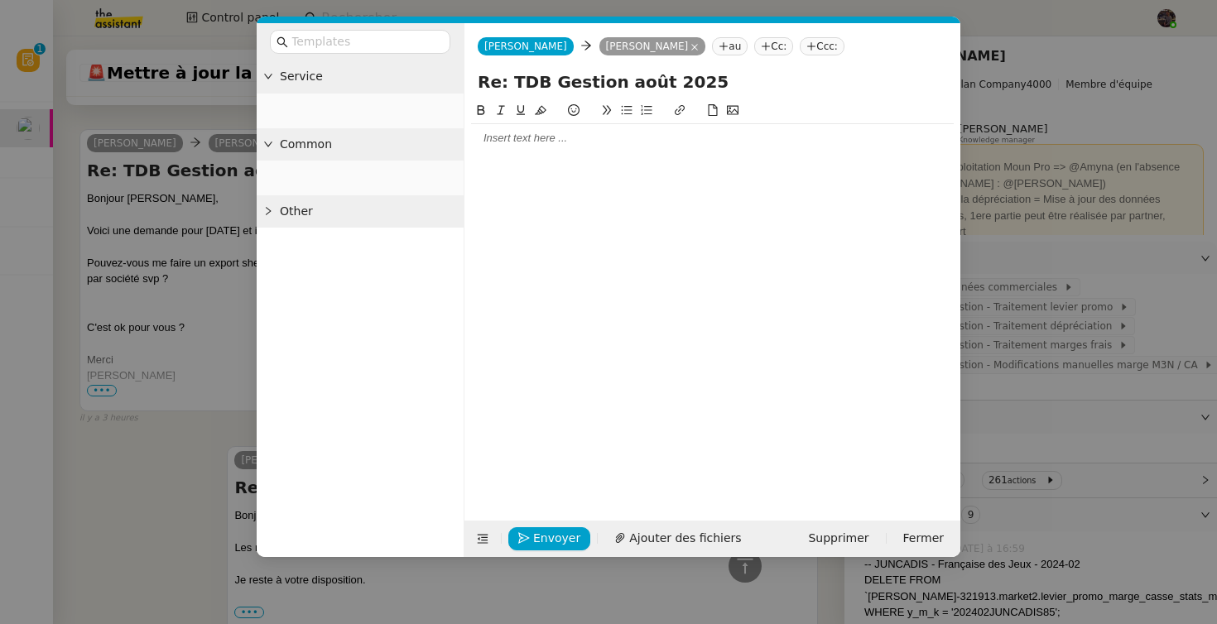
scroll to position [1002, 0]
click at [532, 140] on div at bounding box center [712, 138] width 483 height 15
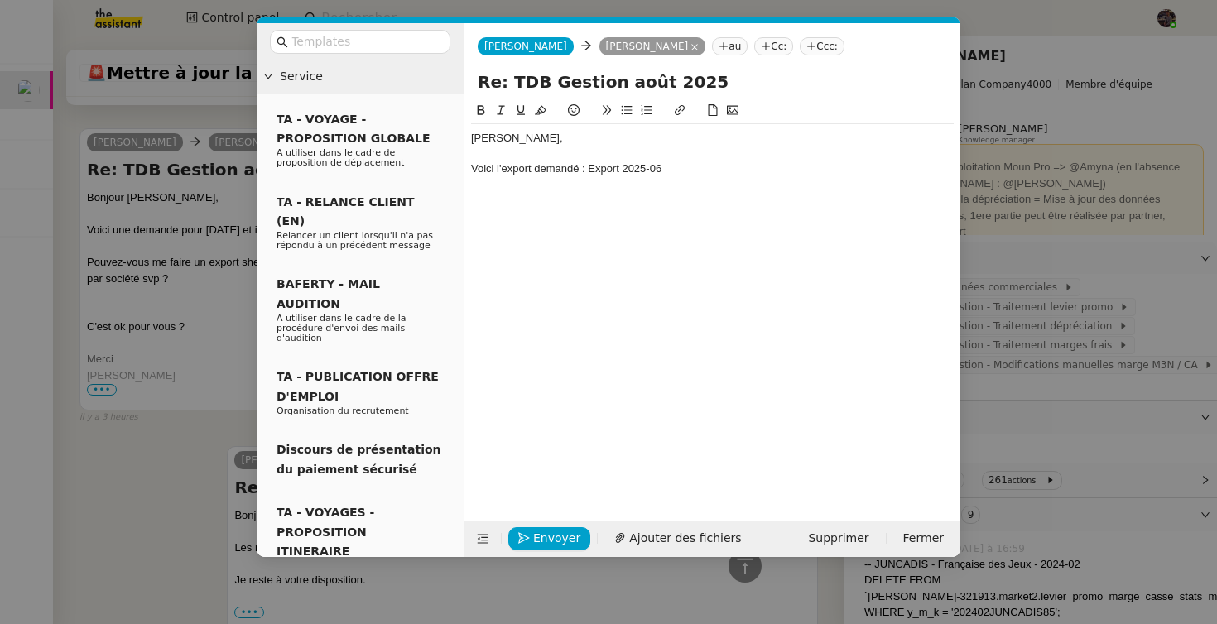
scroll to position [0, 0]
click at [604, 166] on div "Voici l'export demandé : Export 2025-06" at bounding box center [712, 168] width 483 height 15
drag, startPoint x: 604, startPoint y: 166, endPoint x: 659, endPoint y: 167, distance: 54.7
click at [659, 167] on div "Voici l'export demandé : Export 2025-06" at bounding box center [712, 168] width 483 height 15
click at [685, 108] on icon at bounding box center [680, 110] width 12 height 12
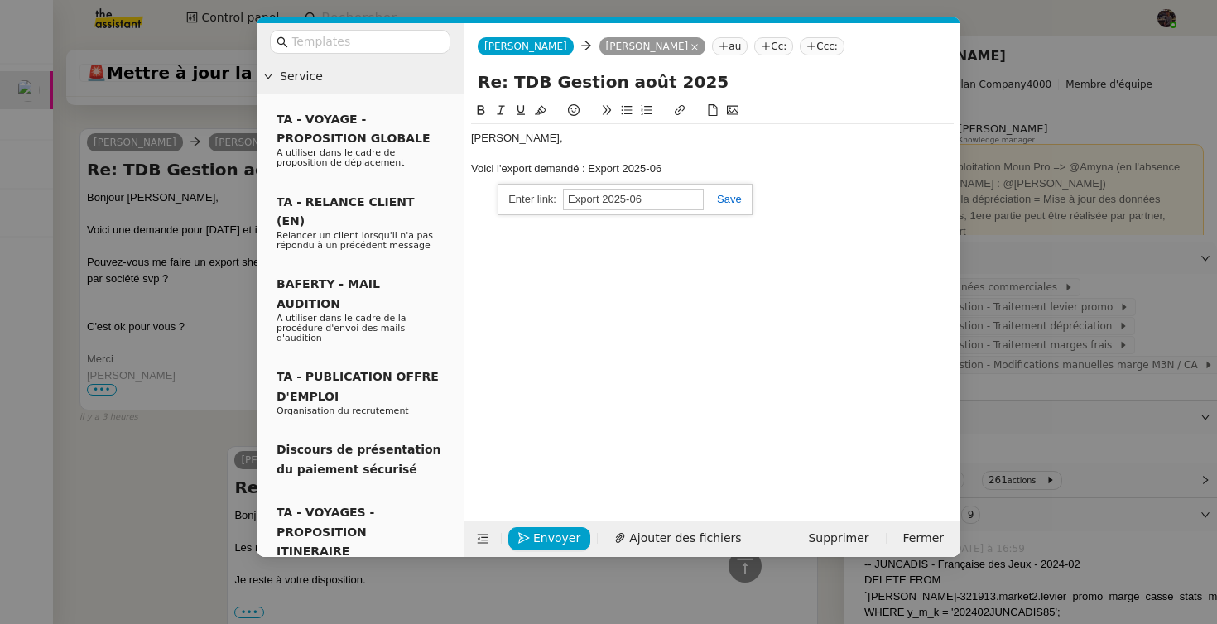
paste input "[URL][DOMAIN_NAME]"
type input "[URL][DOMAIN_NAME]"
click at [729, 194] on link at bounding box center [723, 199] width 38 height 12
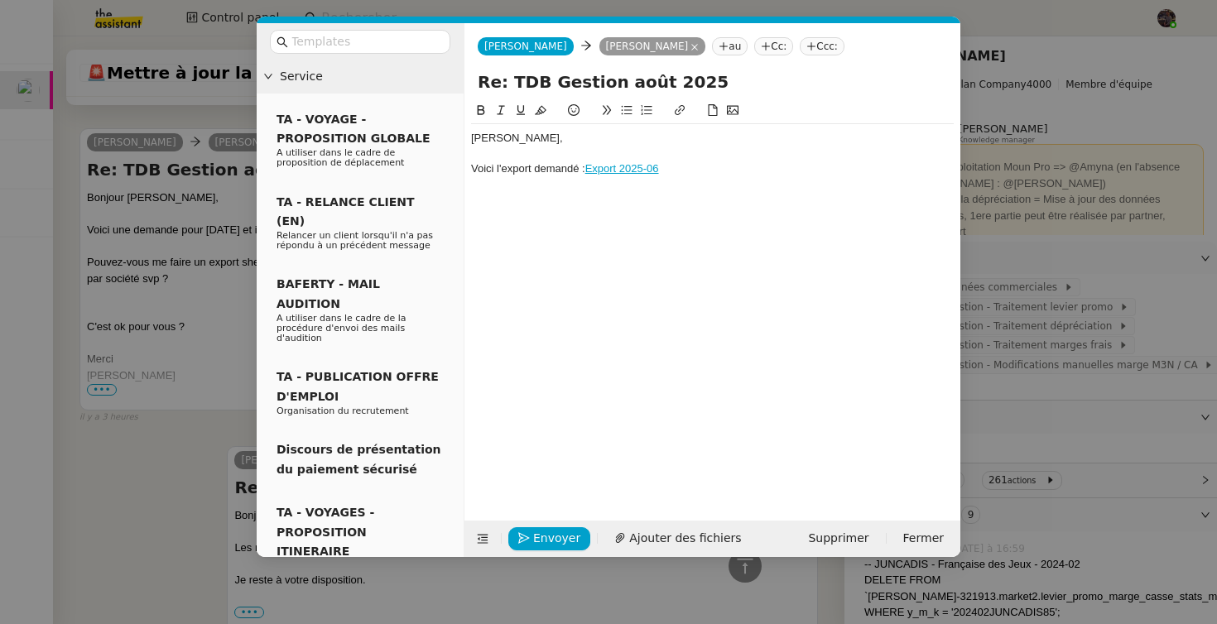
click at [718, 174] on div "Voici l'export demandé : Export 2025-06" at bounding box center [712, 168] width 483 height 15
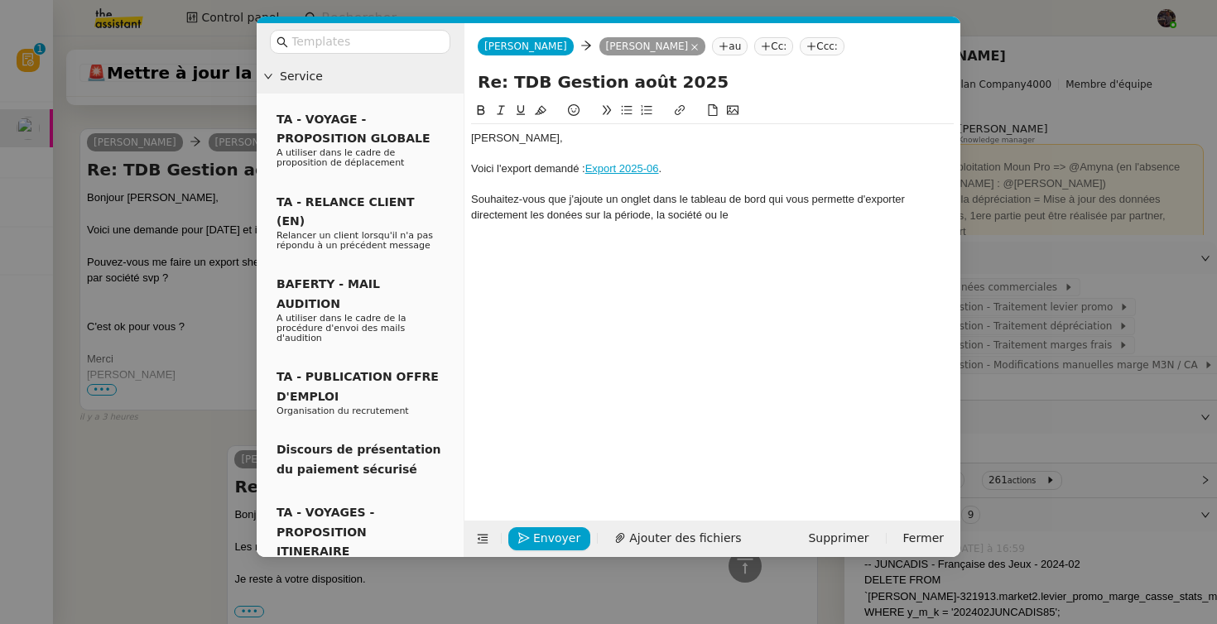
click at [668, 216] on div "Souhaitez-vous que j'ajoute un onglet dans le tableau de bord qui vous permette…" at bounding box center [712, 207] width 483 height 31
click at [710, 214] on div "Souhaitez-vous que j'ajoute un onglet dans le tableau de bord qui vous permette…" at bounding box center [712, 207] width 483 height 31
click at [709, 212] on div "Souhaitez-vous que j'ajoute un onglet dans le tableau de bord qui vous permette…" at bounding box center [712, 207] width 483 height 31
click at [813, 245] on div "[PERSON_NAME], Voici l'export demandé : Export 2025-06 . Souhaitez-vous que j'a…" at bounding box center [712, 298] width 483 height 394
click at [802, 224] on div "[PERSON_NAME], Voici l'export demandé : Export 2025-06 . Souhaitez-vous que j'a…" at bounding box center [712, 176] width 483 height 105
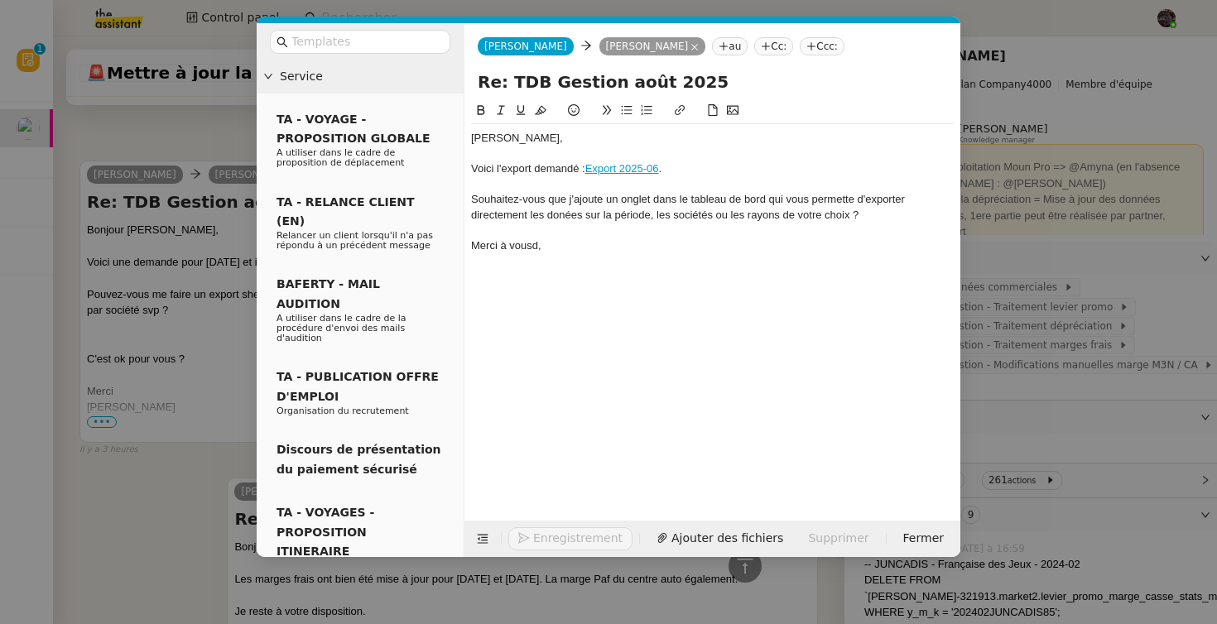
scroll to position [1131, 0]
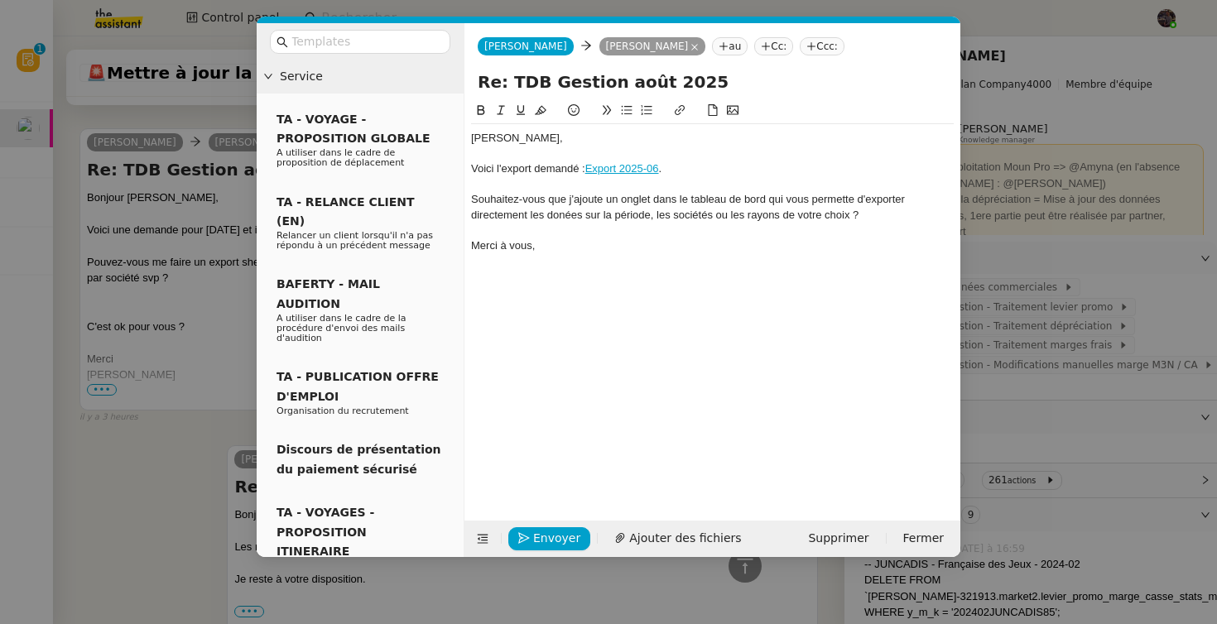
click at [572, 219] on div "Souhaitez-vous que j'ajoute un onglet dans le tableau de bord qui vous permette…" at bounding box center [712, 207] width 483 height 31
click at [565, 218] on div "Souhaitez-vous que j'ajoute un onglet dans le tableau de bord qui vous permette…" at bounding box center [712, 207] width 483 height 31
click at [580, 260] on div "[PERSON_NAME], Voici l'export demandé : Export 2025-06 . Souhaitez-vous que j'a…" at bounding box center [712, 298] width 483 height 394
click at [527, 534] on icon "button" at bounding box center [524, 538] width 12 height 12
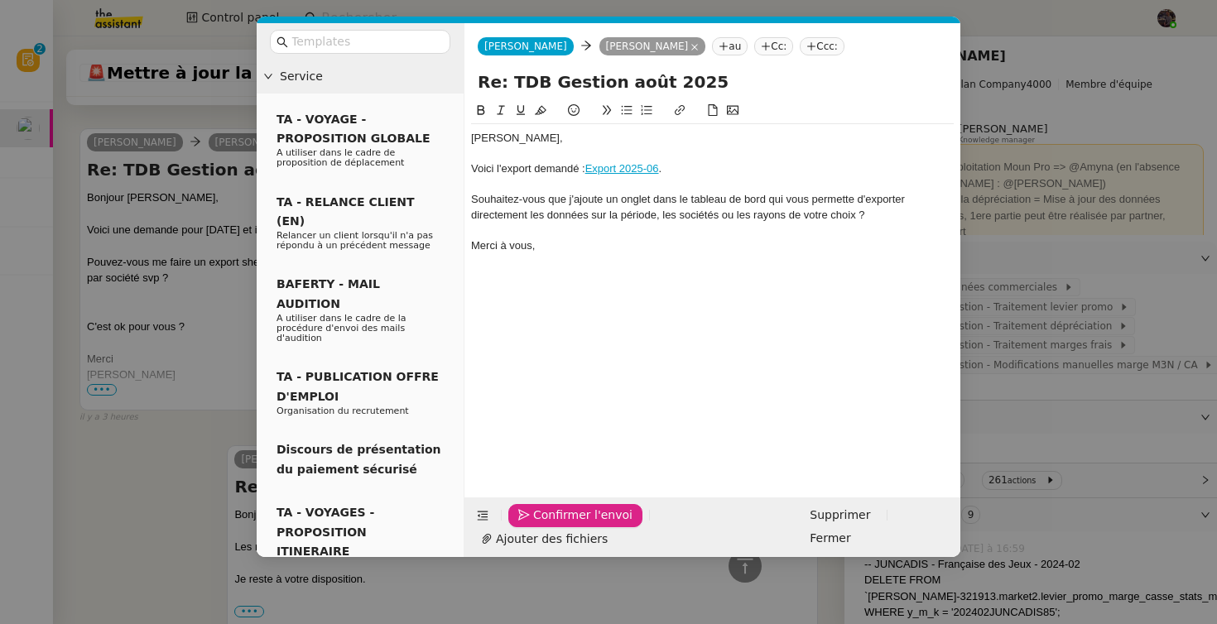
click at [527, 521] on icon "button" at bounding box center [524, 515] width 12 height 12
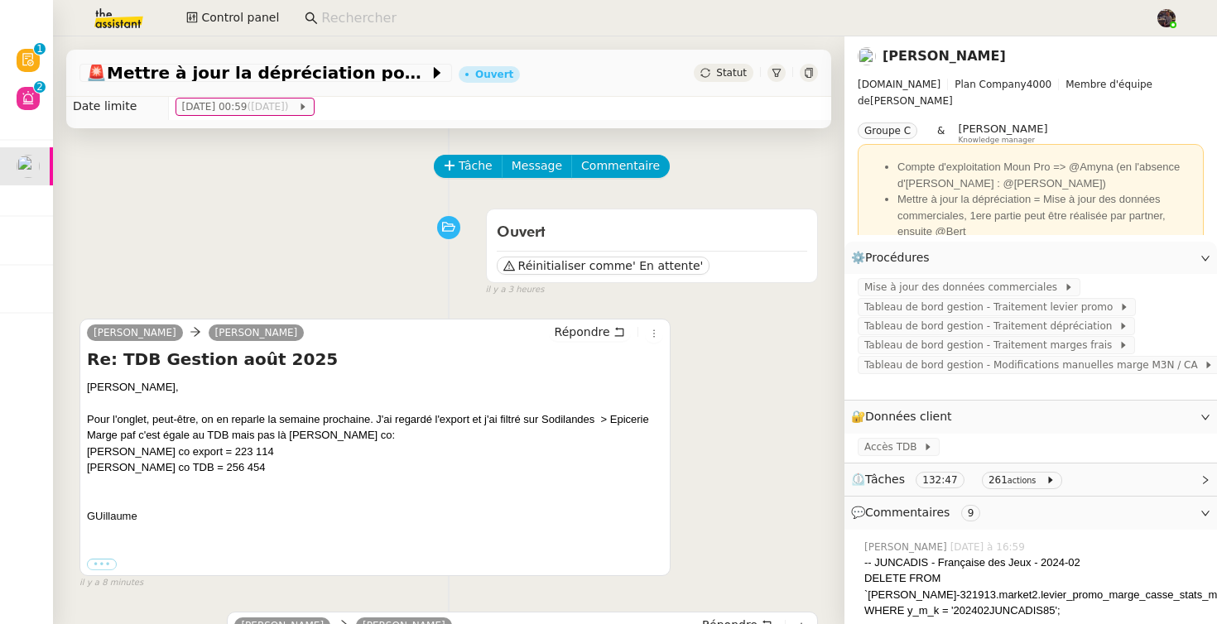
scroll to position [39, 0]
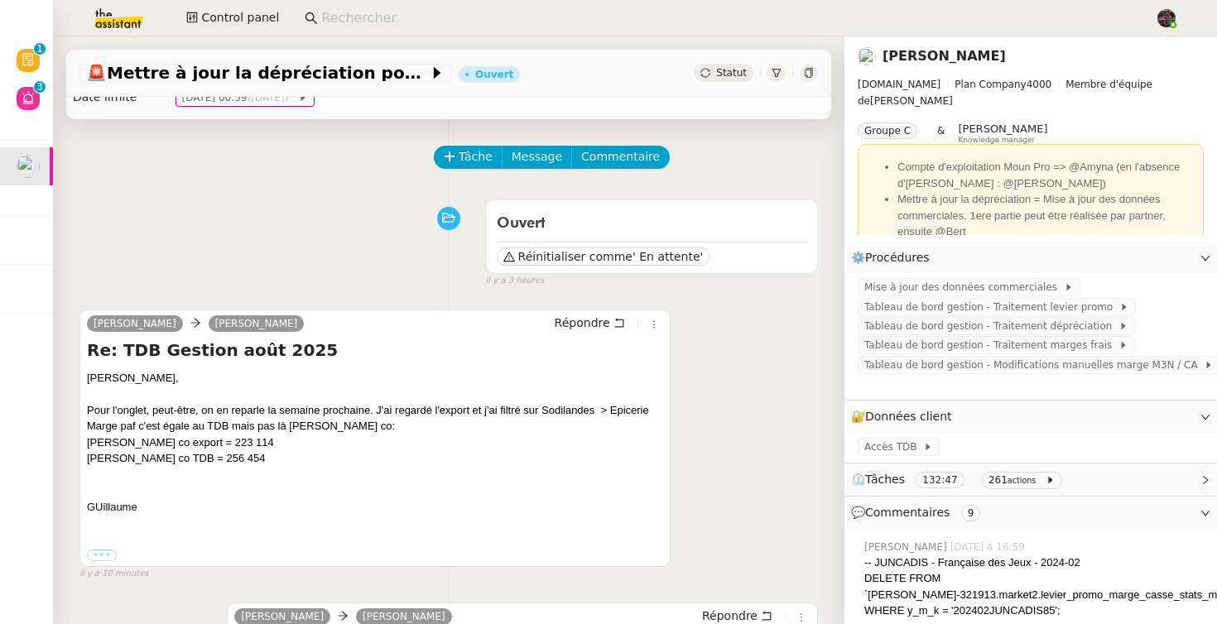
click at [182, 447] on div "[PERSON_NAME] co export = 223 114" at bounding box center [375, 443] width 576 height 17
drag, startPoint x: 182, startPoint y: 447, endPoint x: 224, endPoint y: 448, distance: 42.2
click at [224, 448] on div "[PERSON_NAME] co export = 223 114" at bounding box center [375, 443] width 576 height 17
copy div "223 114"
click at [552, 332] on div "Répondre" at bounding box center [606, 324] width 114 height 20
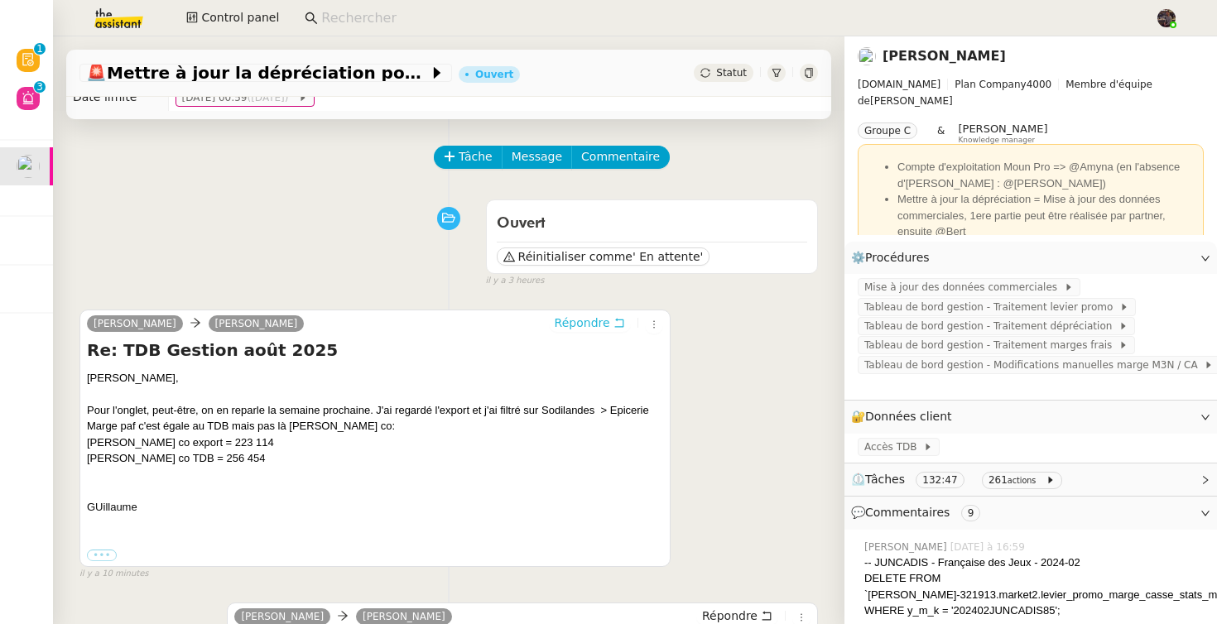
click at [571, 327] on span "Répondre" at bounding box center [582, 323] width 55 height 17
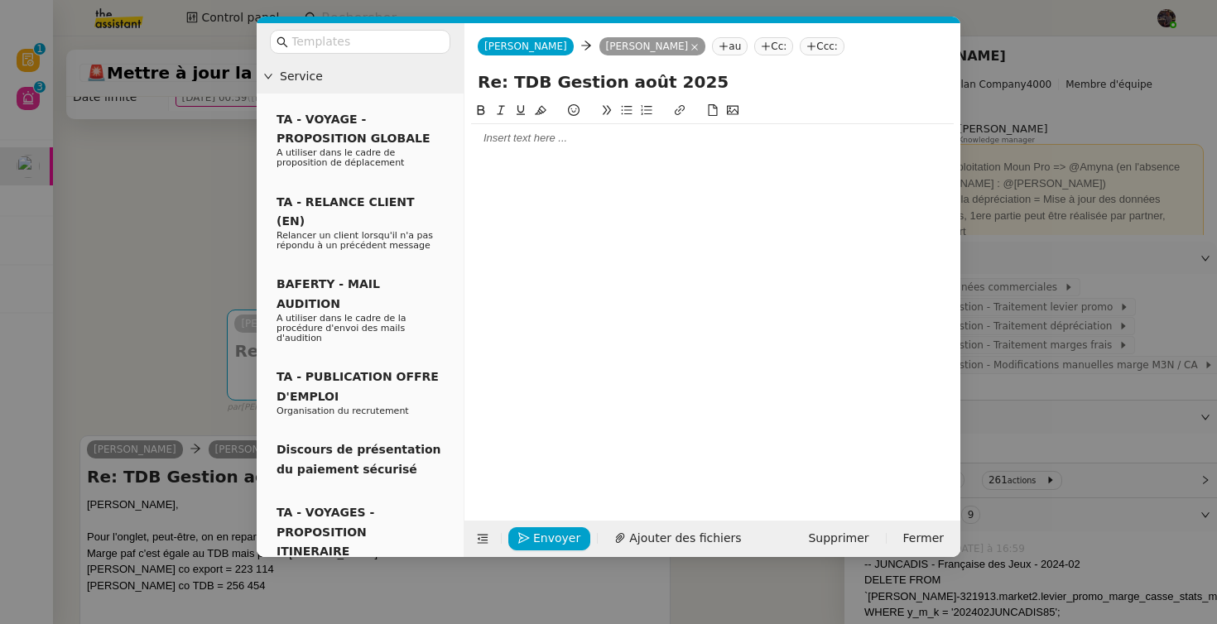
click at [531, 147] on div at bounding box center [712, 138] width 483 height 28
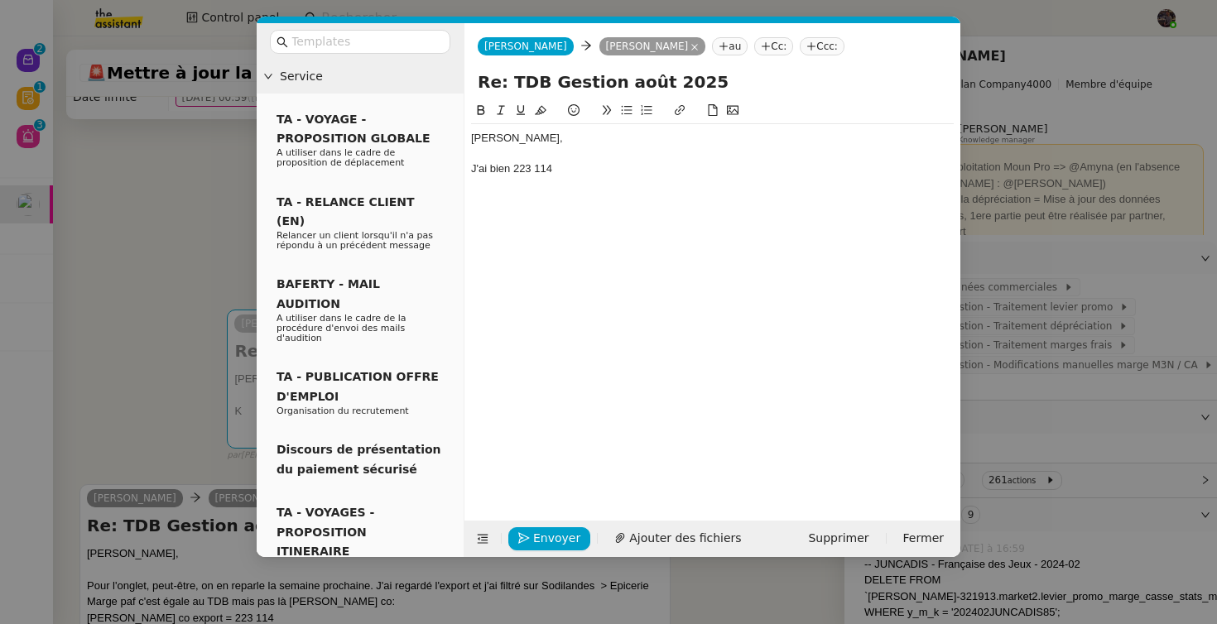
scroll to position [0, 0]
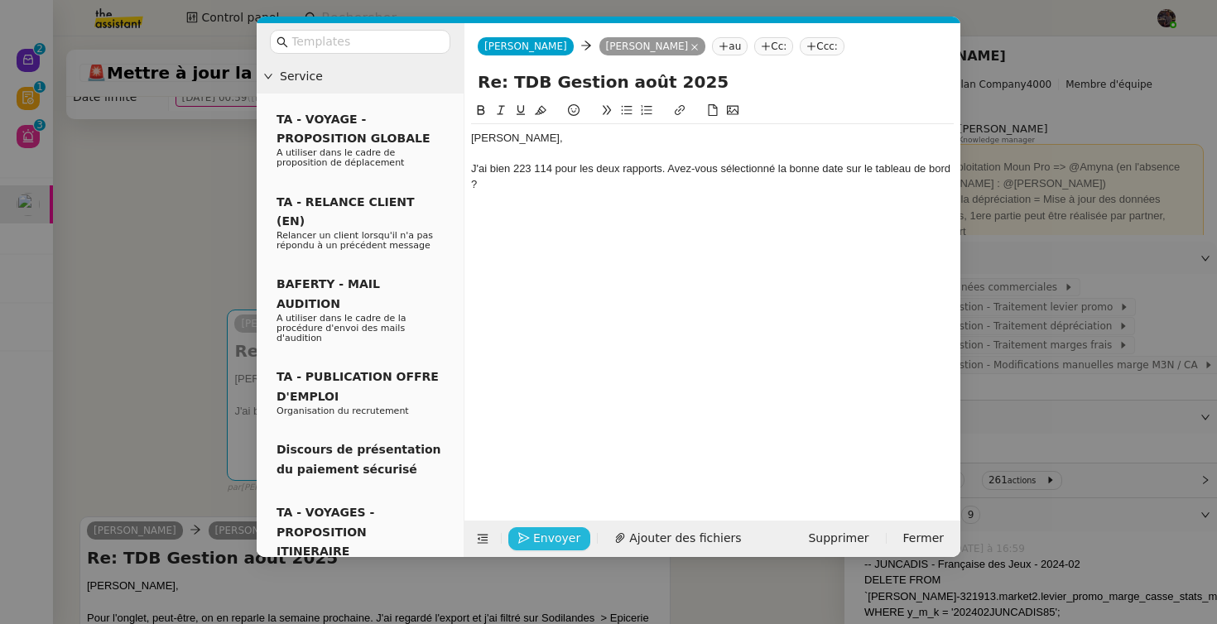
click at [521, 527] on button "Envoyer" at bounding box center [549, 538] width 82 height 23
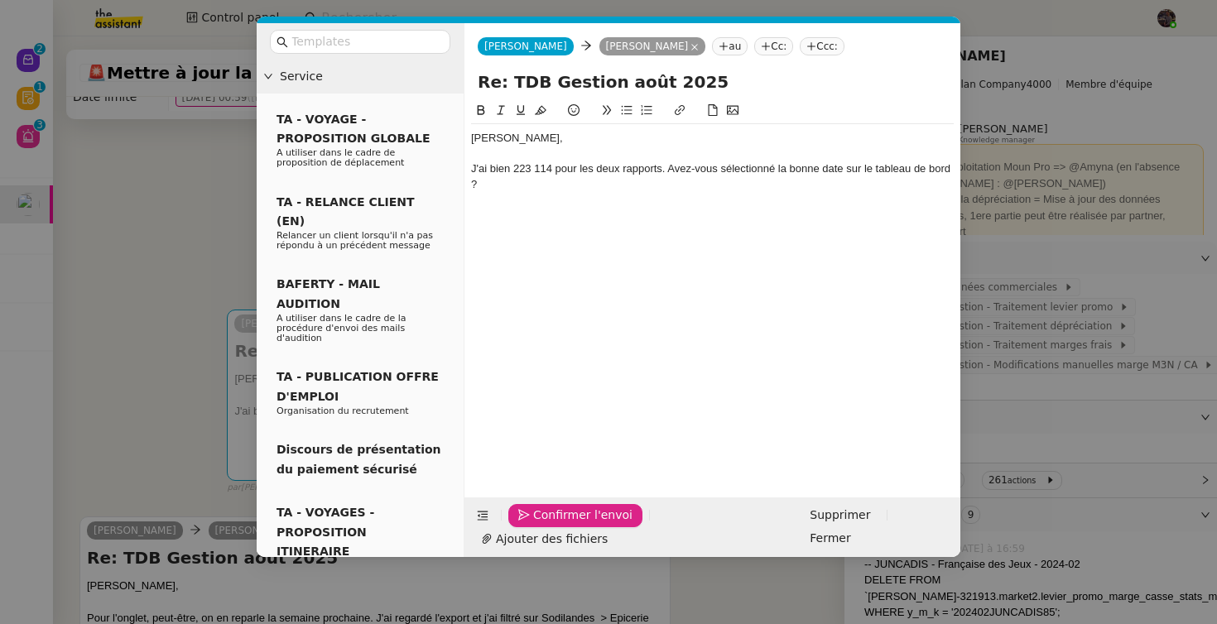
click at [521, 527] on button "Confirmer l'envoi" at bounding box center [575, 515] width 134 height 23
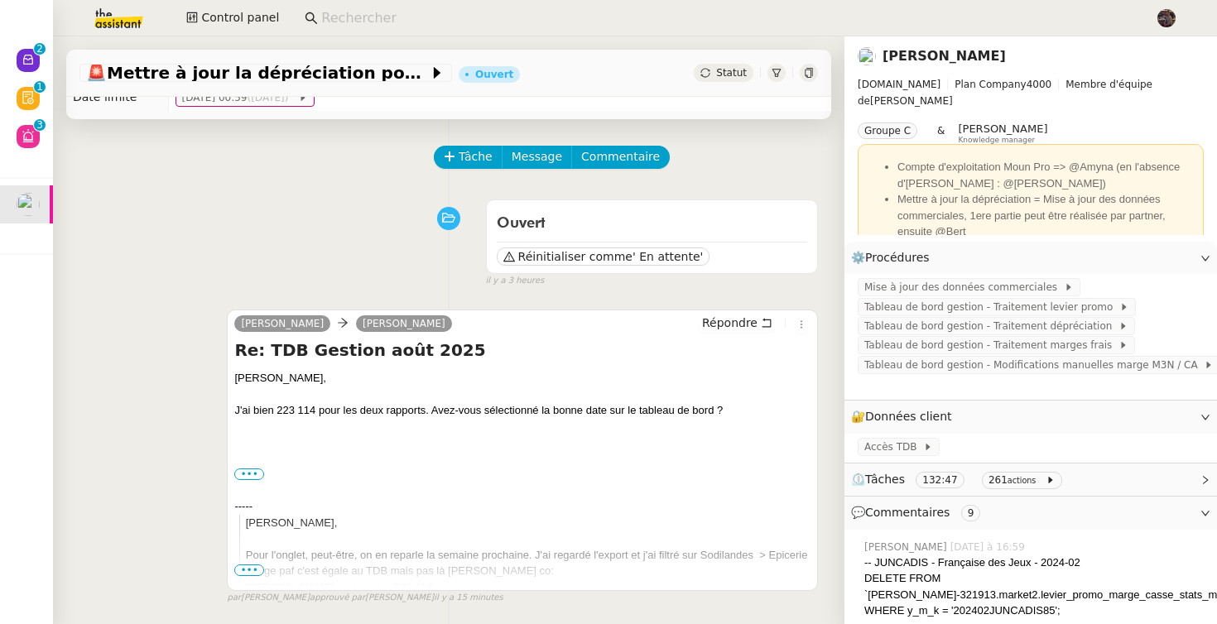
click at [309, 195] on div "Ouvert Réinitialiser comme ' En attente' false il y a 3 heures" at bounding box center [448, 240] width 739 height 96
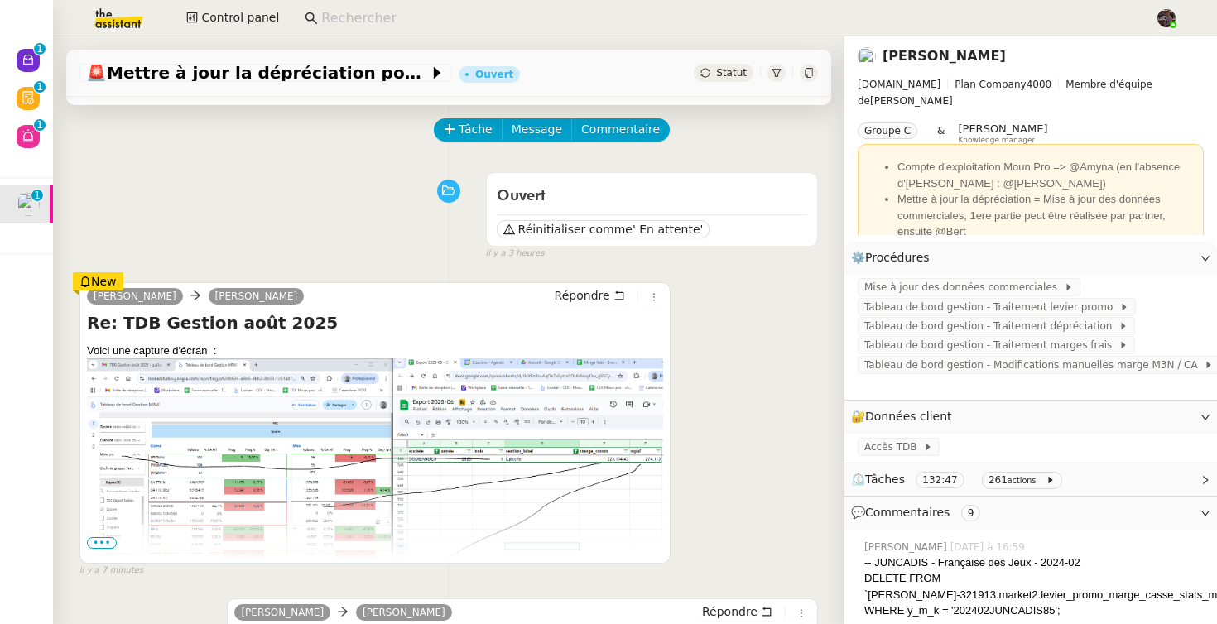
scroll to position [7, 0]
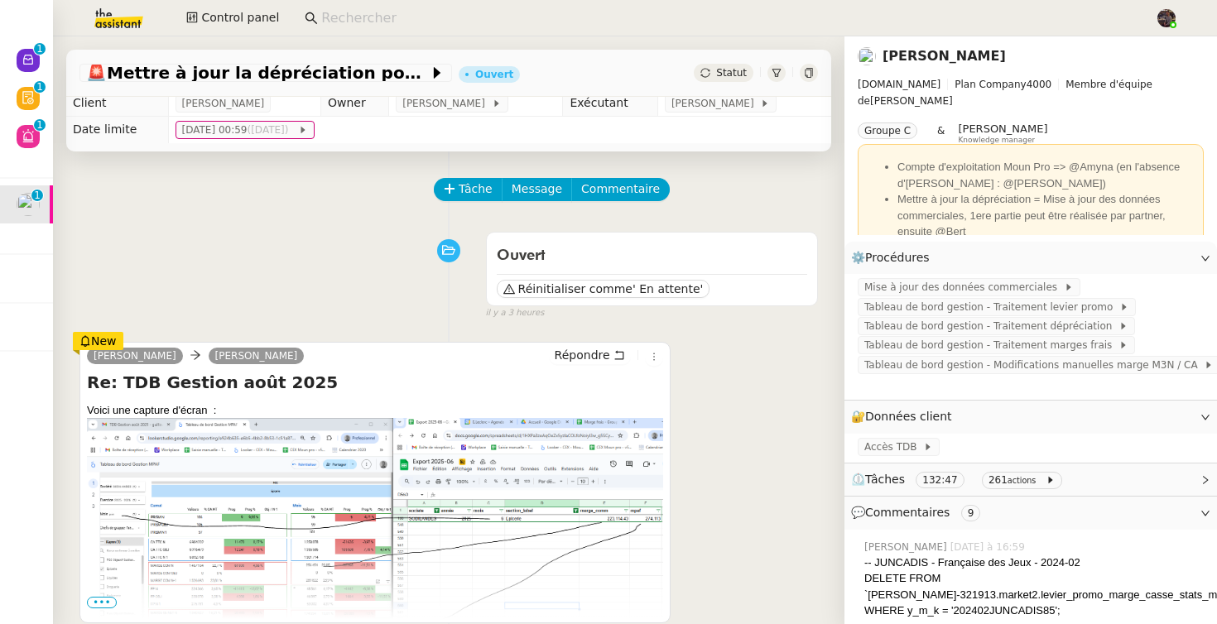
click at [106, 602] on span "•••" at bounding box center [102, 603] width 30 height 12
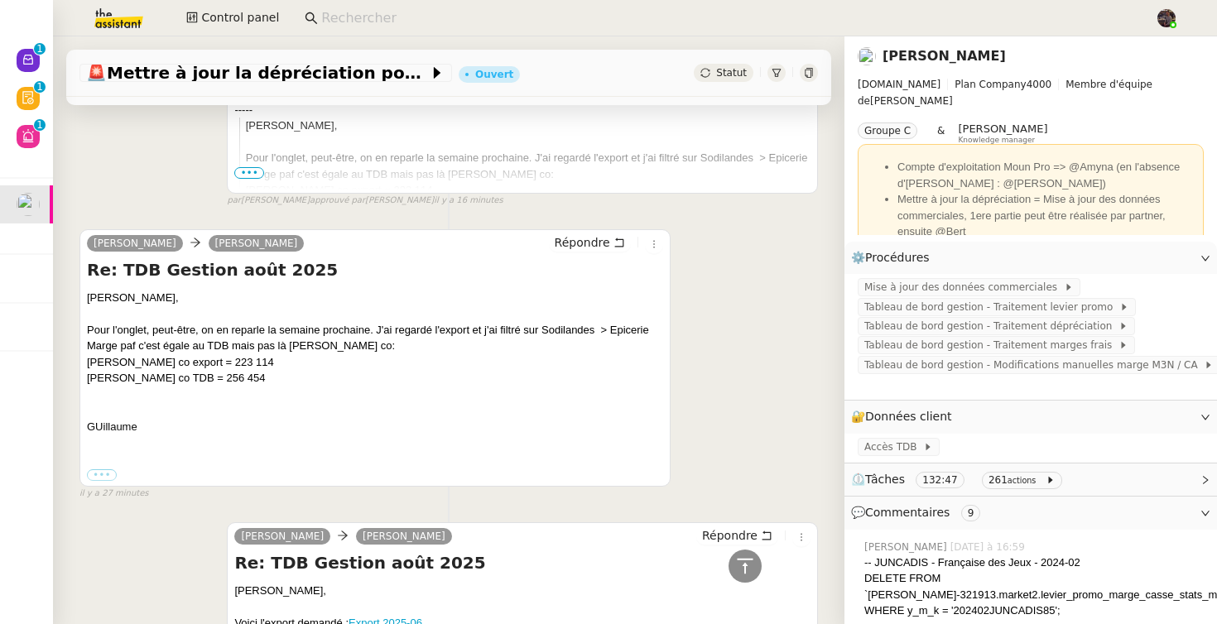
scroll to position [0, 0]
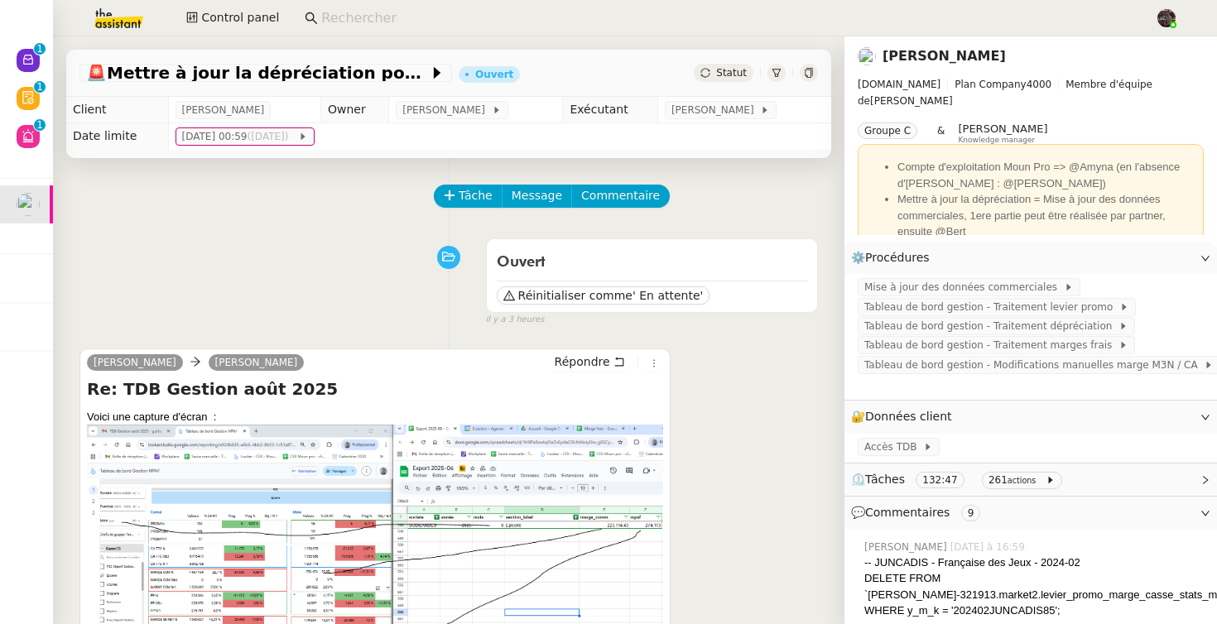
click at [570, 376] on div "[PERSON_NAME] [PERSON_NAME]" at bounding box center [375, 365] width 576 height 25
click at [577, 358] on span "Répondre" at bounding box center [582, 362] width 55 height 17
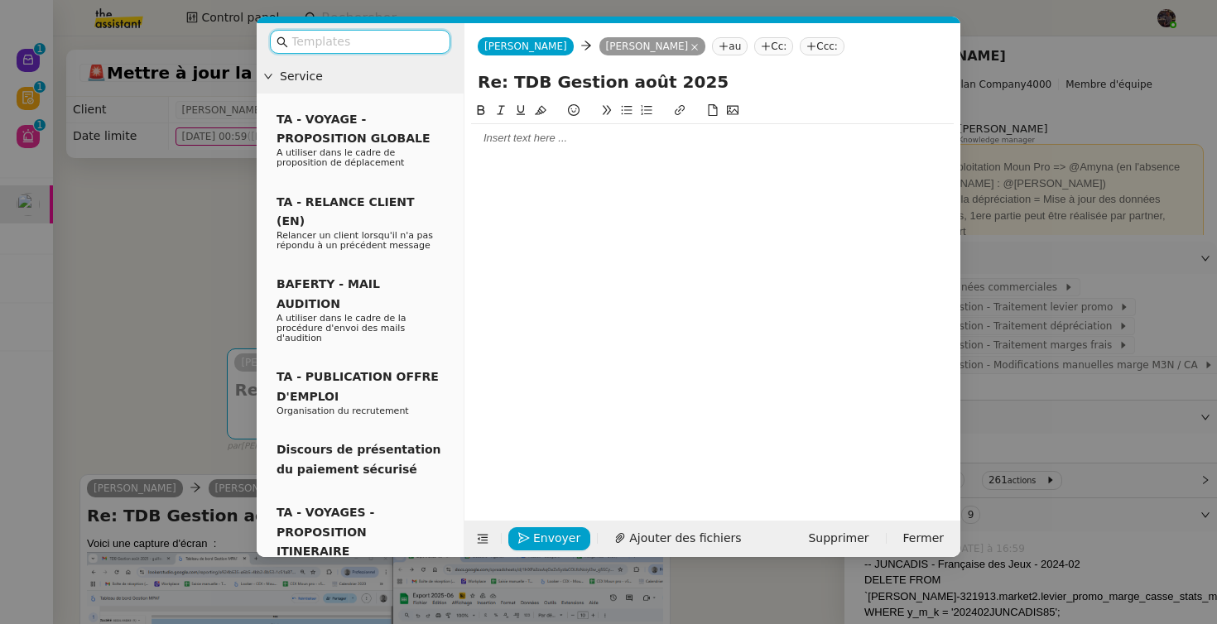
click at [552, 132] on div at bounding box center [712, 138] width 483 height 15
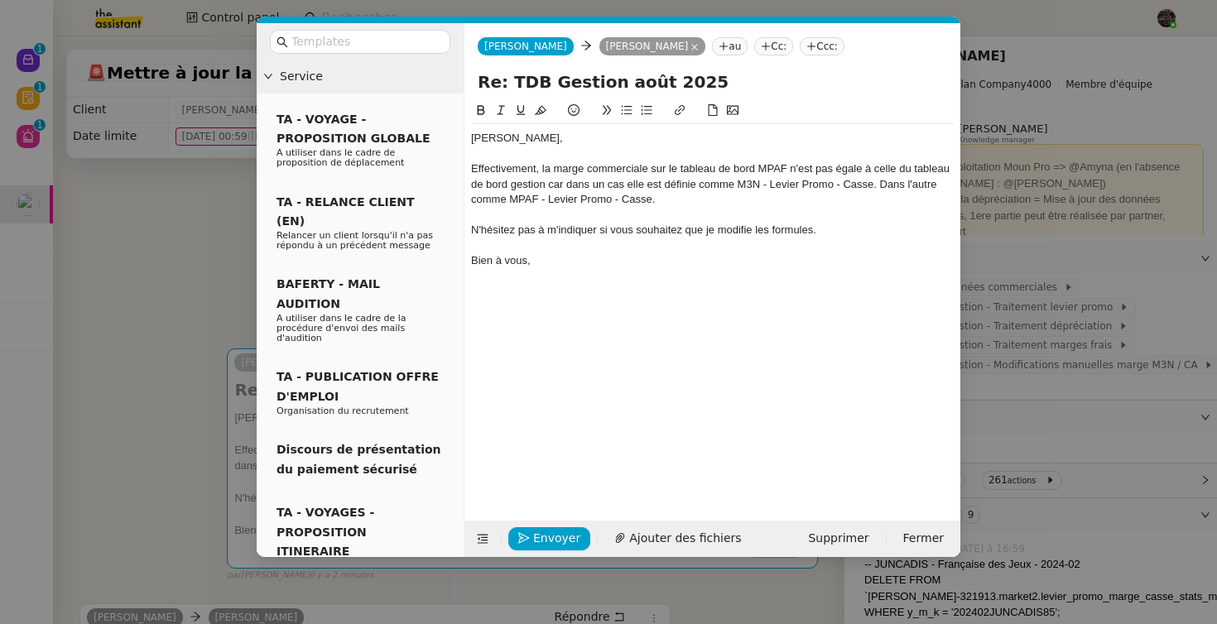
click at [801, 276] on div "[PERSON_NAME], Effectivement, la marge commerciale sur le tableau de bord MPAF …" at bounding box center [712, 298] width 483 height 394
click at [539, 542] on span "Envoyer" at bounding box center [556, 538] width 47 height 19
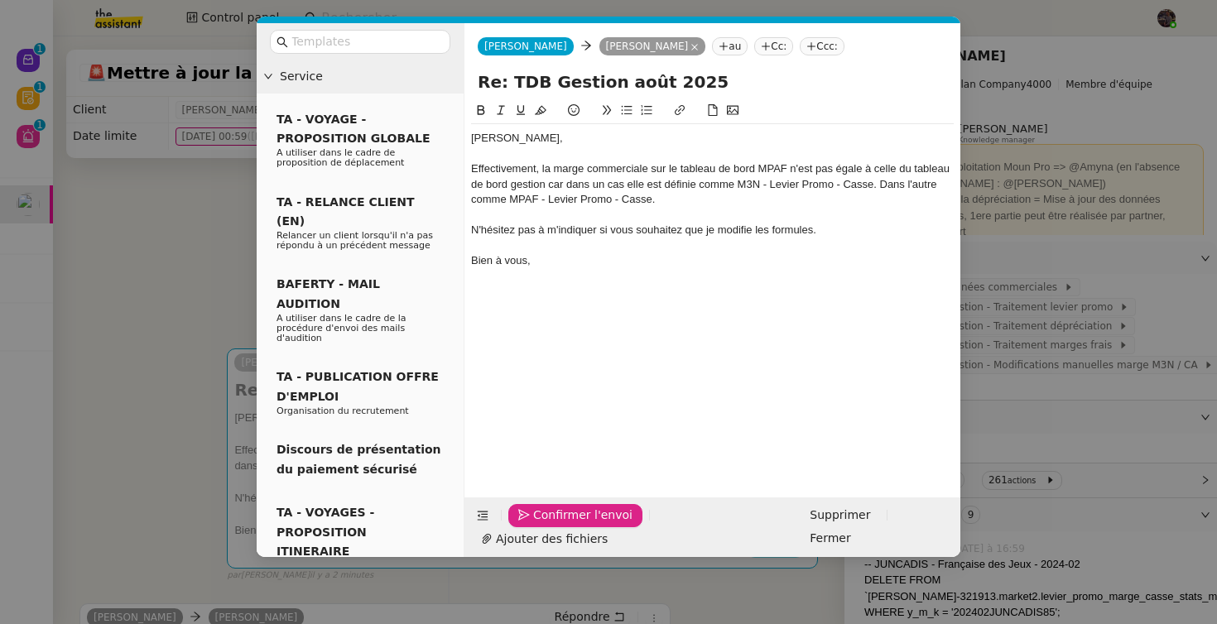
click at [539, 525] on span "Confirmer l'envoi" at bounding box center [582, 515] width 99 height 19
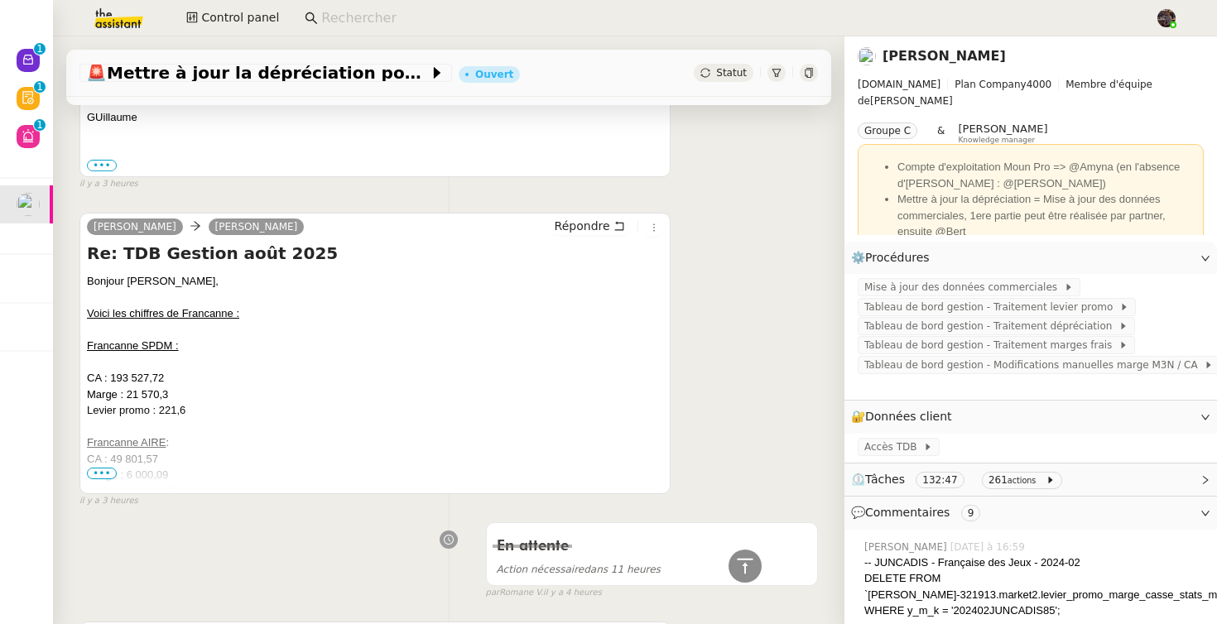
scroll to position [2000, 0]
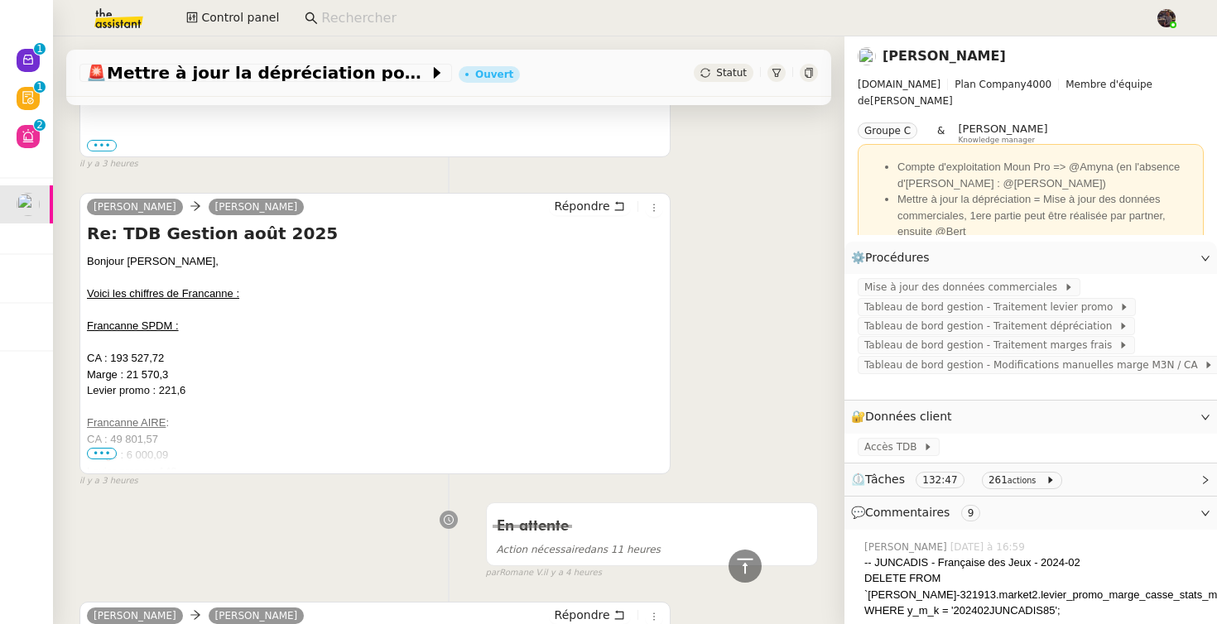
click at [98, 464] on div "Levier promo : 148" at bounding box center [375, 472] width 576 height 17
click at [102, 454] on span "•••" at bounding box center [102, 454] width 30 height 12
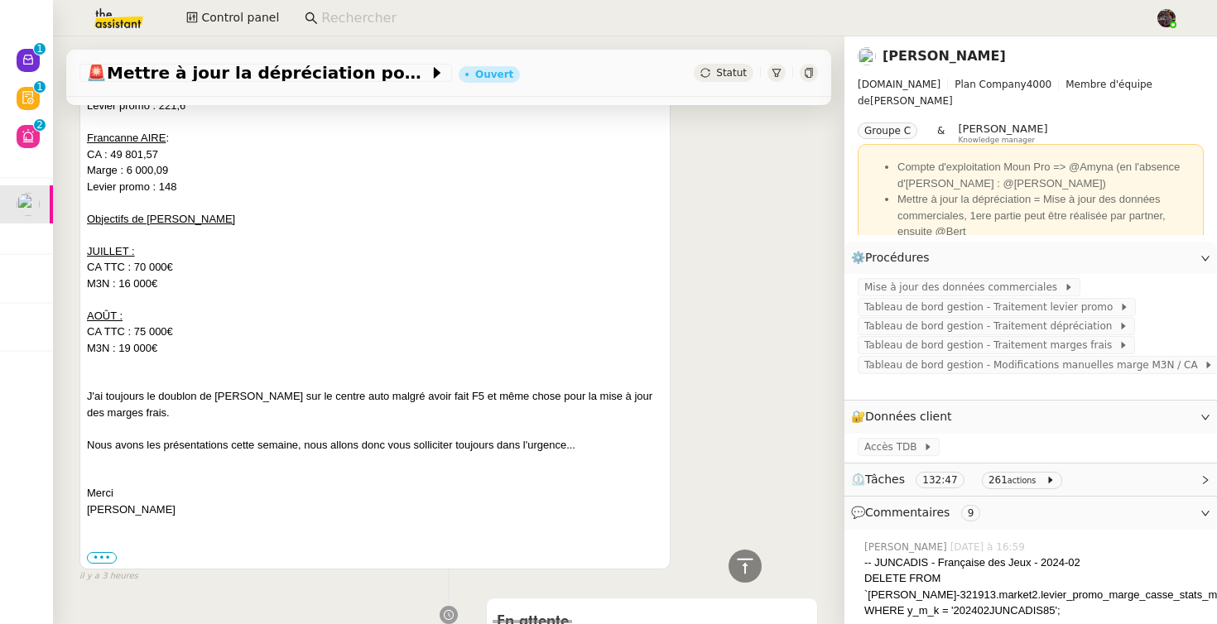
scroll to position [2372, 0]
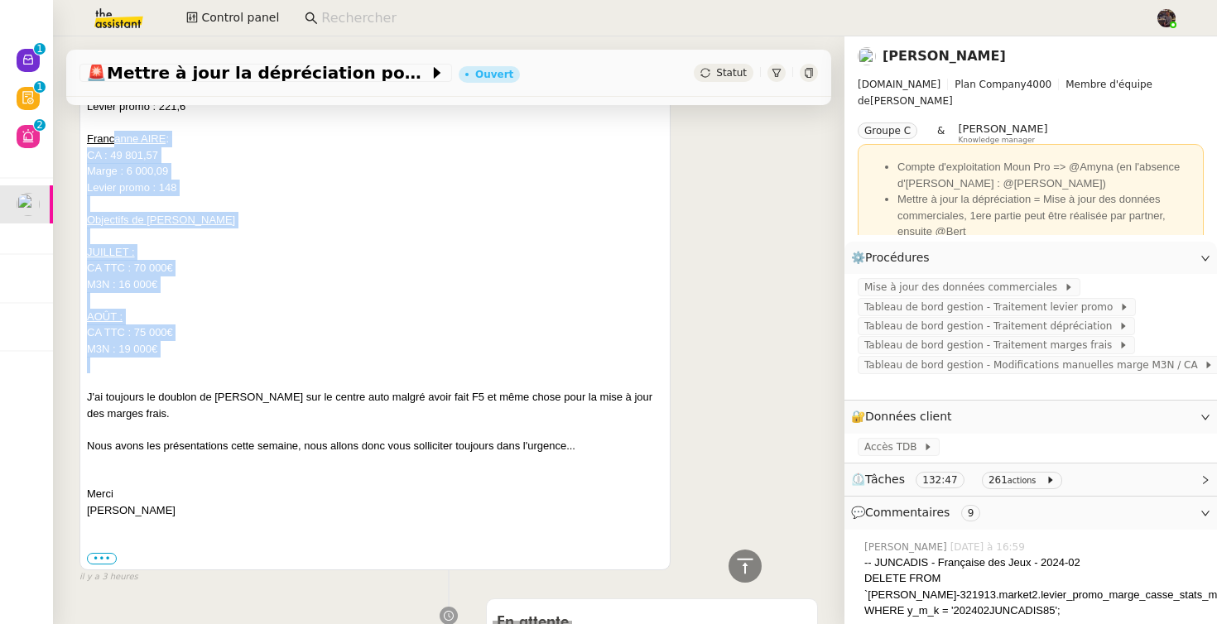
drag, startPoint x: 240, startPoint y: 363, endPoint x: 113, endPoint y: 142, distance: 254.5
click at [113, 142] on div "Bonjour [PERSON_NAME], Voici les chiffres de Francanne : Francanne SPDM : CA : …" at bounding box center [375, 243] width 576 height 549
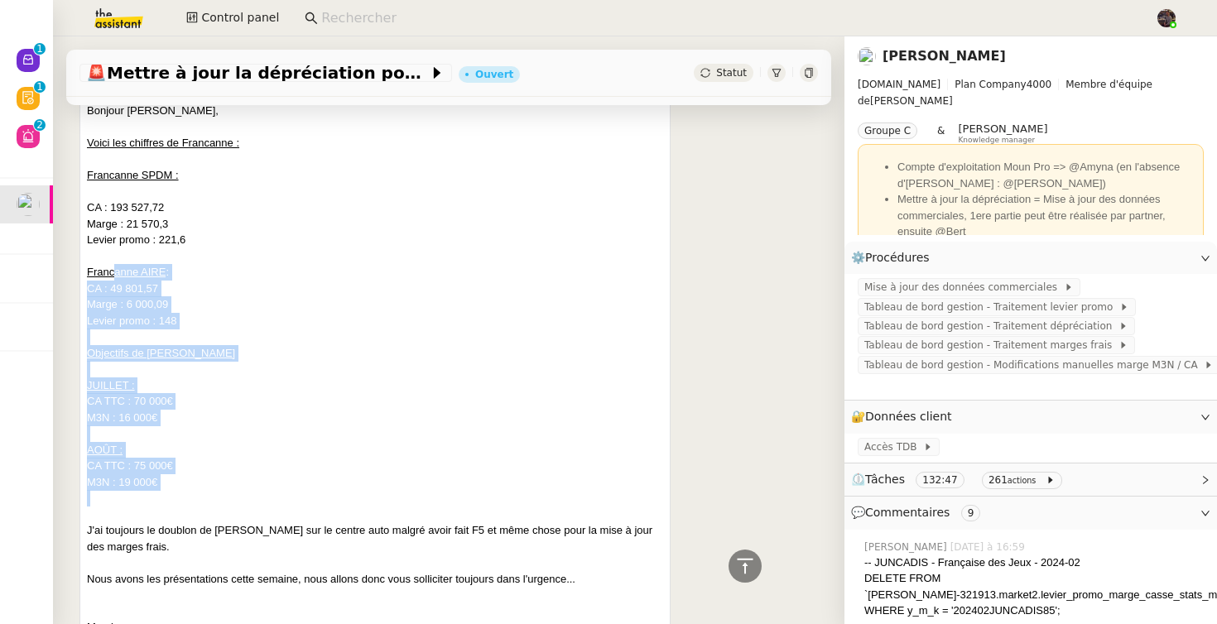
scroll to position [2234, 0]
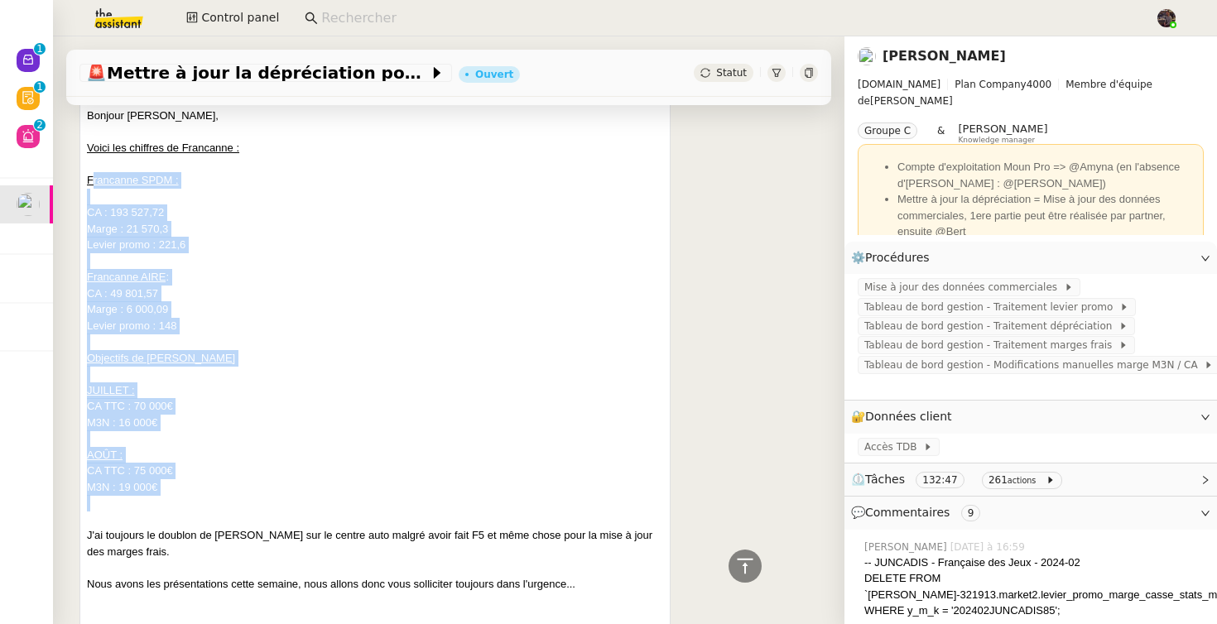
click at [91, 172] on div "Francanne SPDM :" at bounding box center [375, 180] width 576 height 17
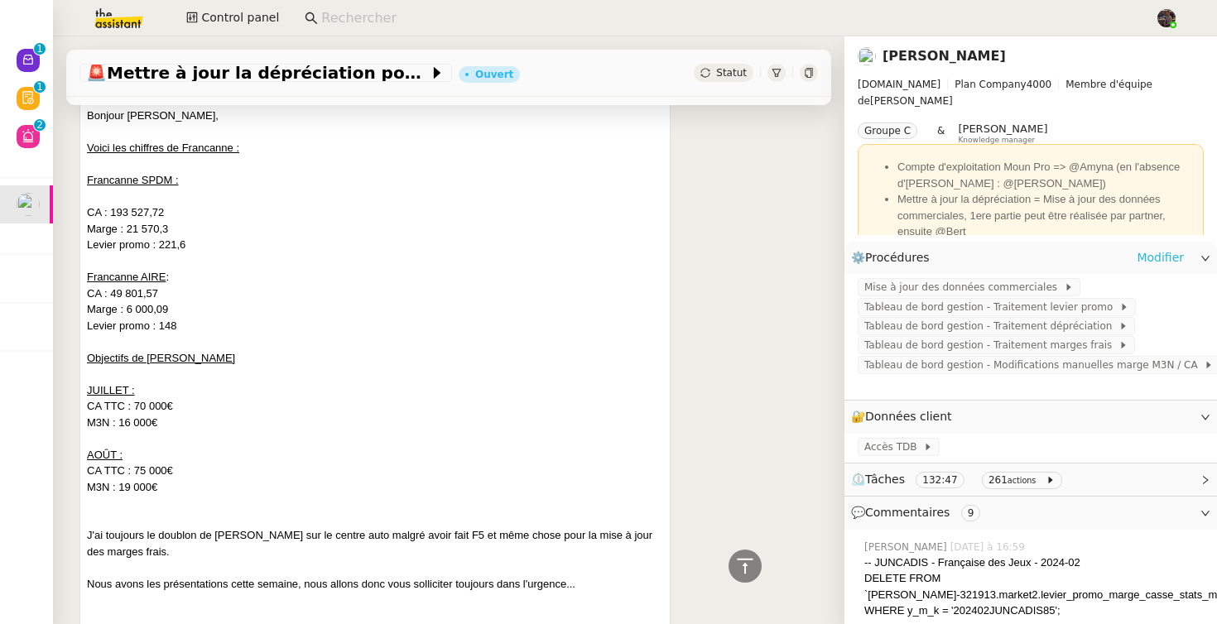
click at [1162, 257] on link "Modifier" at bounding box center [1160, 257] width 47 height 19
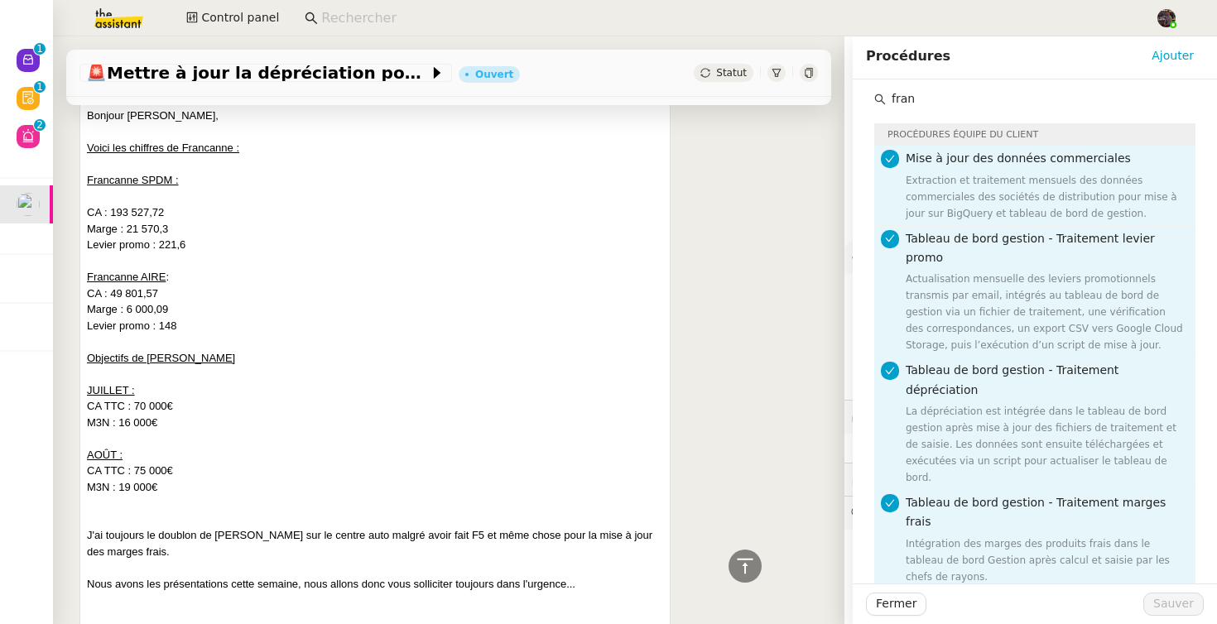
scroll to position [511, 0]
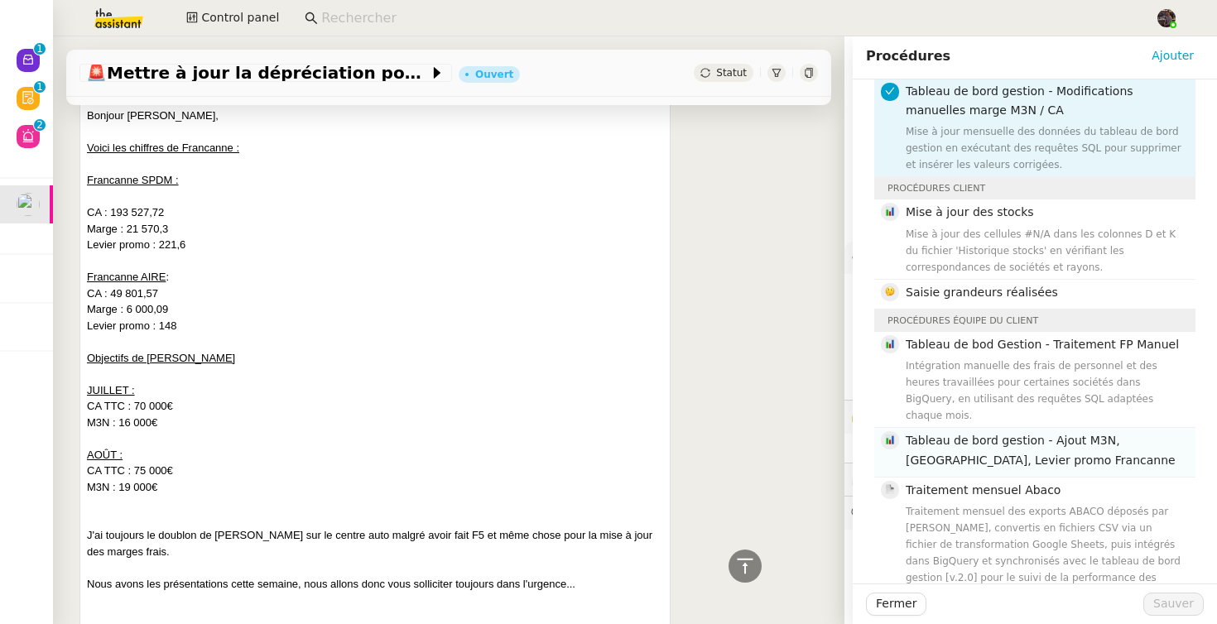
type input "fran"
click at [1008, 434] on span "Tableau de bord gestion - Ajout M3N, [GEOGRAPHIC_DATA], Levier promo Francanne" at bounding box center [1041, 450] width 270 height 32
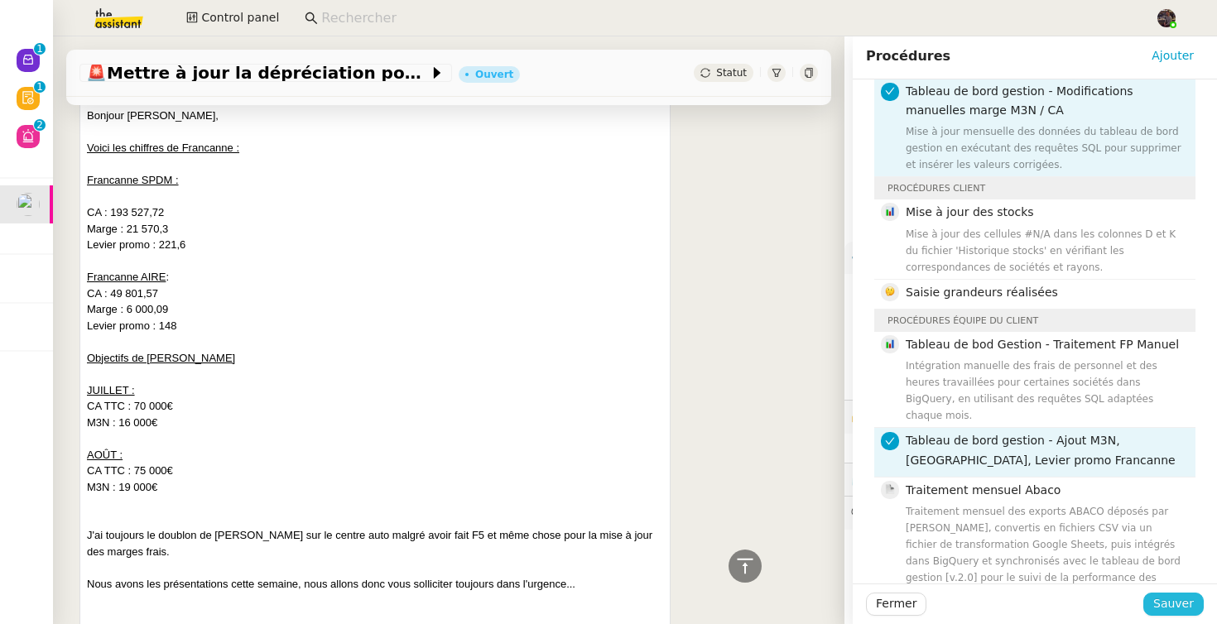
click at [1181, 604] on span "Sauver" at bounding box center [1173, 603] width 41 height 19
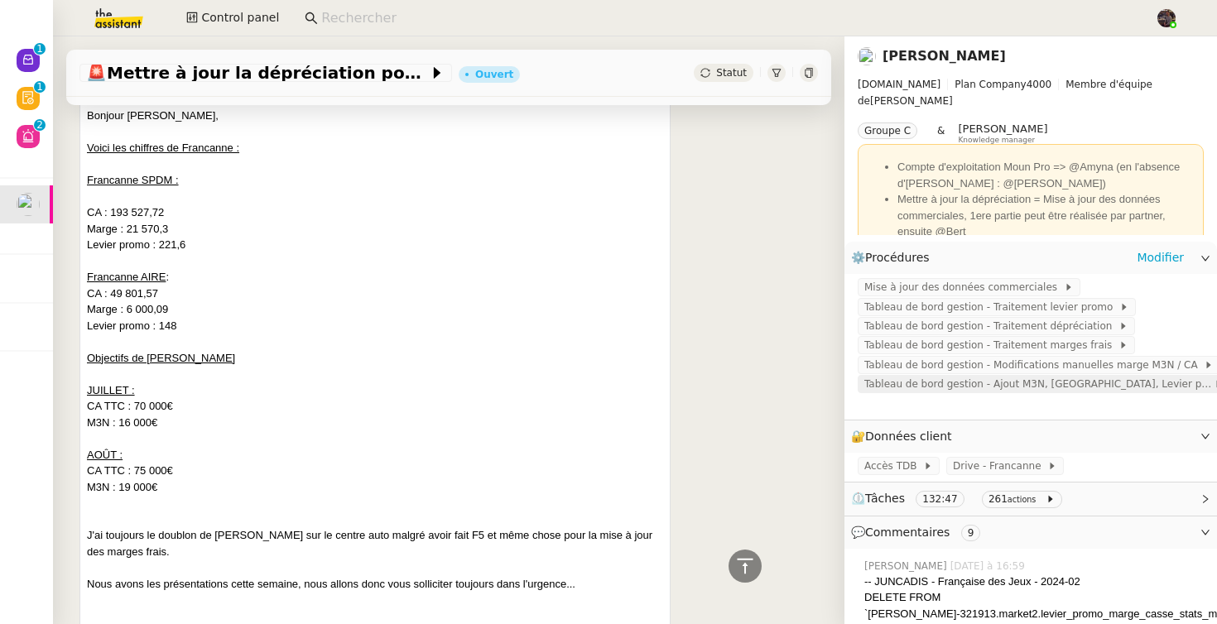
click at [965, 378] on span "Tableau de bord gestion - Ajout M3N, [GEOGRAPHIC_DATA], Levier promo Francanne" at bounding box center [1038, 384] width 349 height 17
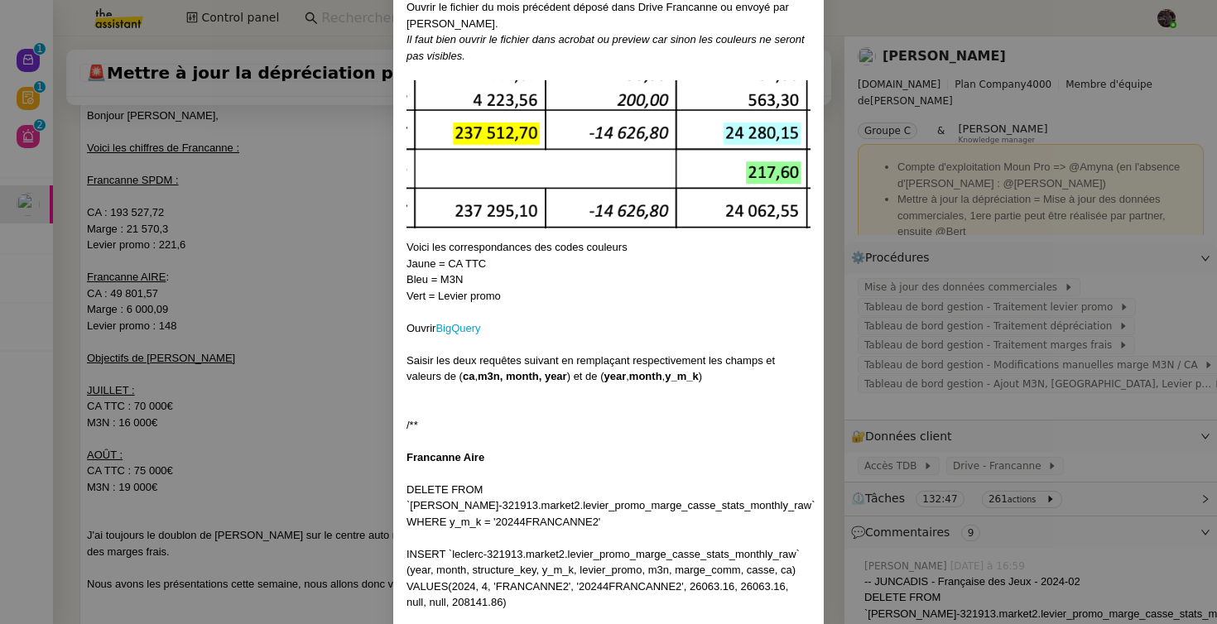
scroll to position [719, 0]
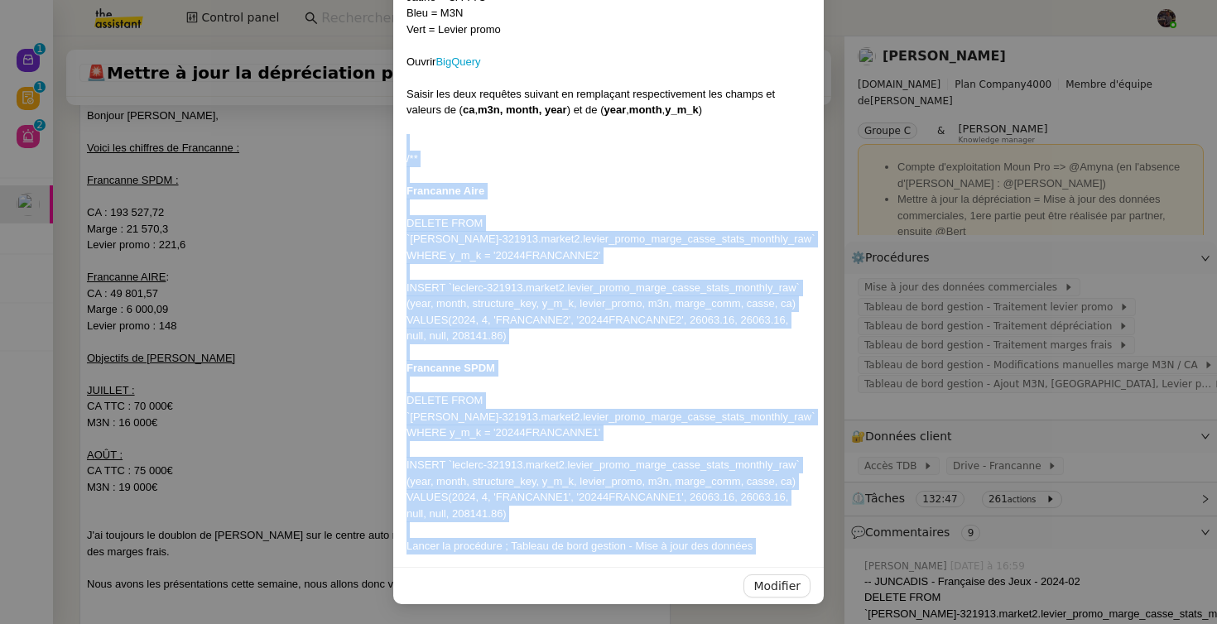
drag, startPoint x: 412, startPoint y: 148, endPoint x: 623, endPoint y: 566, distance: 468.4
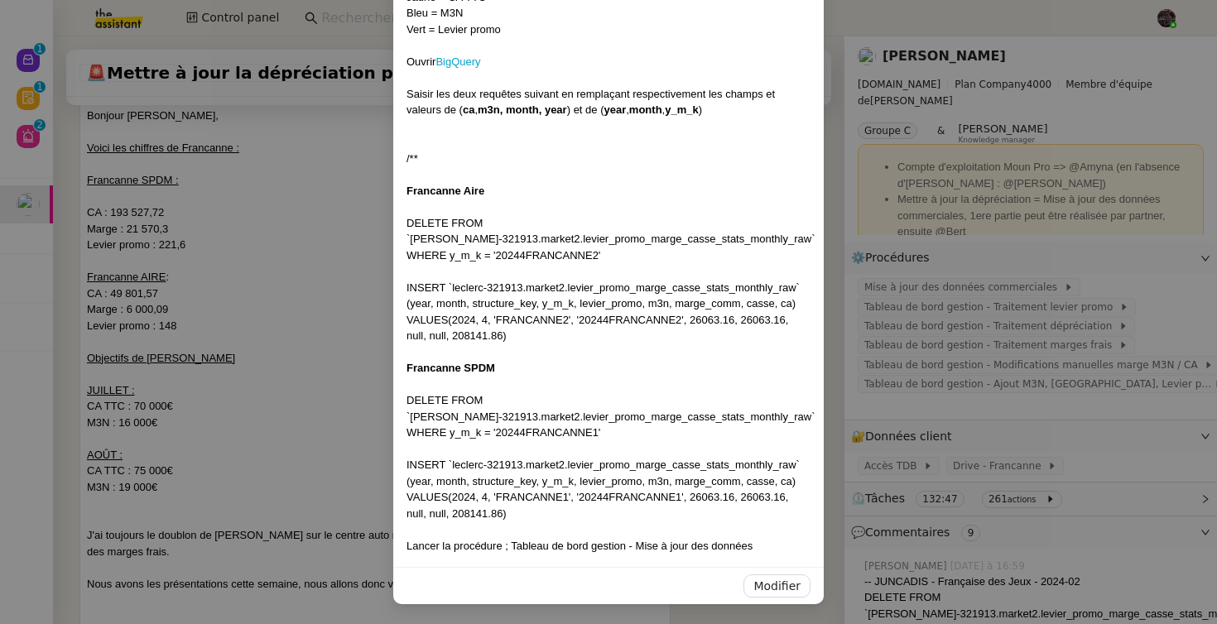
click at [615, 519] on div "VALUES(2024, 4, 'FRANCANNE1', '20244FRANCANNE1', 26063.16, 26063.16, null, null…" at bounding box center [609, 505] width 404 height 32
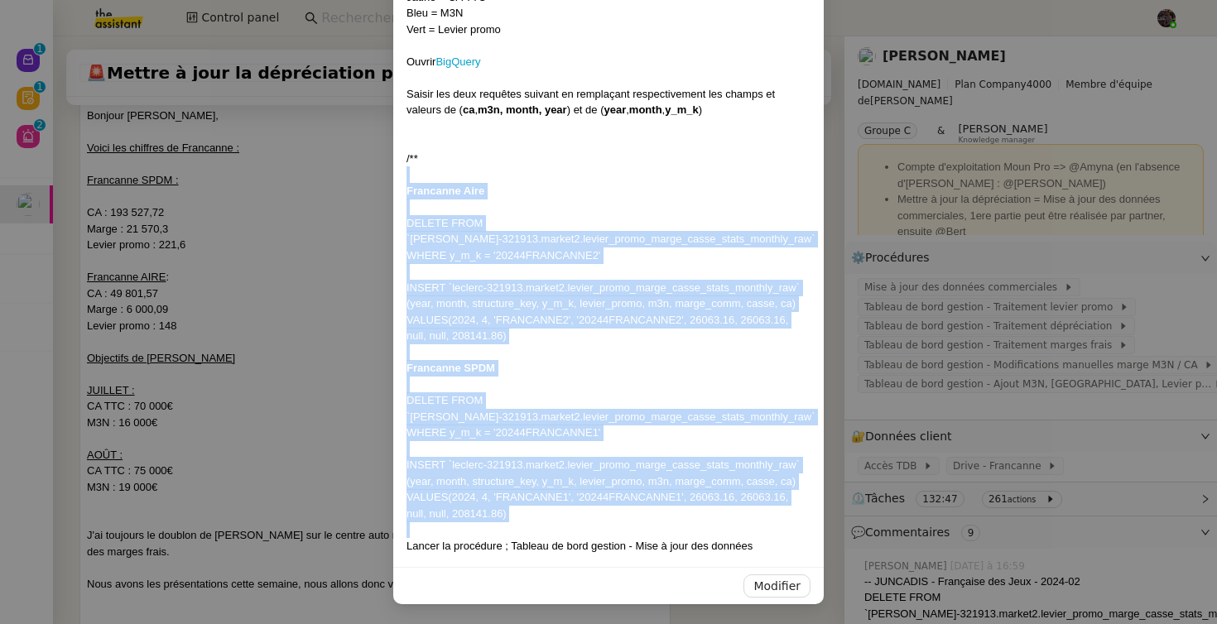
drag, startPoint x: 615, startPoint y: 519, endPoint x: 290, endPoint y: 178, distance: 471.4
click at [290, 178] on nz-modal-container "Mise à jour le [DATE] Contexte : FRANCANNE VOYAGES est une société spécialisée …" at bounding box center [608, 312] width 1217 height 624
copy div "Francanne Aire DELETE FROM `leclerc-321913.market2.levier_promo_marge_casse_sta…"
click at [267, 349] on nz-modal-container "Mise à jour le [DATE] Contexte : FRANCANNE VOYAGES est une société spécialisée …" at bounding box center [608, 312] width 1217 height 624
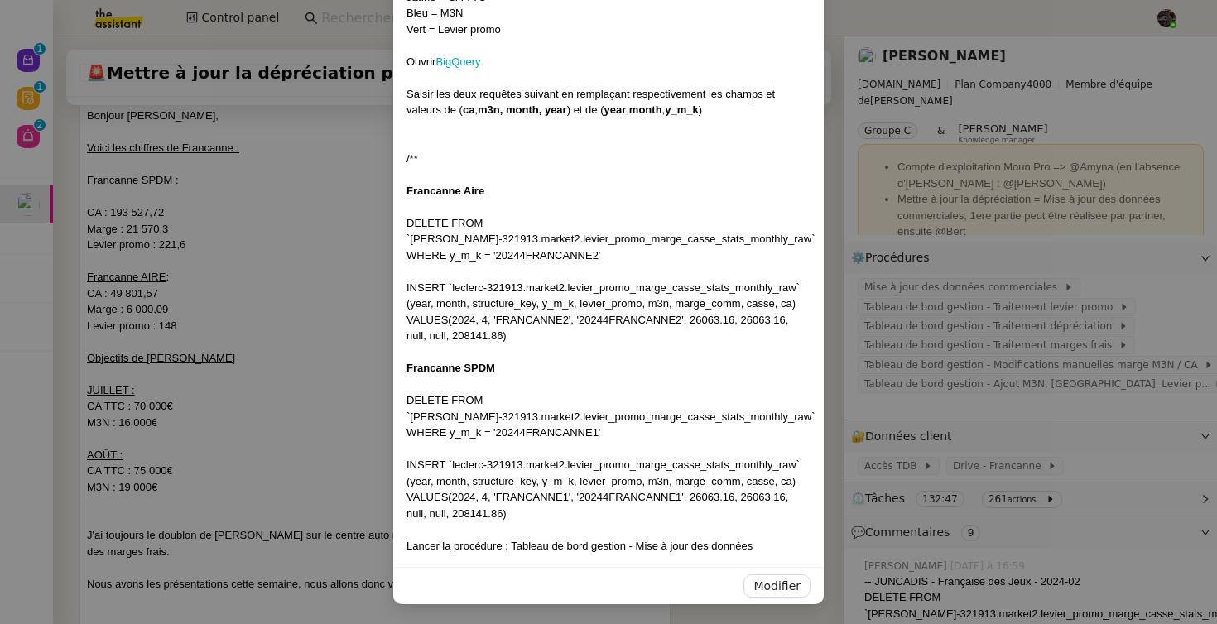
scroll to position [636, 0]
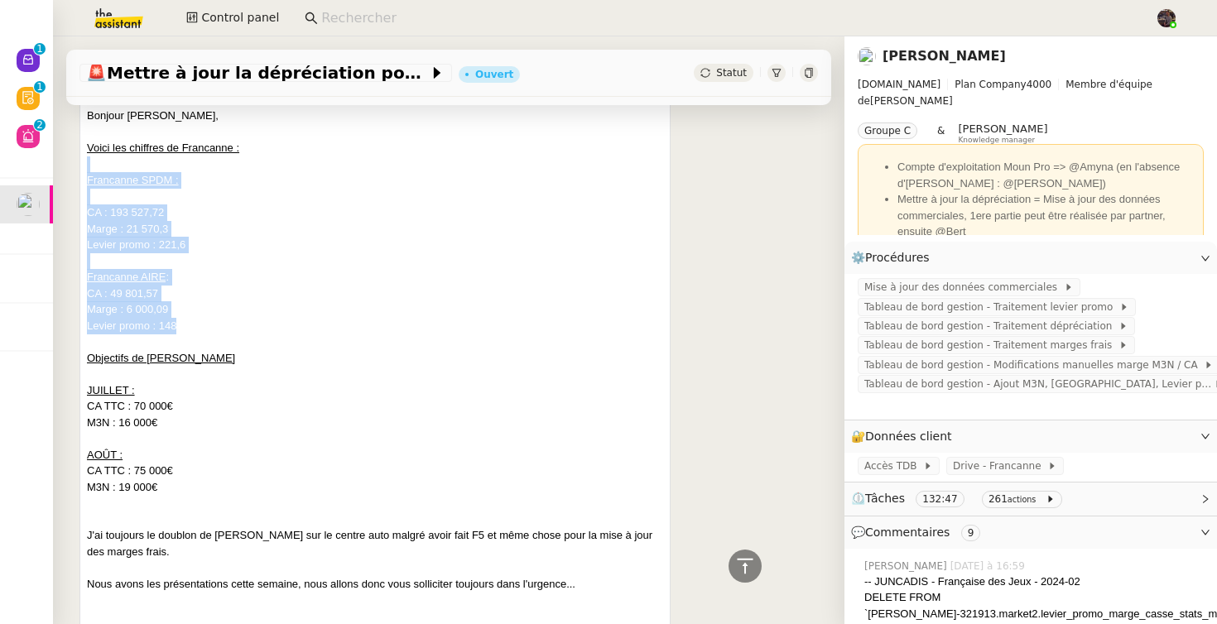
drag, startPoint x: 201, startPoint y: 333, endPoint x: 84, endPoint y: 170, distance: 200.6
click at [84, 170] on div "[PERSON_NAME] Re: TDB Gestion [DATE] Bonjour [PERSON_NAME], Voici les chiffres …" at bounding box center [374, 378] width 591 height 662
copy div "Francanne SPDM : CA : 193 527,72 Marge : 21 570,3 Levier promo : 221,6 Francann…"
click at [215, 304] on div "Marge : 6 000,09" at bounding box center [375, 309] width 576 height 17
drag, startPoint x: 206, startPoint y: 315, endPoint x: 80, endPoint y: 215, distance: 160.9
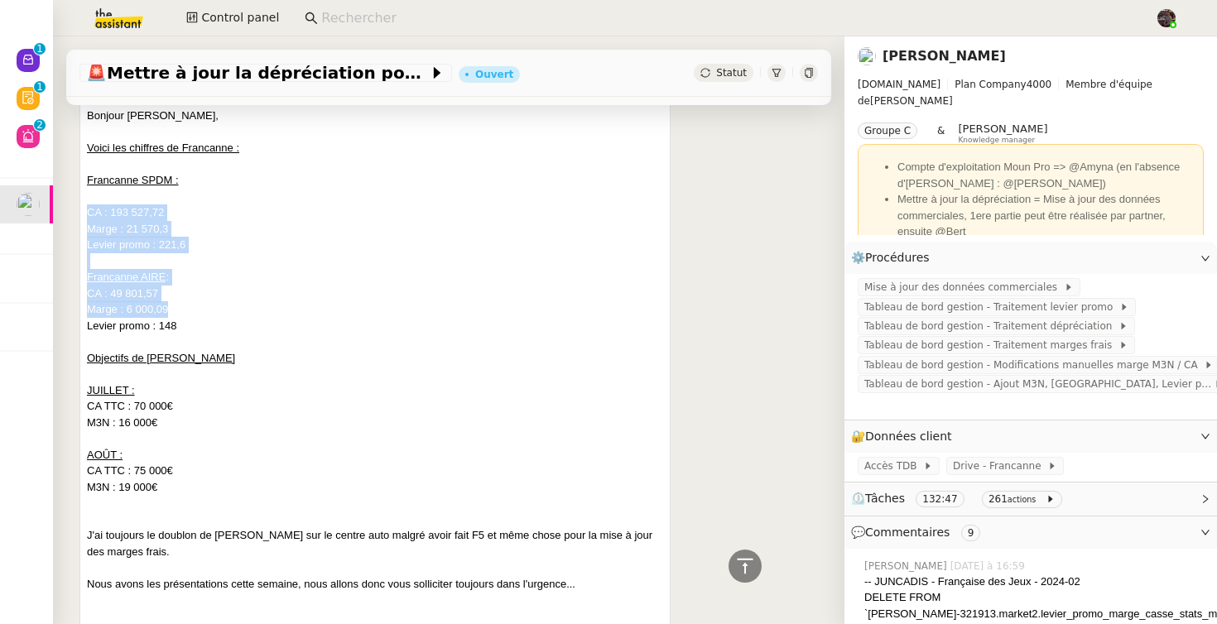
click at [79, 220] on div "[PERSON_NAME] Re: TDB Gestion [DATE] Bonjour [PERSON_NAME], Voici les chiffres …" at bounding box center [374, 378] width 591 height 662
drag, startPoint x: 221, startPoint y: 330, endPoint x: 76, endPoint y: 211, distance: 187.6
copy div "CA : 193 527,72 Marge : 21 570,3 Levier promo : 221,6 Francanne AIRE : CA : 49 …"
click at [284, 287] on div "CA : 49 801,57" at bounding box center [375, 294] width 576 height 17
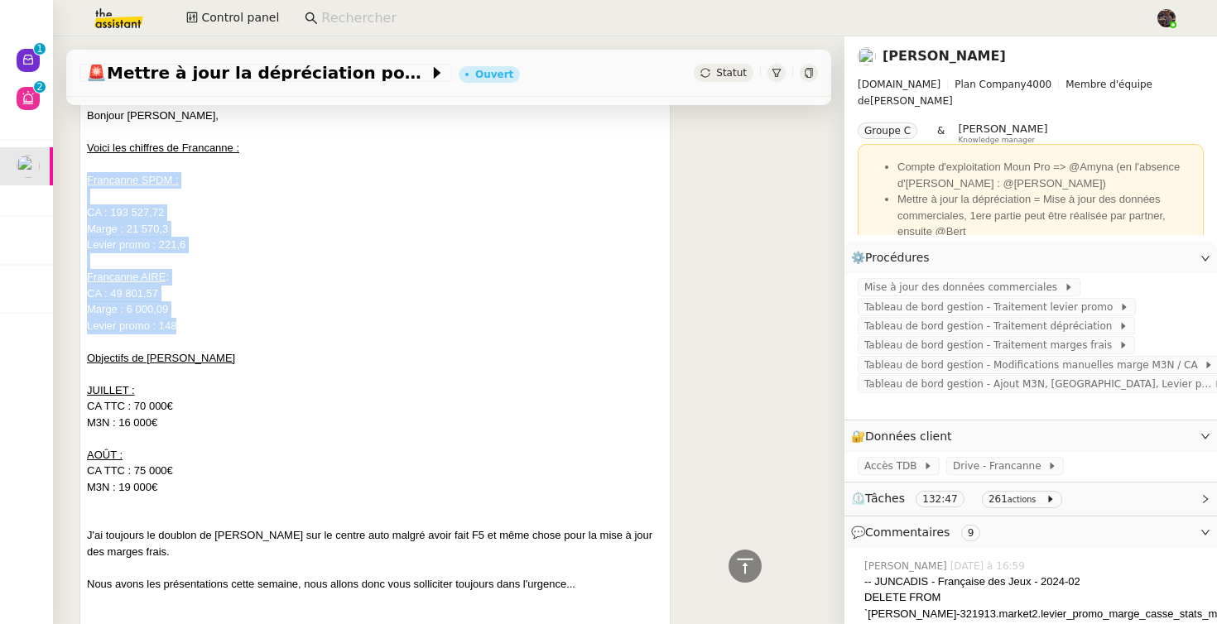
drag, startPoint x: 204, startPoint y: 330, endPoint x: 63, endPoint y: 181, distance: 204.4
copy div "Francanne SPDM : CA : 193 527,72 Marge : 21 570,3 Levier promo : 221,6 Francann…"
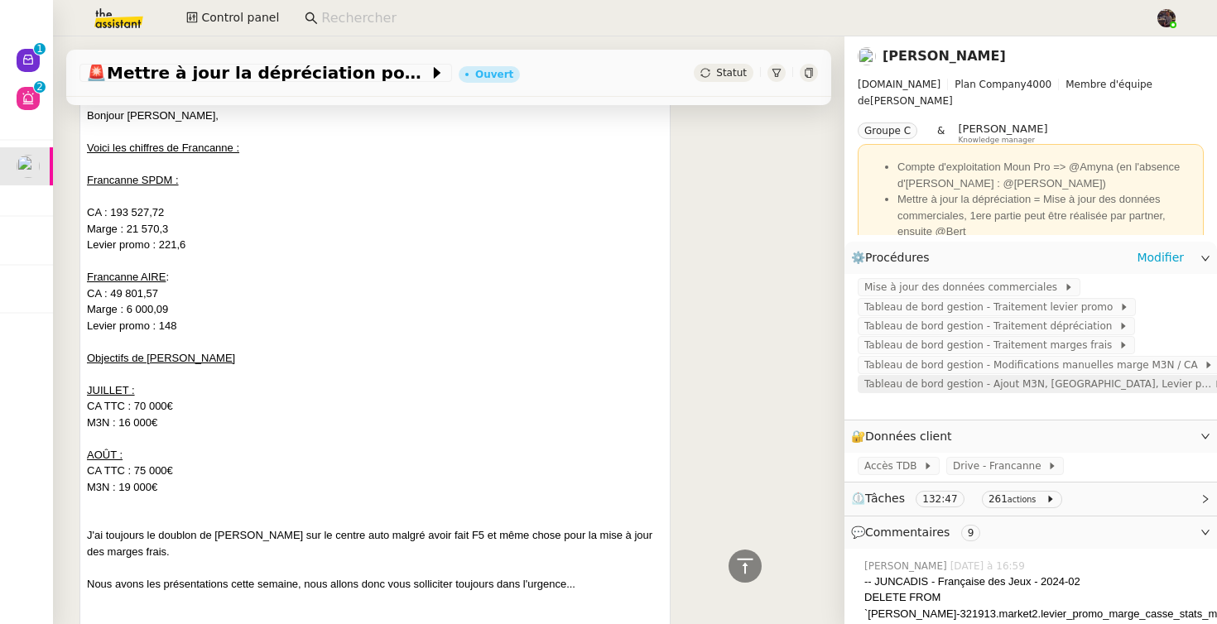
click at [1023, 390] on span "Tableau de bord gestion - Ajout M3N, [GEOGRAPHIC_DATA], Levier promo Francanne" at bounding box center [1038, 384] width 349 height 17
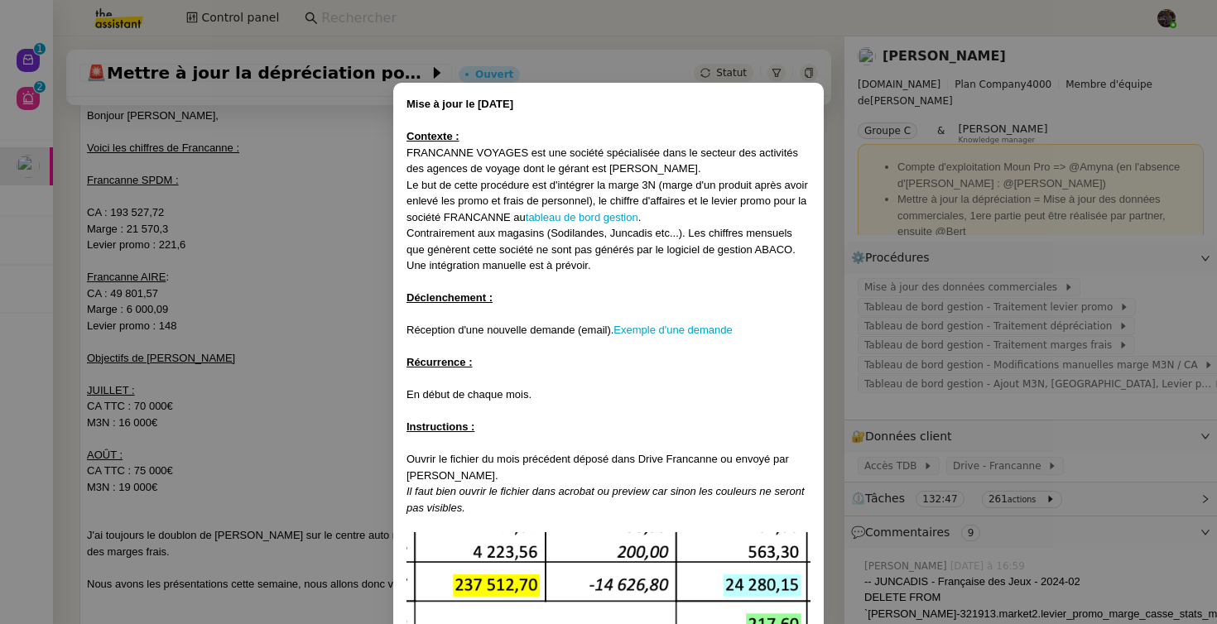
scroll to position [719, 0]
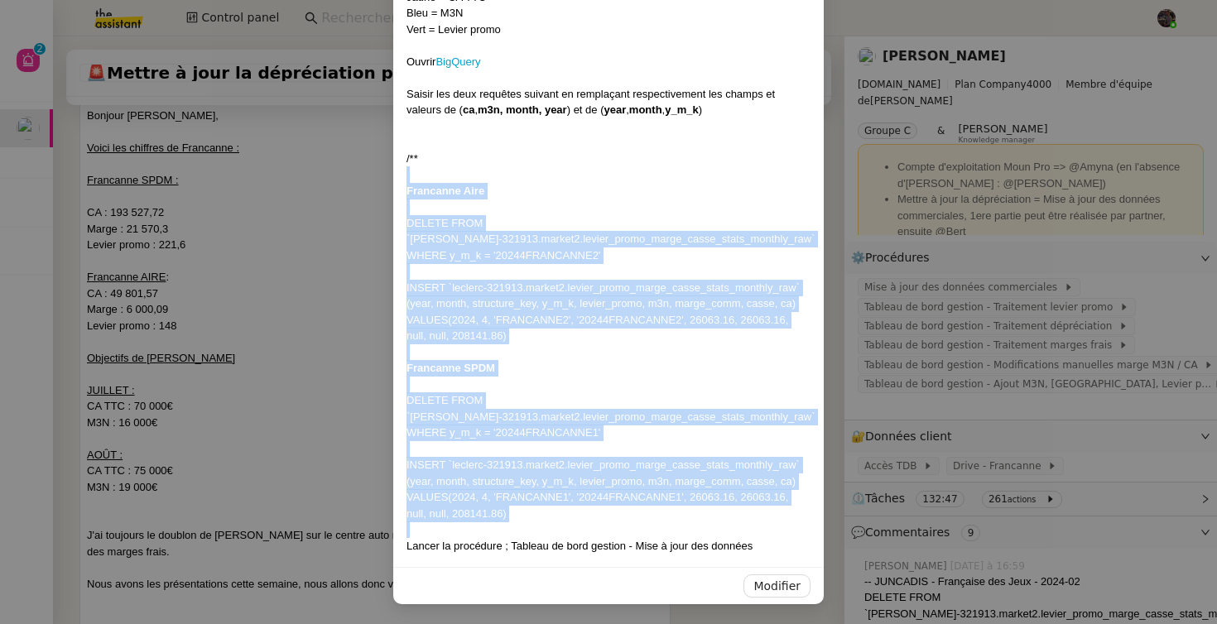
drag, startPoint x: 415, startPoint y: 173, endPoint x: 612, endPoint y: 537, distance: 414.2
copy div "Francanne Aire DELETE FROM `leclerc-321913.market2.levier_promo_marge_casse_sta…"
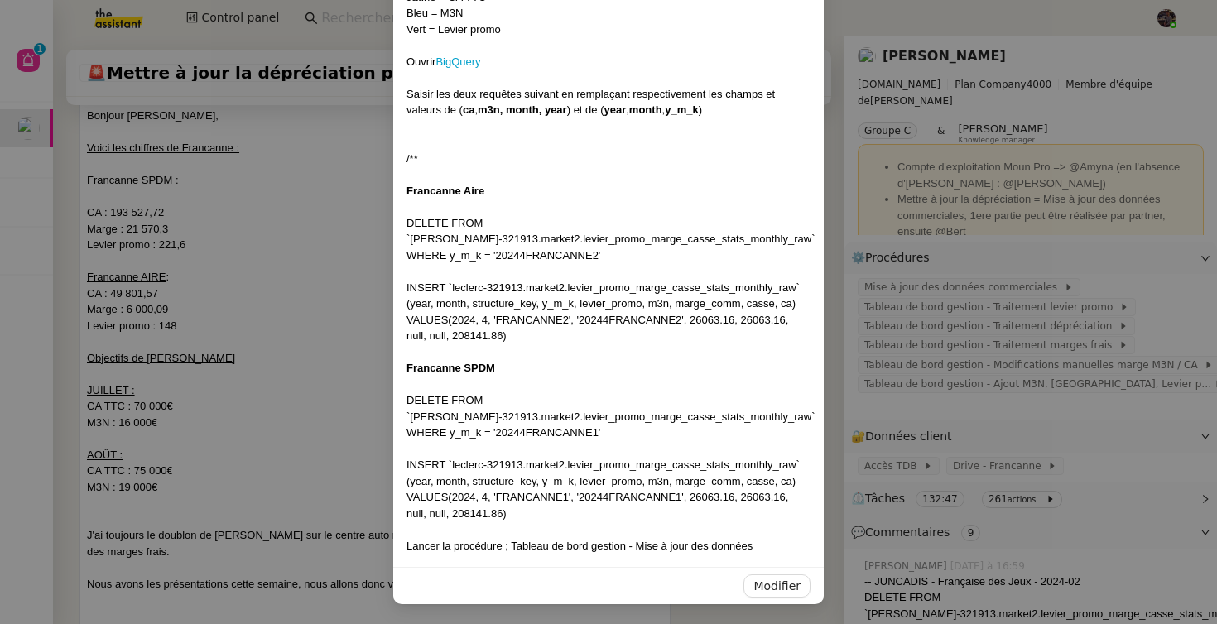
click at [248, 375] on nz-modal-container "Mise à jour le [DATE] Contexte : FRANCANNE VOYAGES est une société spécialisée …" at bounding box center [608, 312] width 1217 height 624
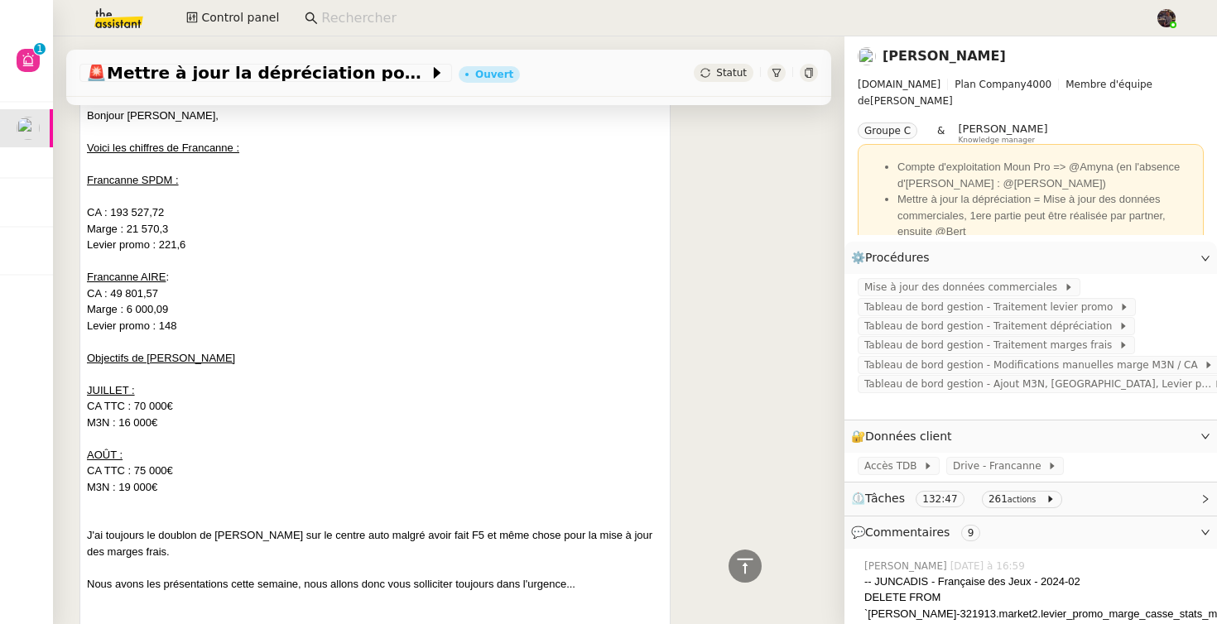
scroll to position [636, 0]
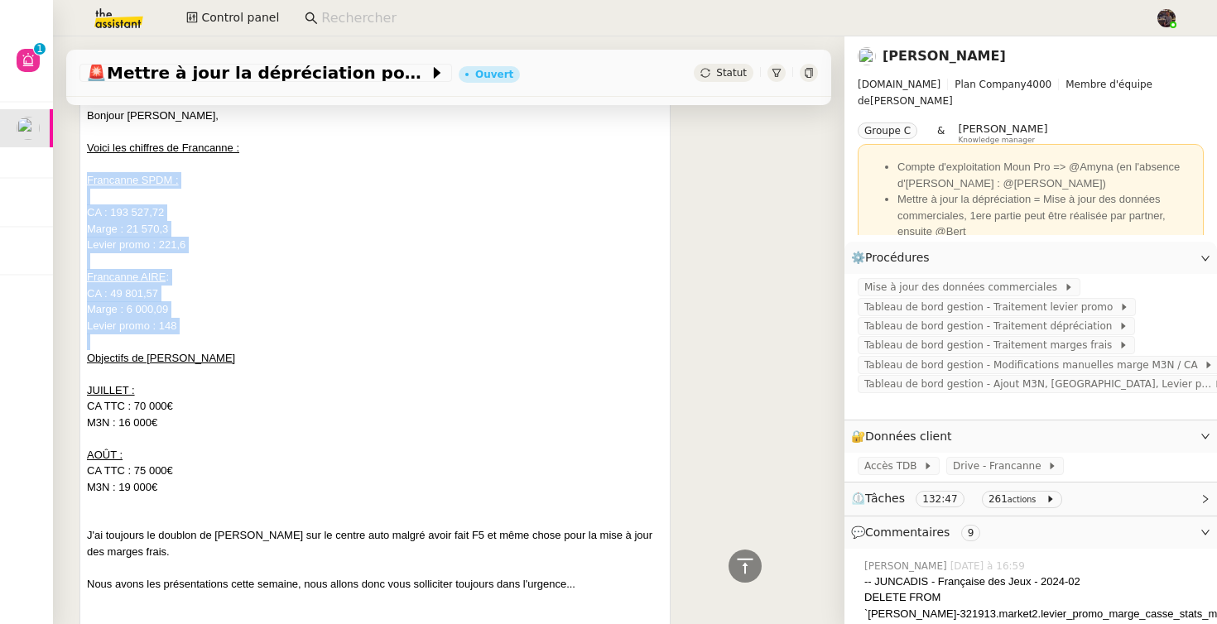
drag, startPoint x: 205, startPoint y: 334, endPoint x: 75, endPoint y: 180, distance: 202.1
copy div "Francanne SPDM : CA : 193 527,72 Marge : 21 570,3 Levier promo : 221,6 Francann…"
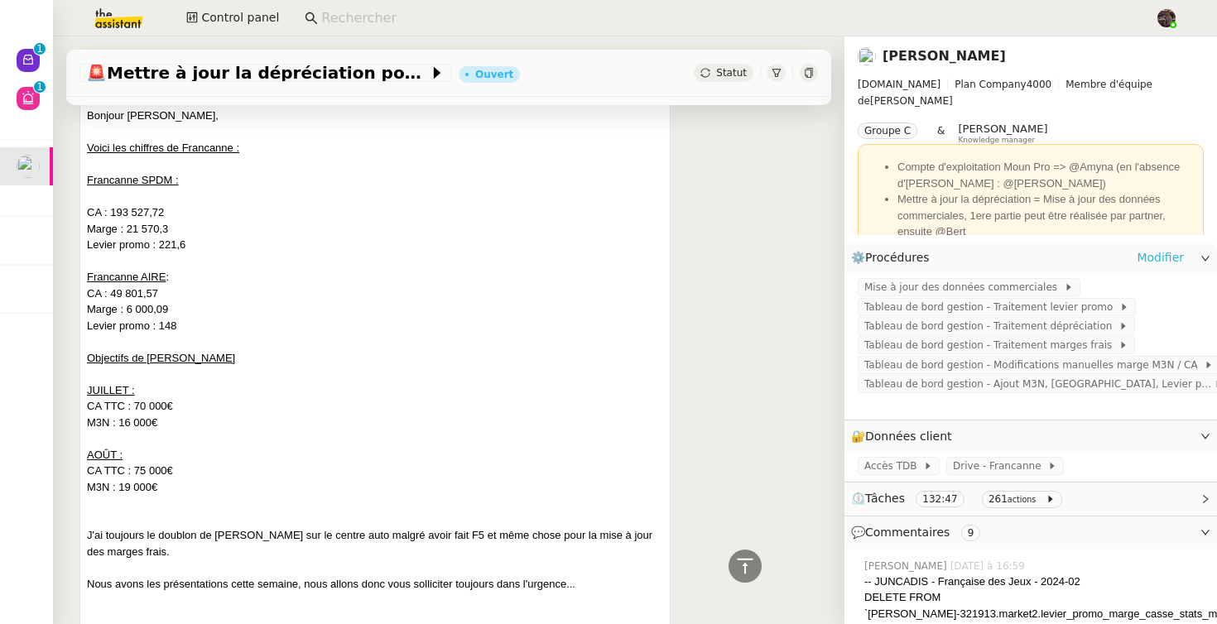
click at [1154, 254] on link "Modifier" at bounding box center [1160, 257] width 47 height 19
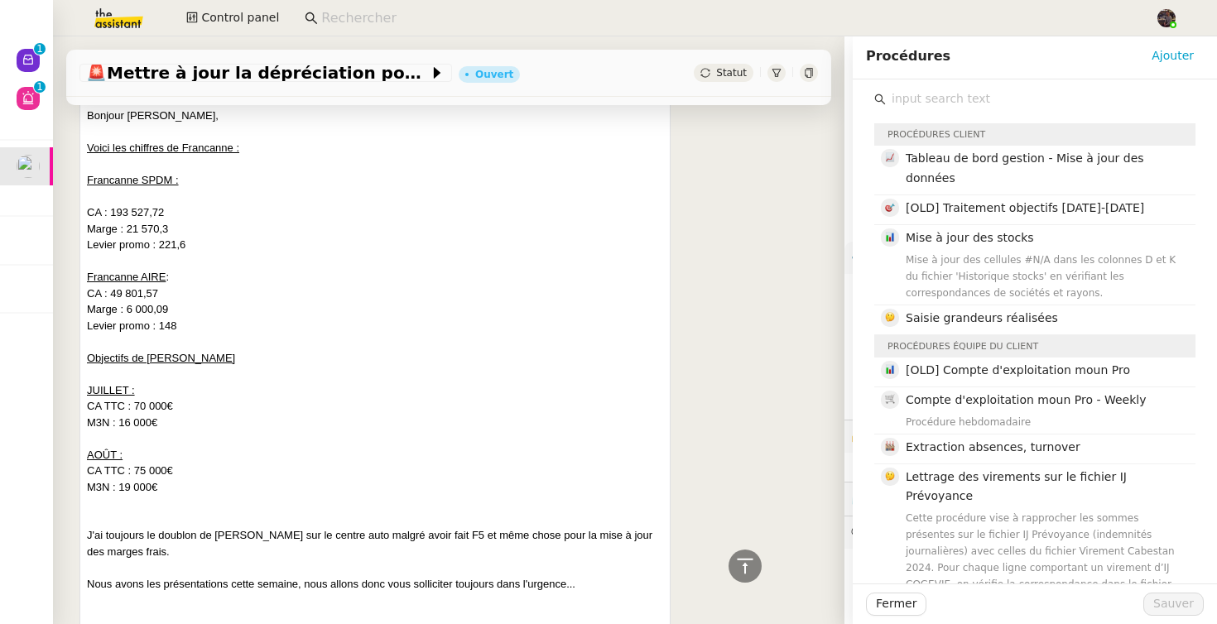
click at [958, 95] on input "text" at bounding box center [1041, 99] width 310 height 22
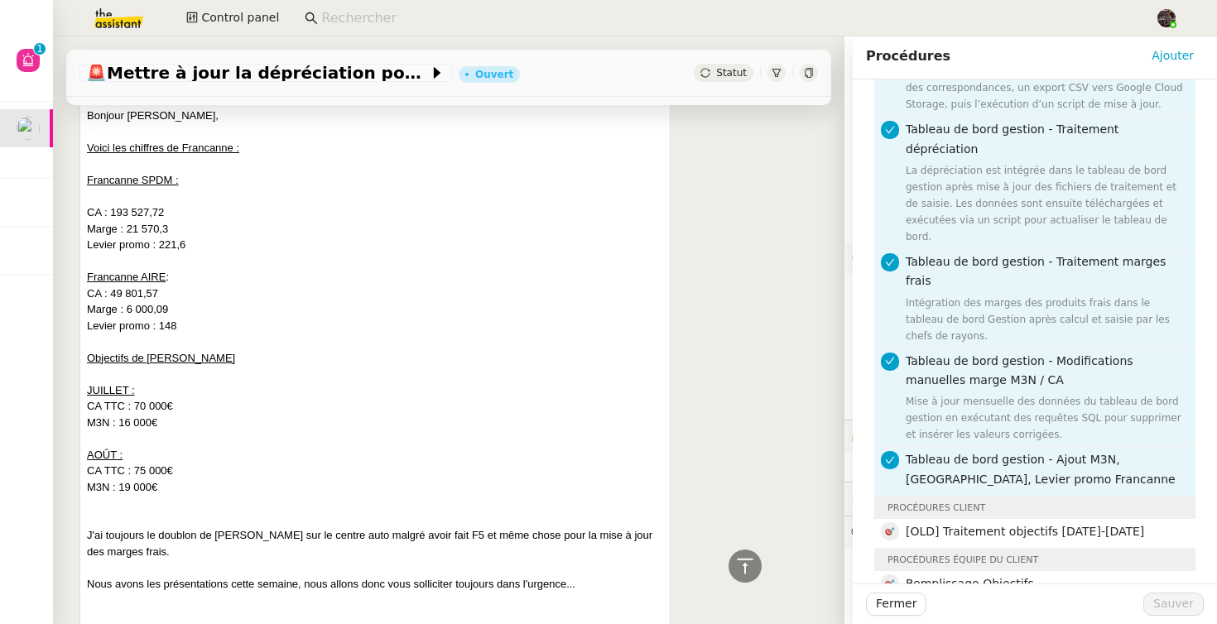
scroll to position [312, 0]
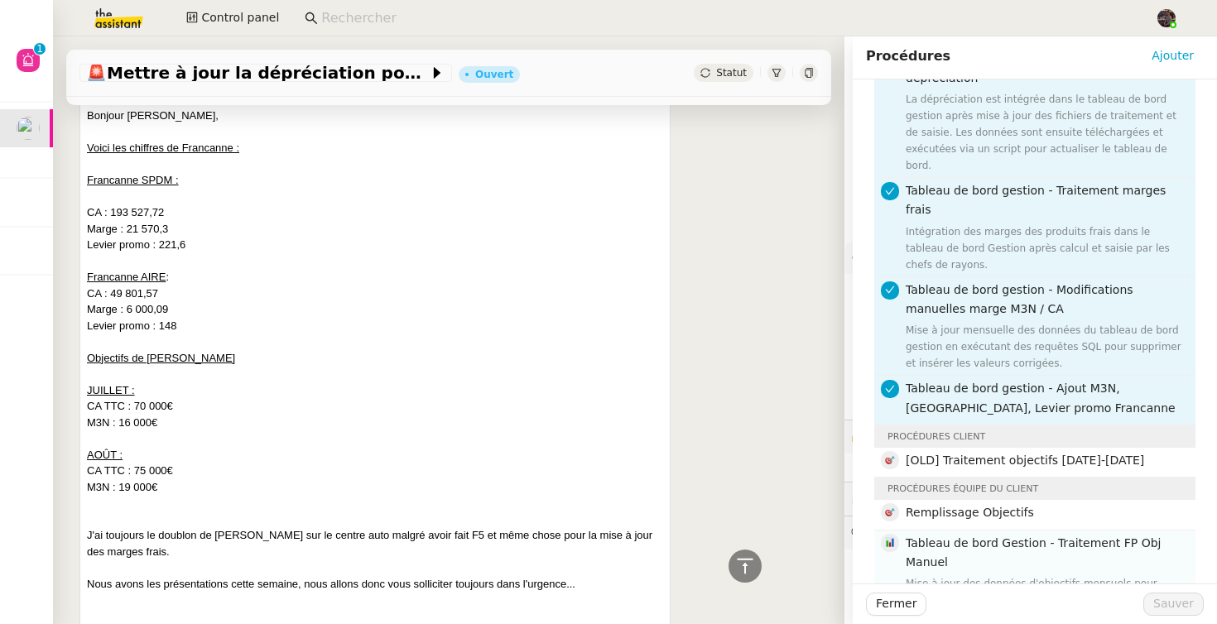
type input "obj"
click at [1009, 575] on div "Mise à jour des données d'objectifs mensuels pour plusieurs sociétés en 2025, e…" at bounding box center [1046, 600] width 280 height 50
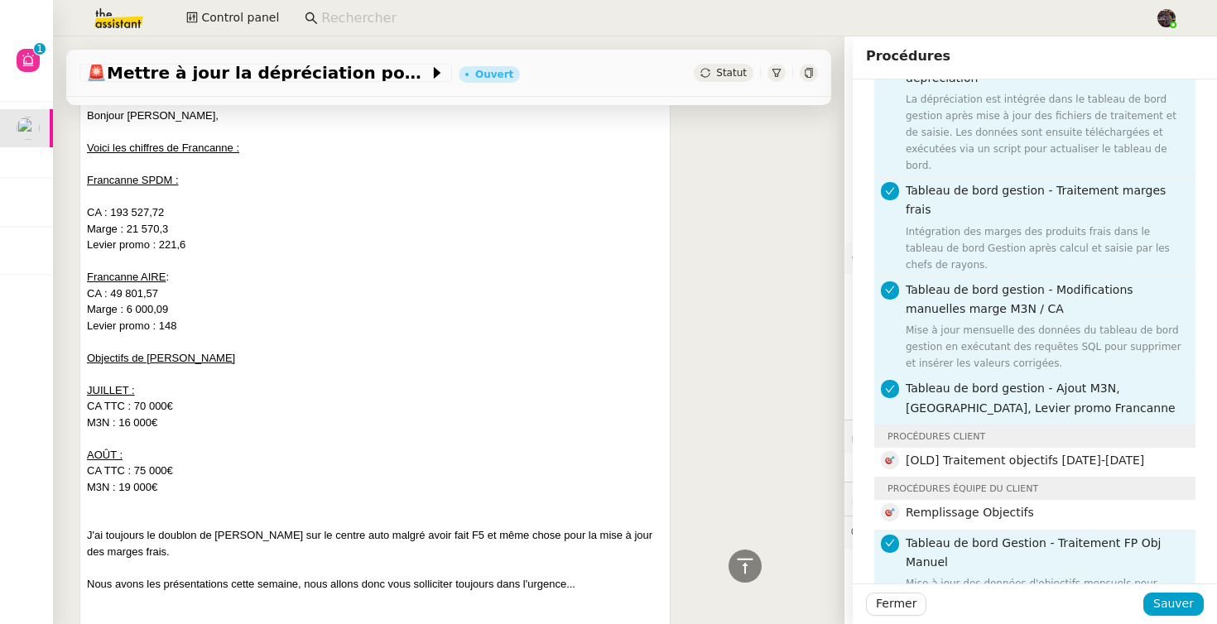
click at [811, 413] on div "[PERSON_NAME] Re: TDB Gestion [DATE] Bonjour [PERSON_NAME], Voici les chiffres …" at bounding box center [448, 377] width 739 height 691
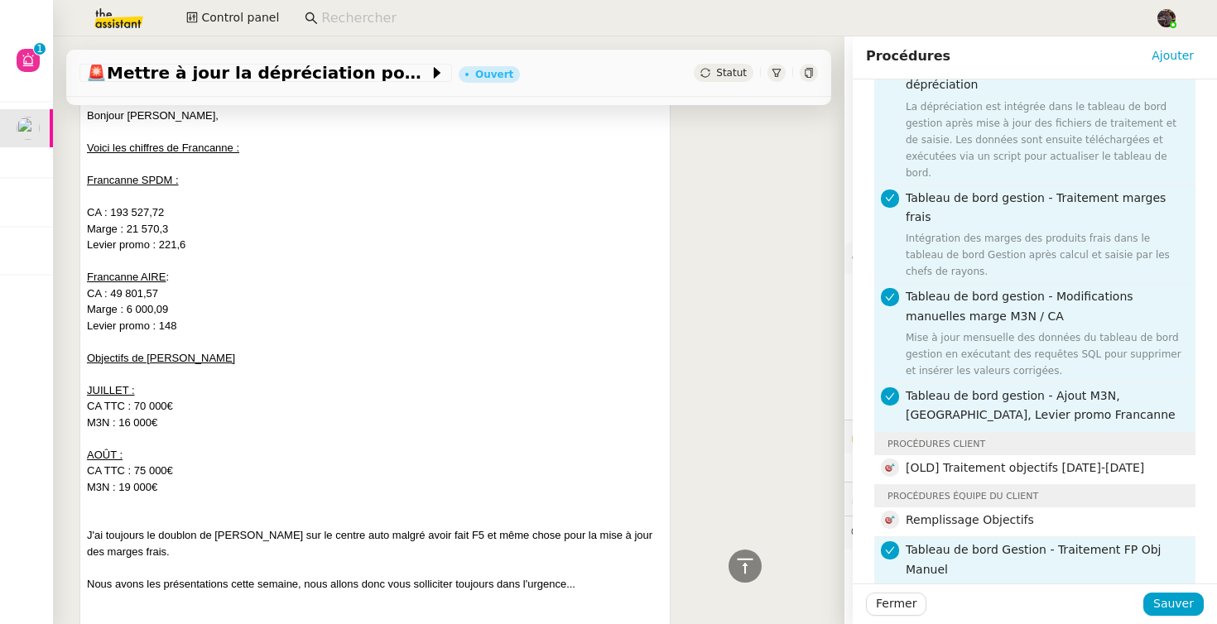
scroll to position [358, 0]
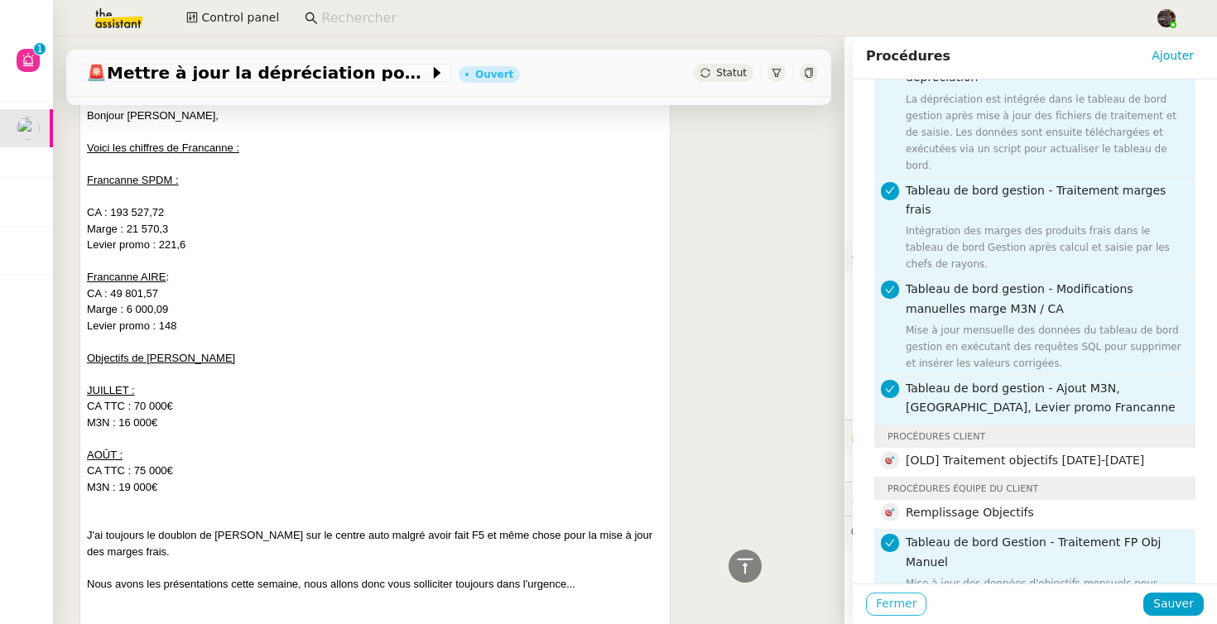
click at [896, 610] on span "Fermer" at bounding box center [896, 603] width 41 height 19
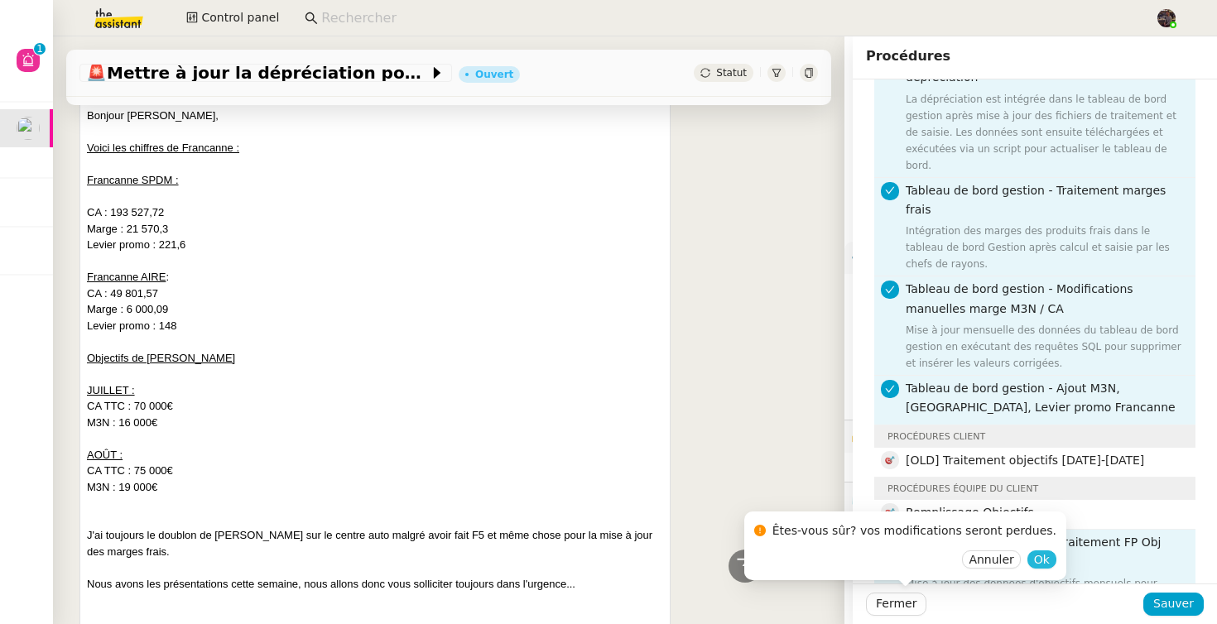
click at [1034, 561] on span "Ok" at bounding box center [1042, 559] width 16 height 17
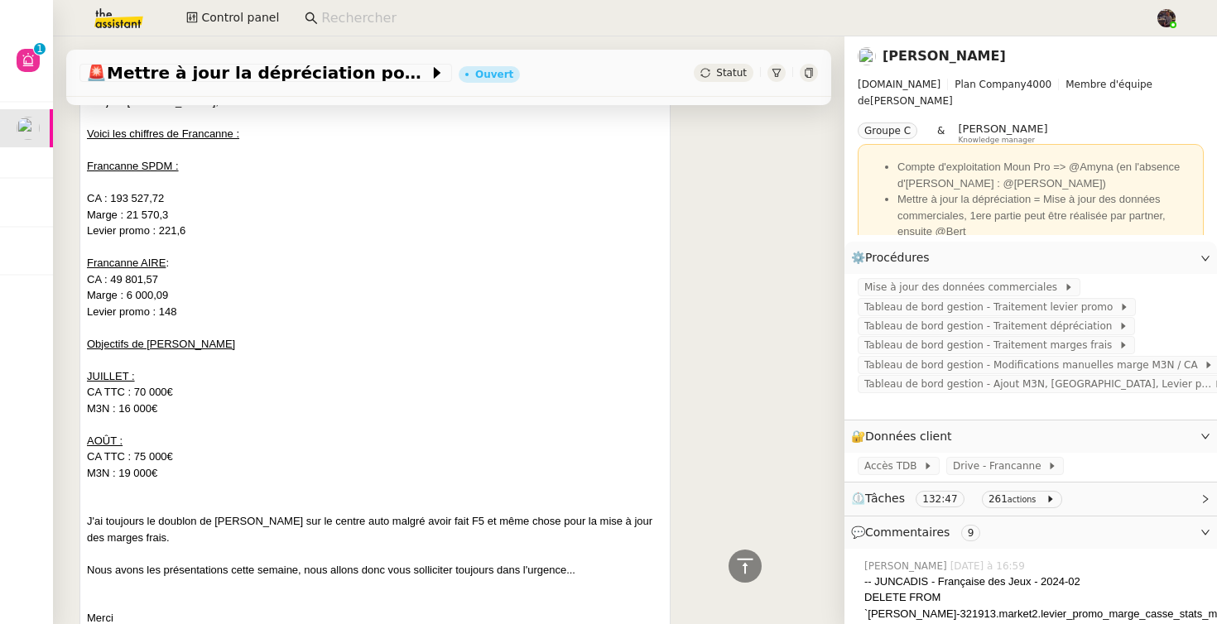
scroll to position [2116, 0]
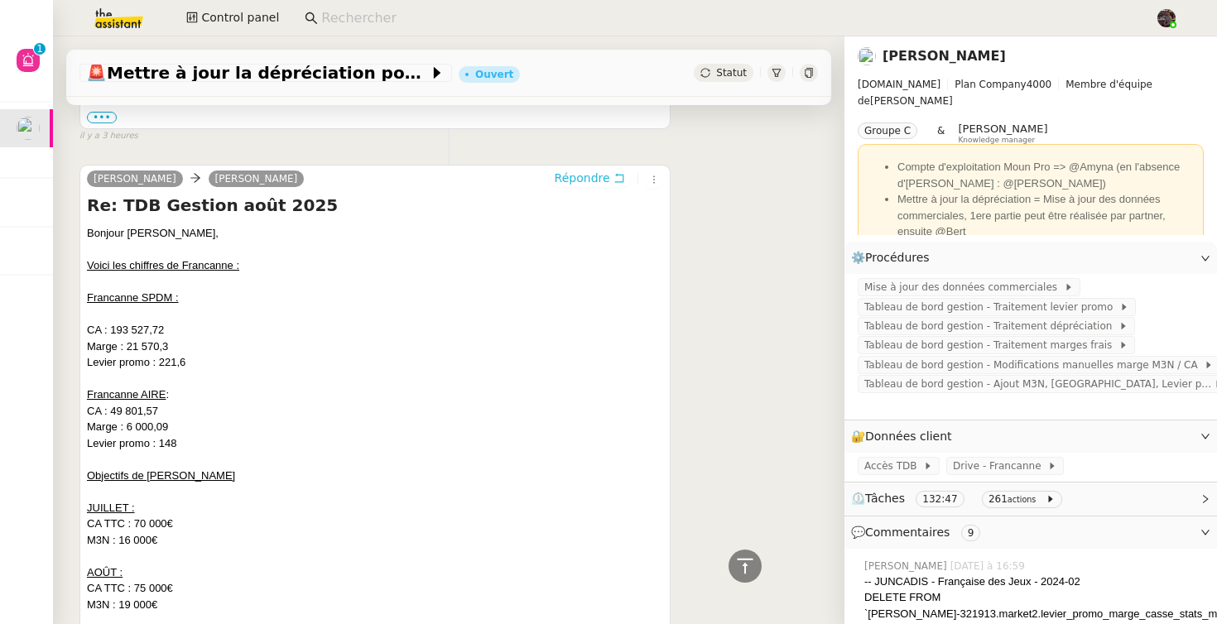
click at [609, 176] on button "Répondre" at bounding box center [590, 178] width 82 height 18
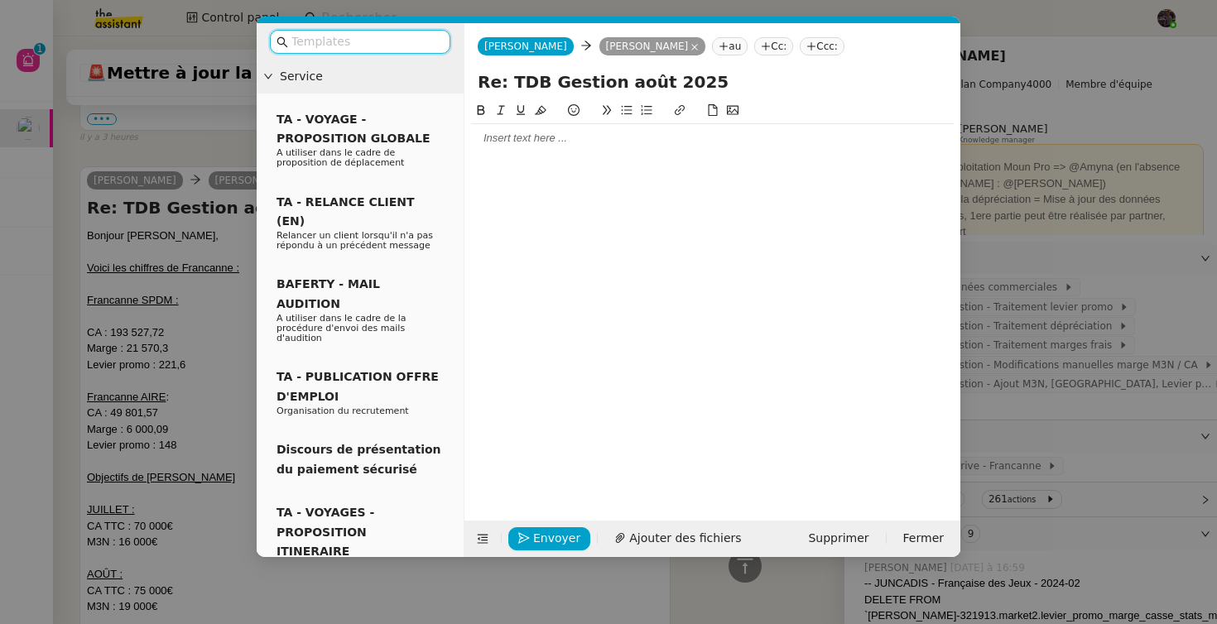
scroll to position [2247, 0]
click at [522, 140] on div at bounding box center [712, 138] width 483 height 15
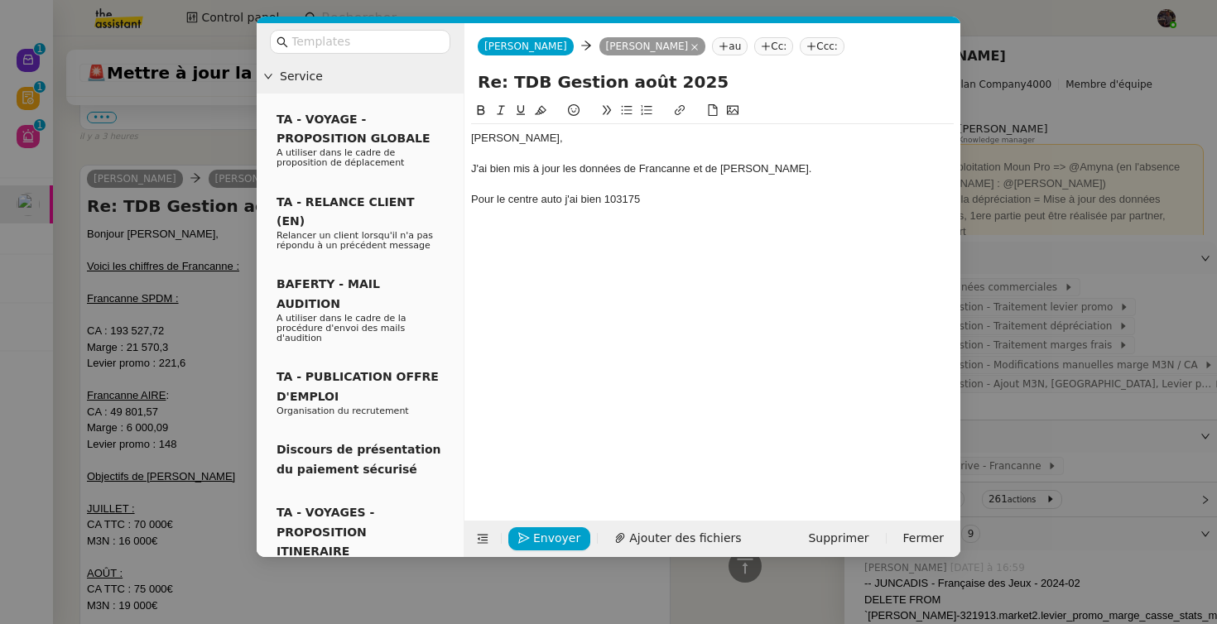
scroll to position [2328, 0]
click at [617, 203] on div "Pour le centre auto j'ai bien 103175 pour les deux tableaux de bord" at bounding box center [712, 199] width 483 height 15
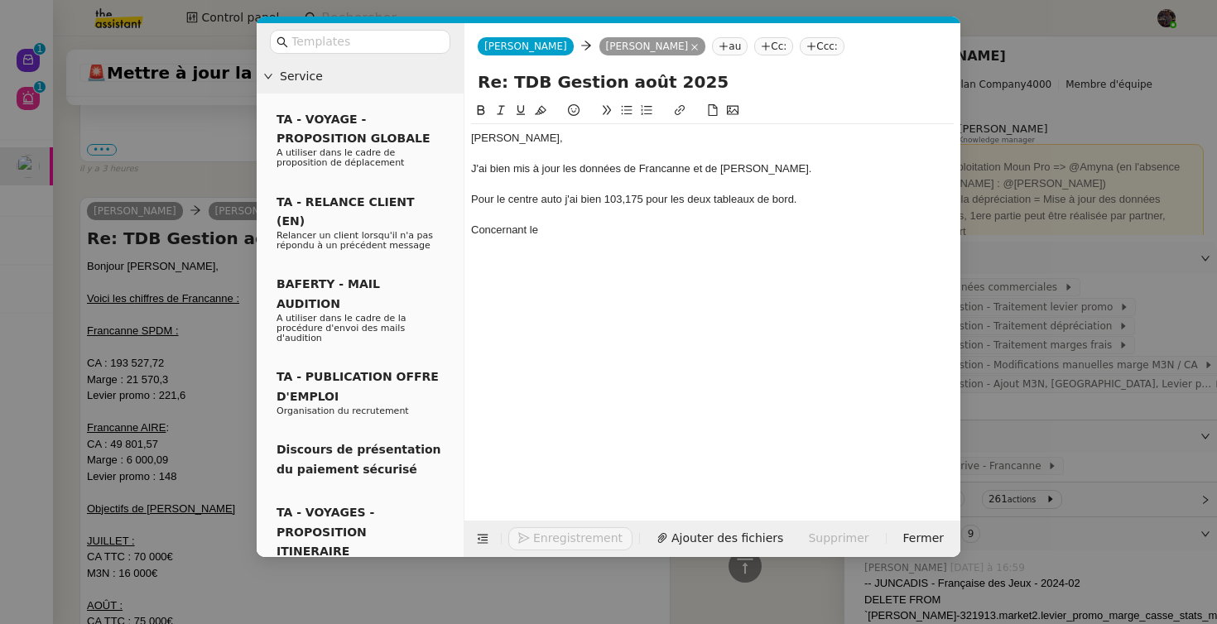
scroll to position [2360, 0]
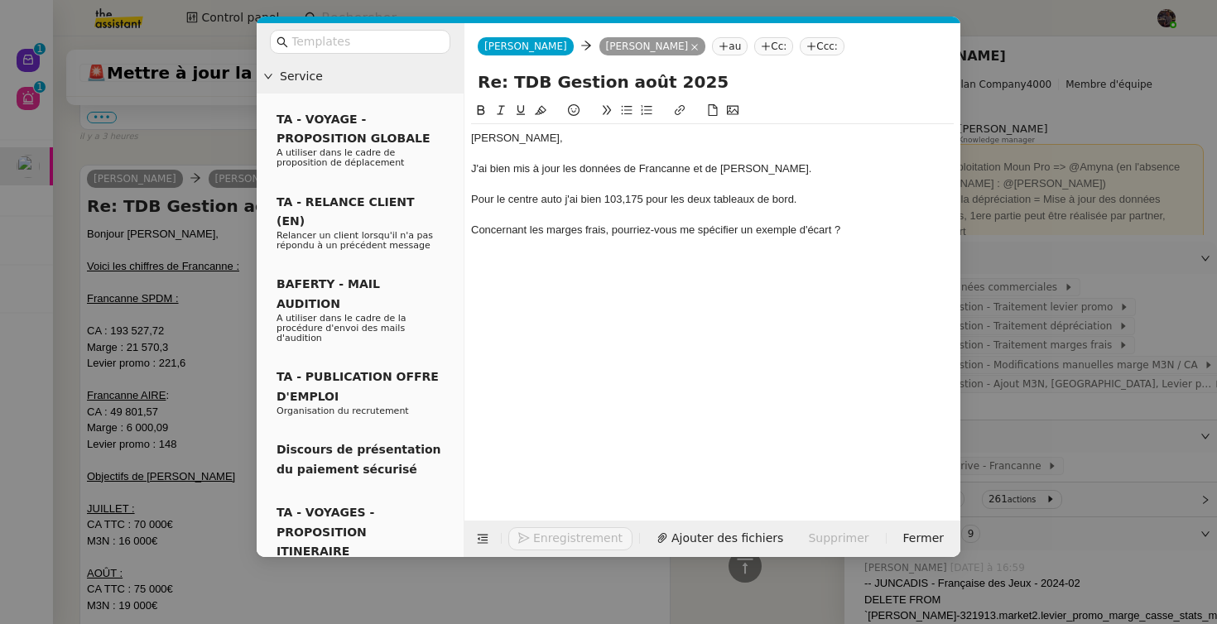
click at [206, 328] on nz-modal-container "Service TA - VOYAGE - PROPOSITION GLOBALE A utiliser dans le cadre de propositi…" at bounding box center [608, 312] width 1217 height 624
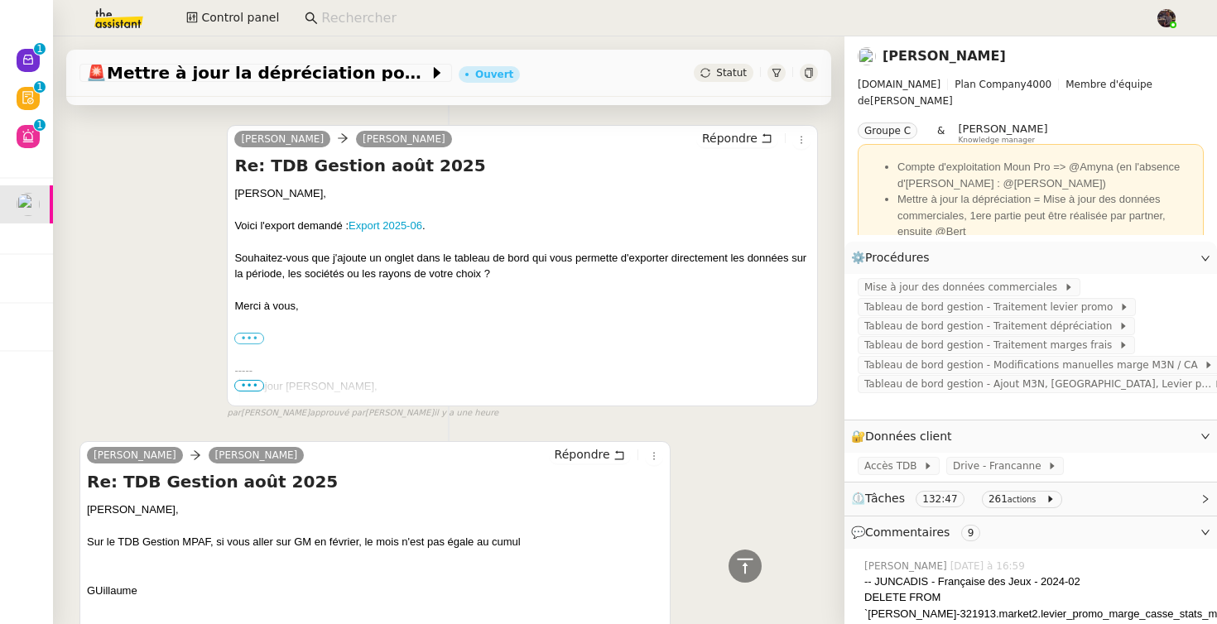
scroll to position [0, 0]
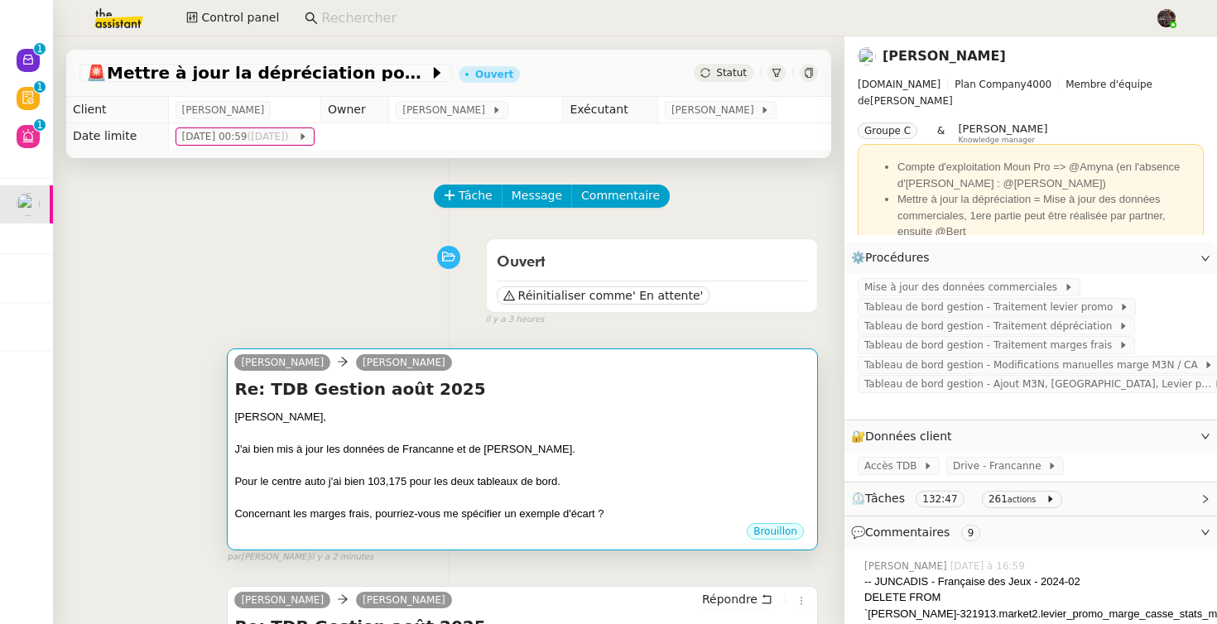
click at [447, 441] on div "J'ai bien mis à jour les données de Francanne et de [PERSON_NAME]." at bounding box center [522, 449] width 576 height 17
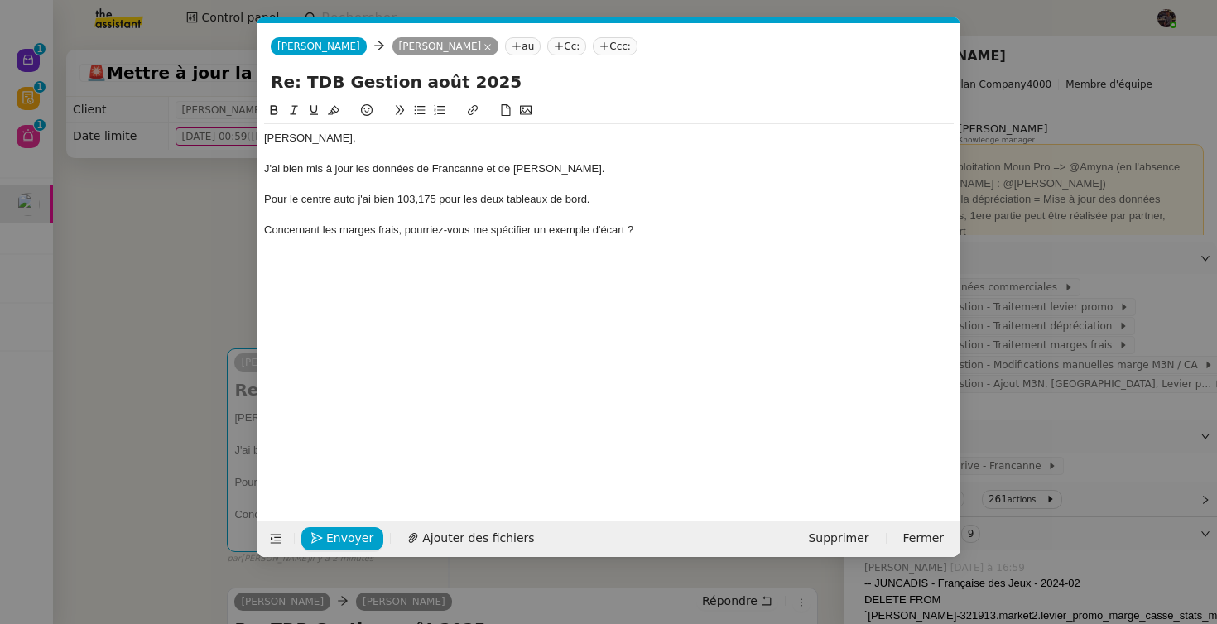
scroll to position [0, 35]
click at [176, 358] on nz-modal-container "Service TA - VOYAGE - PROPOSITION GLOBALE A utiliser dans le cadre de propositi…" at bounding box center [608, 312] width 1217 height 624
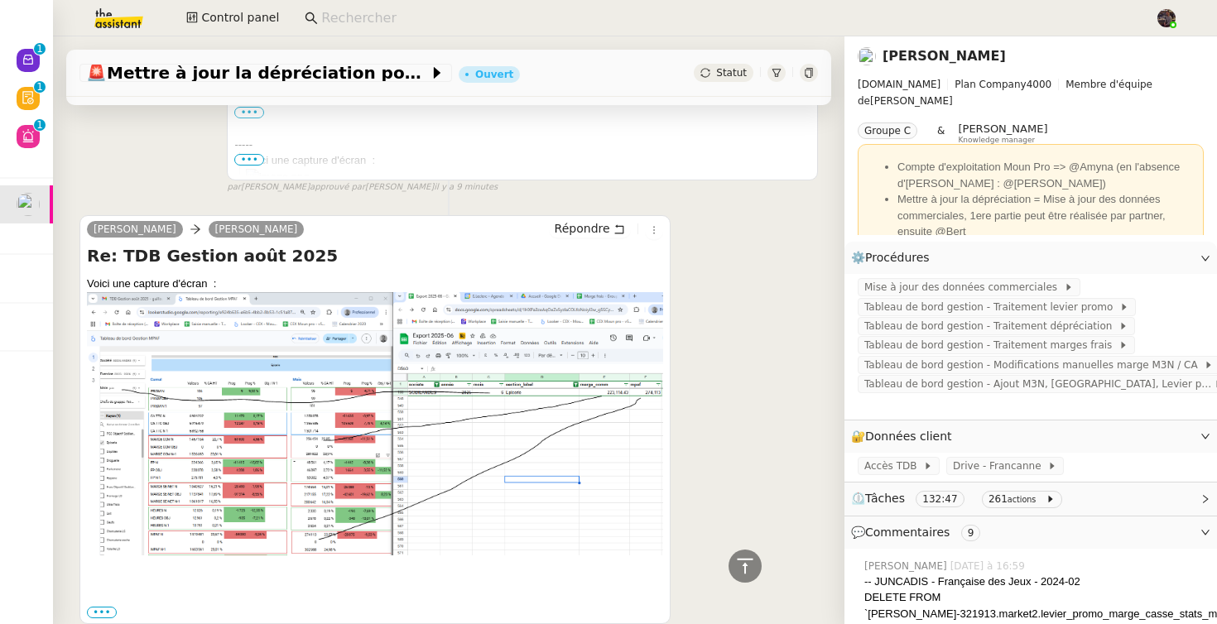
scroll to position [169, 0]
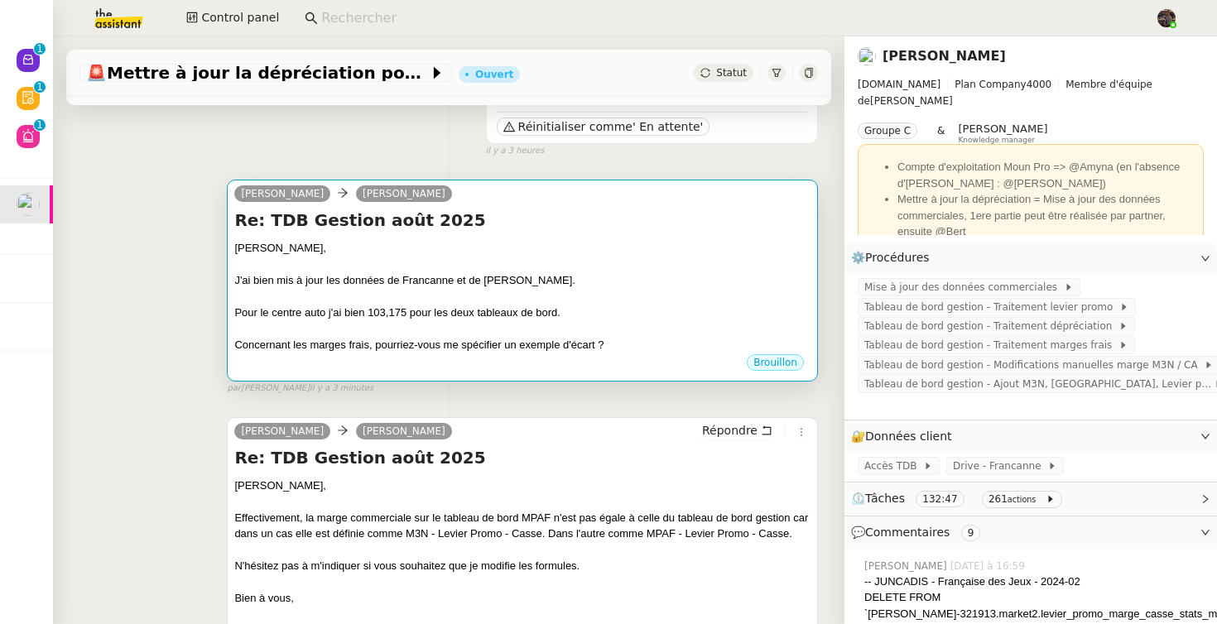
click at [424, 327] on div at bounding box center [522, 328] width 576 height 17
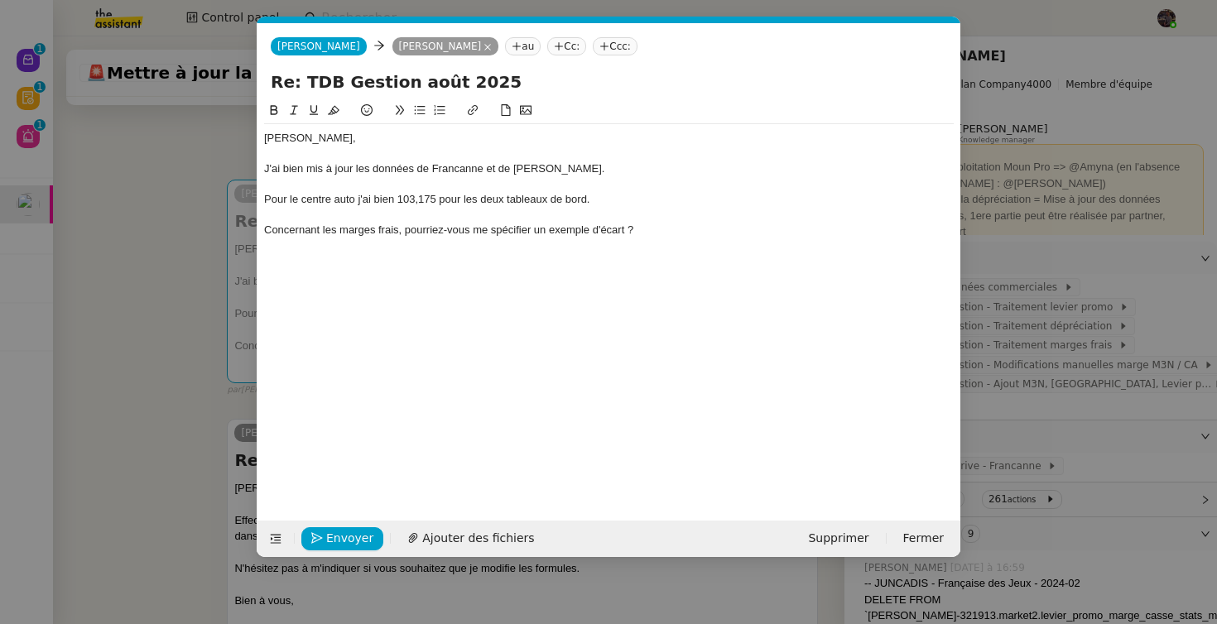
scroll to position [0, 35]
click at [238, 272] on nz-modal-container "Service TA - VOYAGE - PROPOSITION GLOBALE A utiliser dans le cadre de propositi…" at bounding box center [608, 312] width 1217 height 624
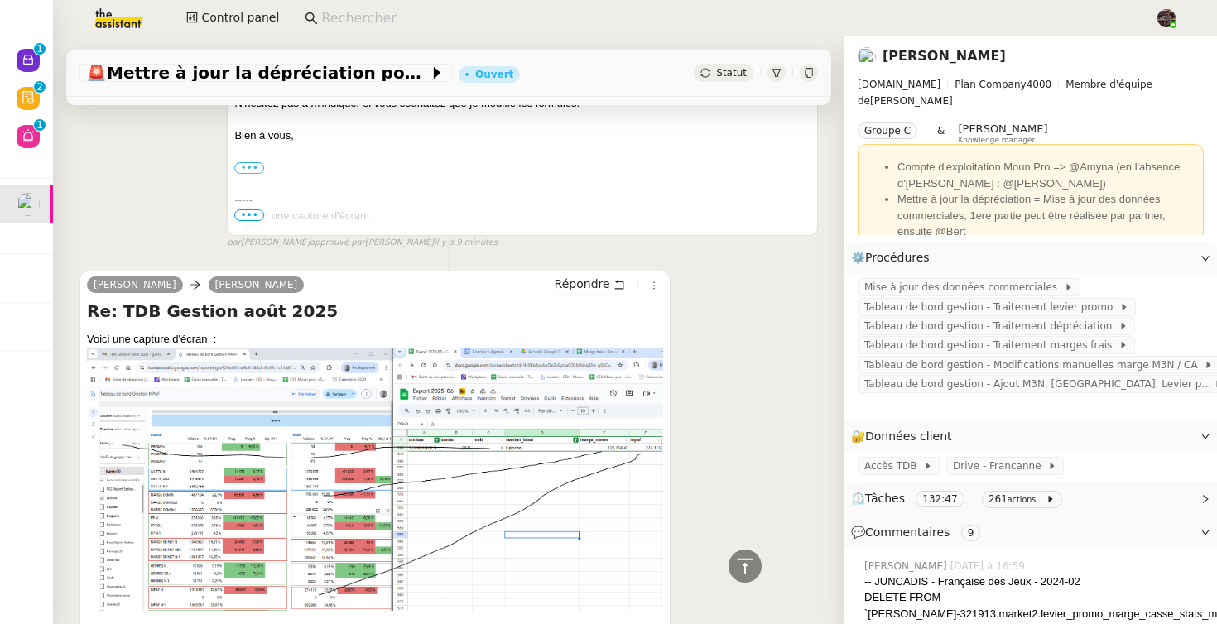
scroll to position [0, 0]
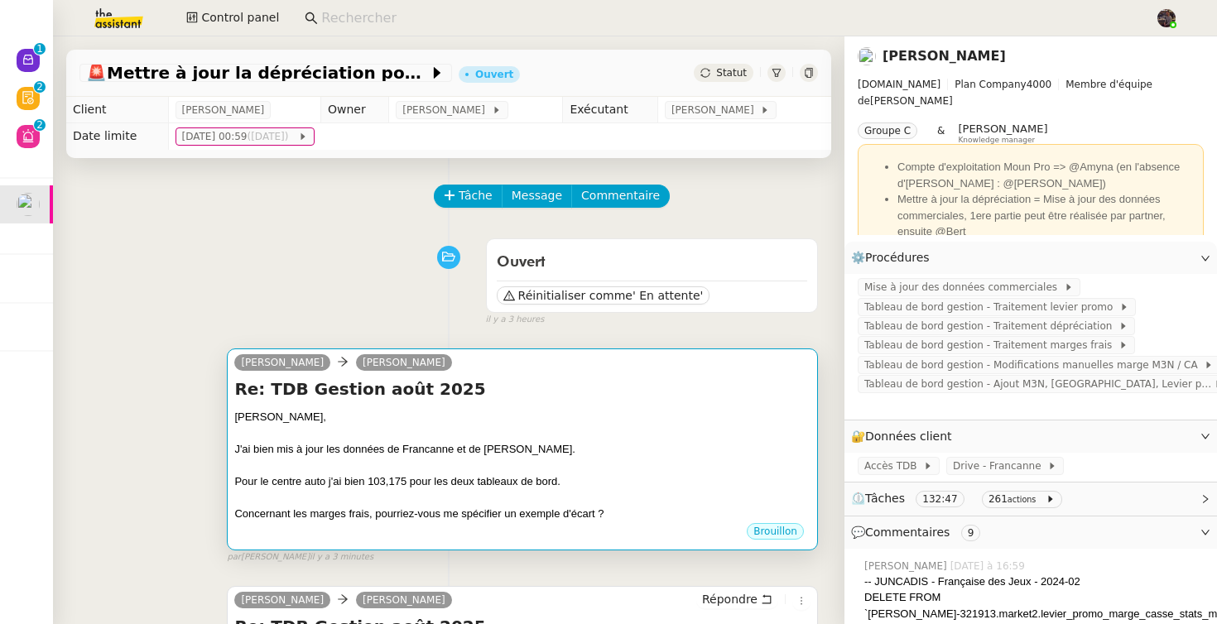
click at [435, 450] on div "J'ai bien mis à jour les données de Francanne et de [PERSON_NAME]." at bounding box center [522, 449] width 576 height 17
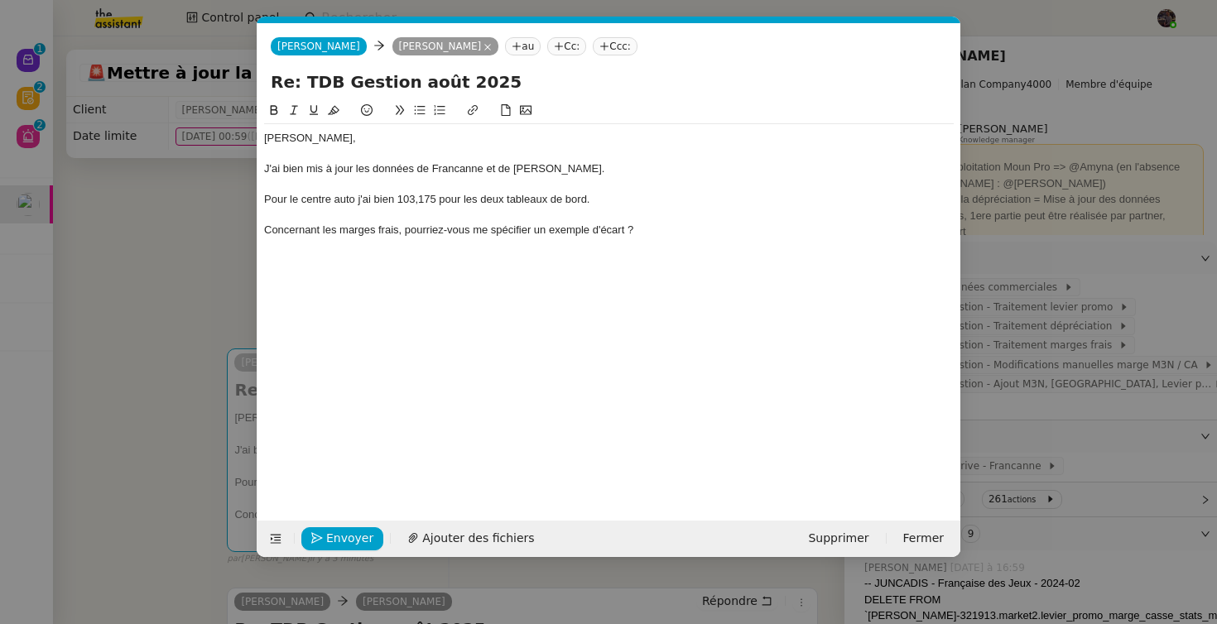
scroll to position [0, 35]
click at [531, 177] on div at bounding box center [609, 184] width 690 height 15
click at [528, 167] on div "J'ai bien mis à jour les données de Francanne et de [PERSON_NAME]." at bounding box center [609, 168] width 690 height 15
drag, startPoint x: 528, startPoint y: 167, endPoint x: 493, endPoint y: 167, distance: 35.6
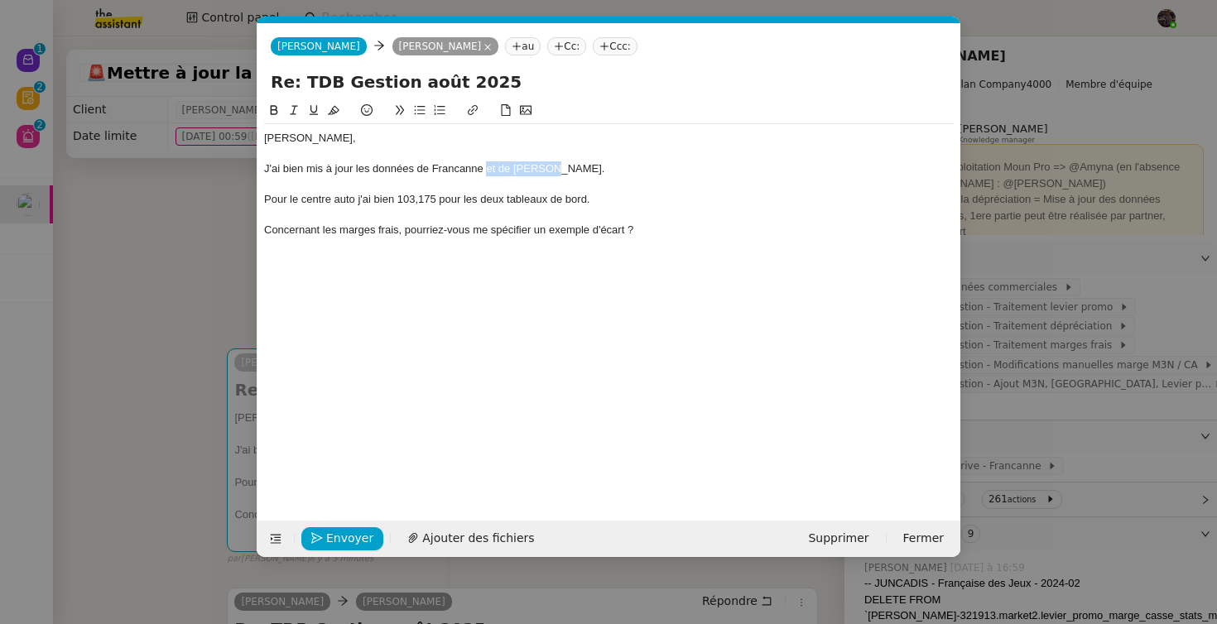
click at [493, 167] on div "J'ai bien mis à jour les données de Francanne et de [PERSON_NAME]." at bounding box center [609, 168] width 690 height 15
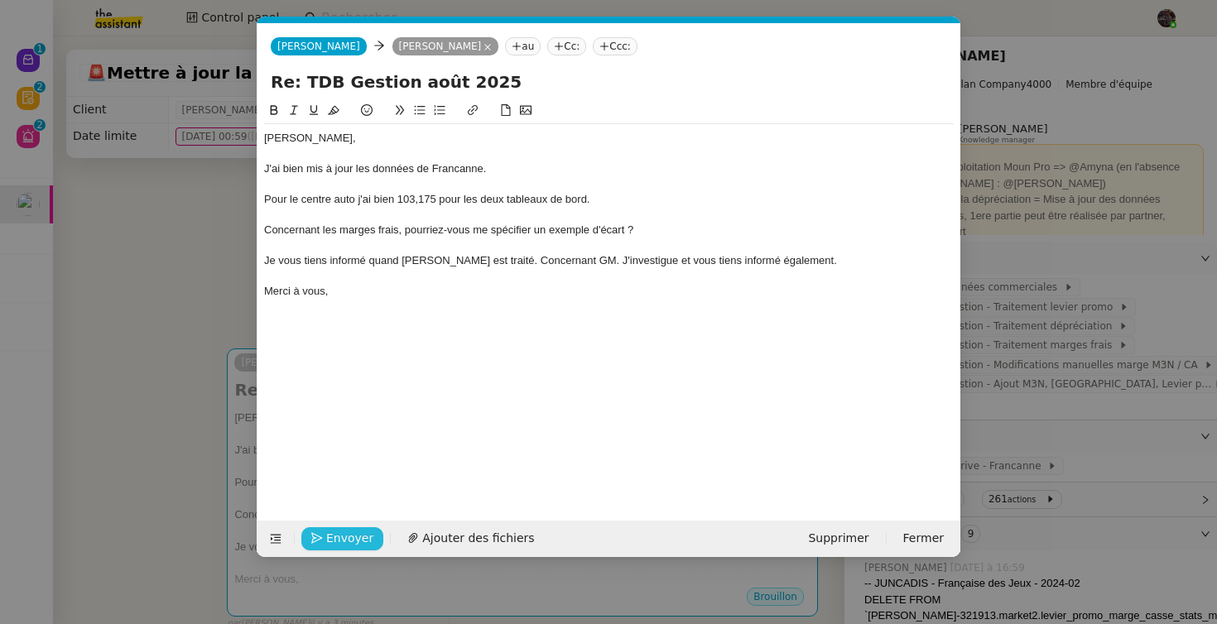
click at [345, 537] on span "Envoyer" at bounding box center [349, 538] width 47 height 19
click at [345, 537] on span "Confirmer l'envoi" at bounding box center [375, 538] width 99 height 19
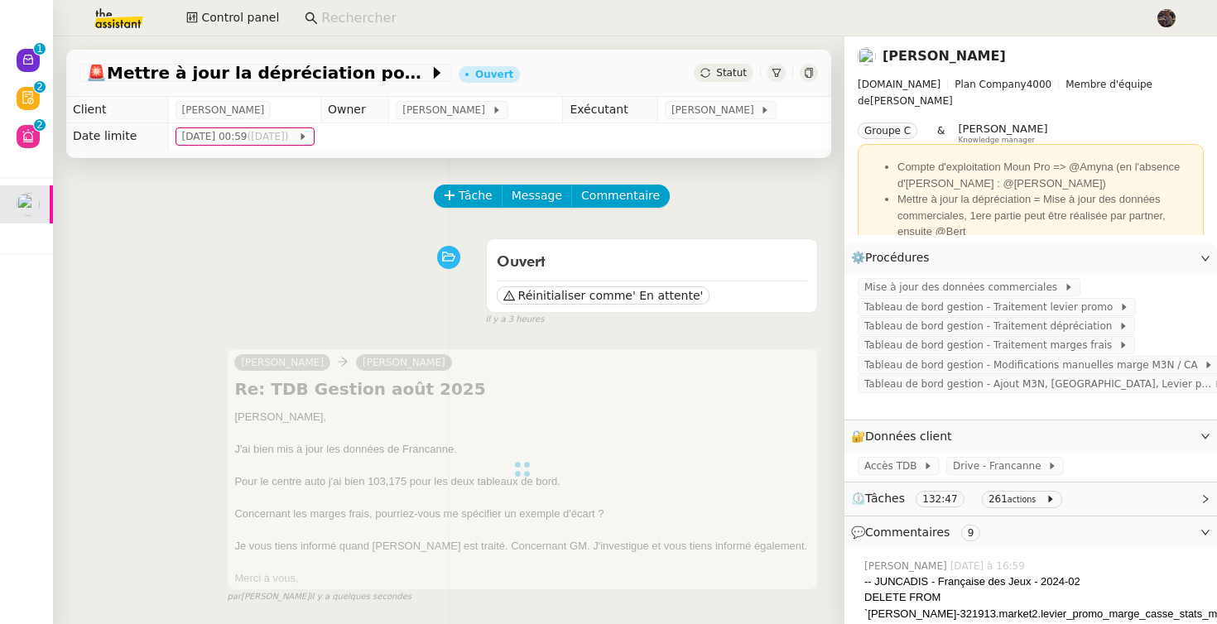
click at [301, 284] on div "Ouvert Réinitialiser comme ' En attente' false il y a 3 heures" at bounding box center [448, 279] width 739 height 96
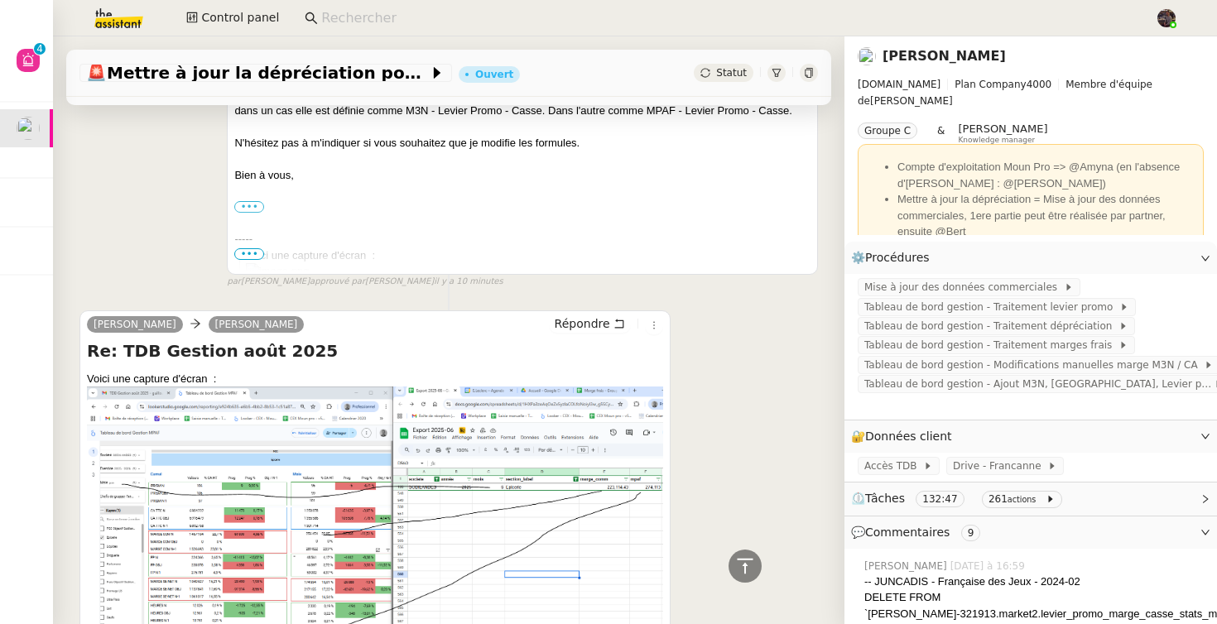
scroll to position [1064, 0]
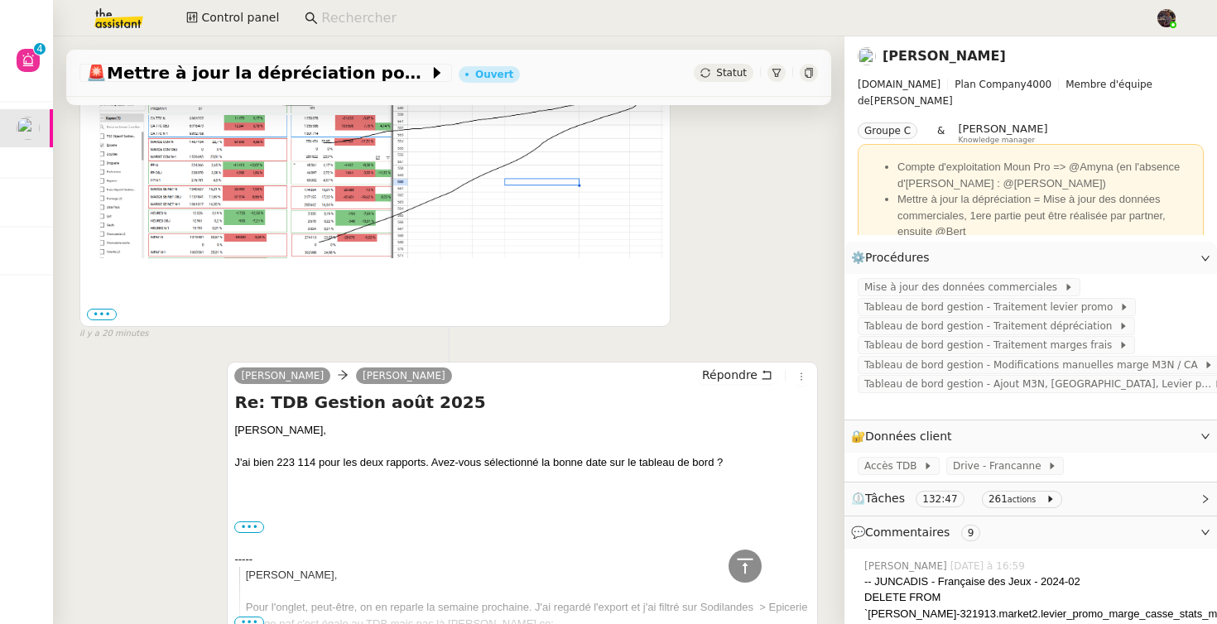
click at [180, 382] on div "[PERSON_NAME] Re: TDB Gestion [DATE] [PERSON_NAME], J'ai bien 223 114 pour les …" at bounding box center [448, 502] width 739 height 310
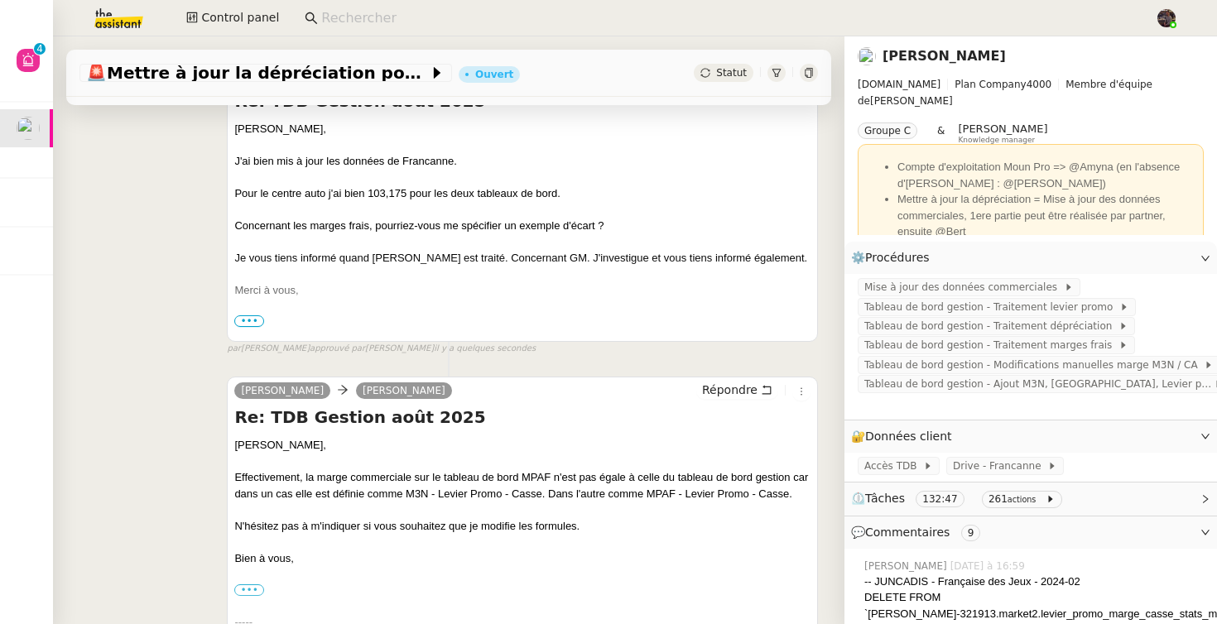
scroll to position [0, 0]
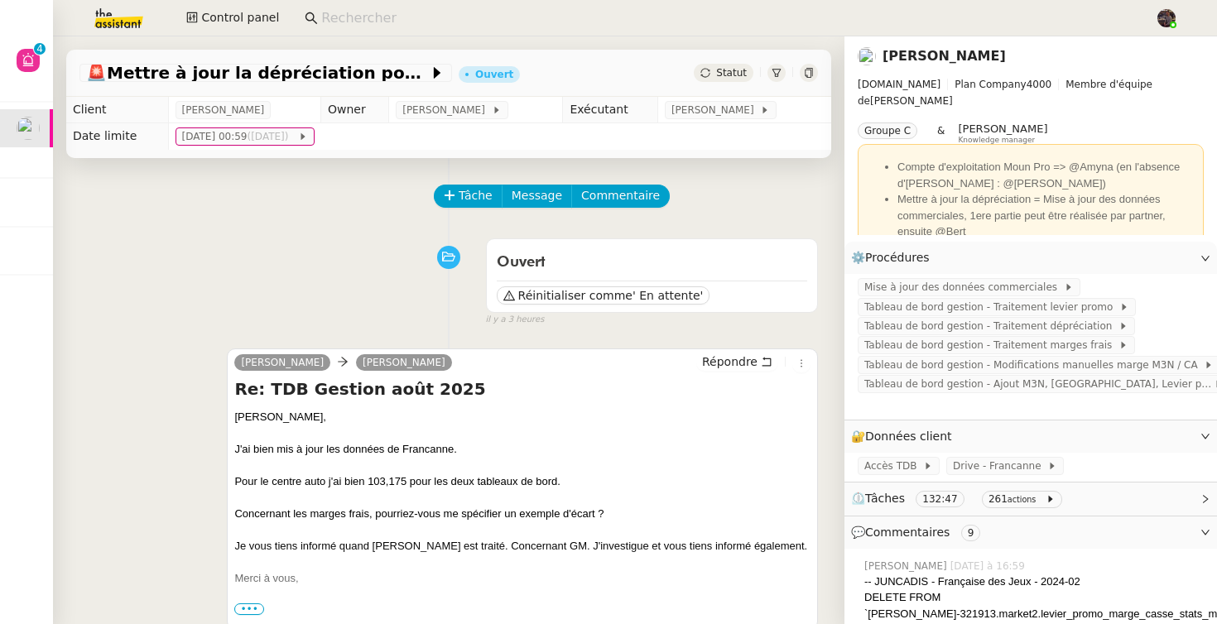
click at [317, 231] on div "Ouvert Réinitialiser comme ' En attente' false il y a 3 heures" at bounding box center [448, 279] width 739 height 96
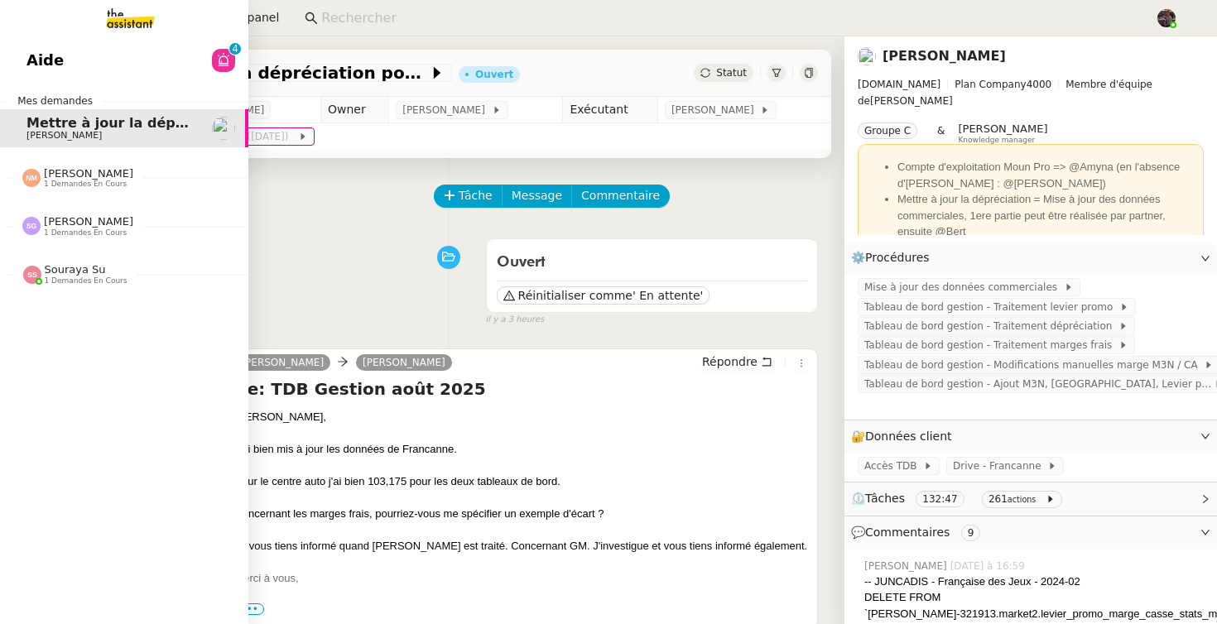
click at [37, 65] on span "Aide" at bounding box center [44, 60] width 37 height 25
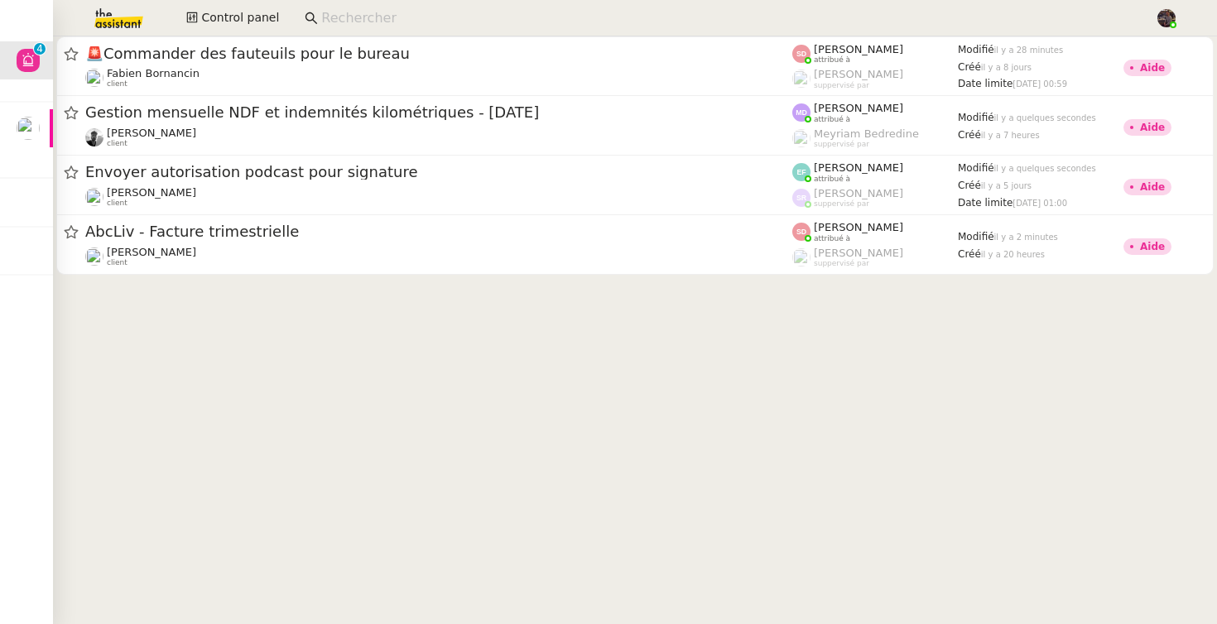
click at [124, 15] on img at bounding box center [105, 18] width 128 height 36
